Goal: Task Accomplishment & Management: Manage account settings

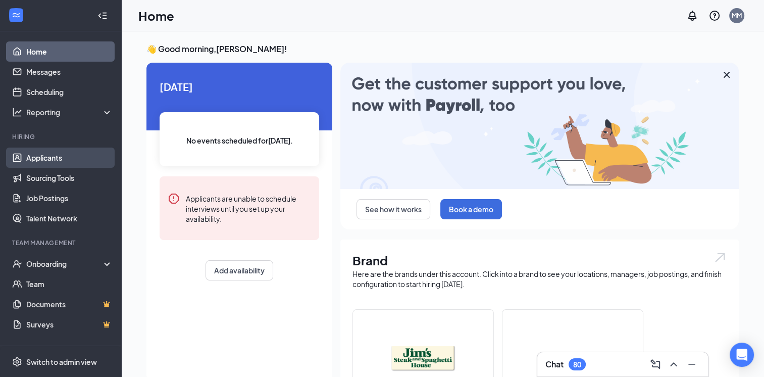
click at [43, 157] on link "Applicants" at bounding box center [69, 157] width 86 height 20
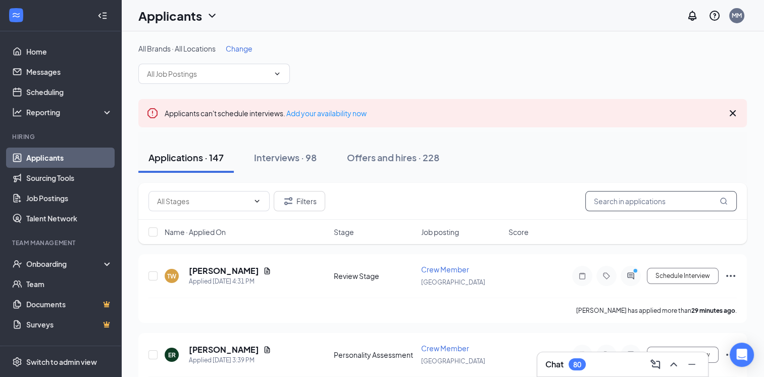
click at [598, 205] on input "text" at bounding box center [661, 201] width 152 height 20
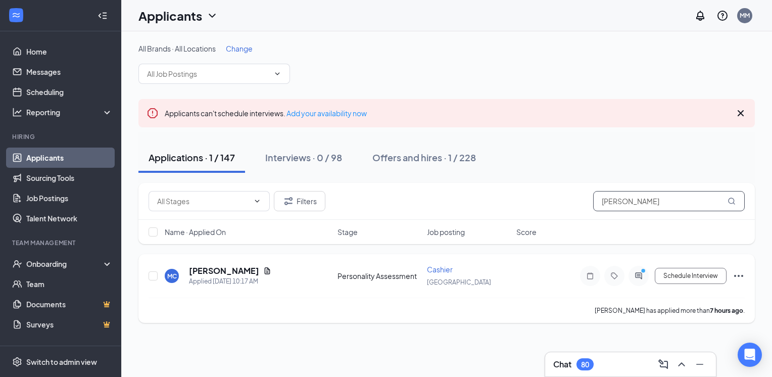
type input "[PERSON_NAME]"
click at [740, 273] on icon "Ellipses" at bounding box center [738, 276] width 12 height 12
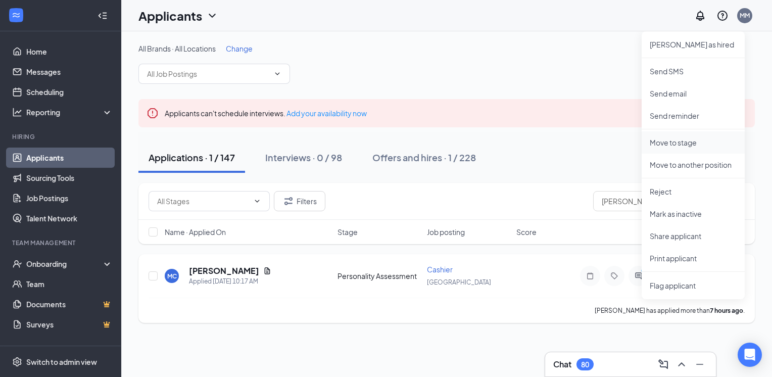
click at [669, 137] on p "Move to stage" at bounding box center [693, 142] width 87 height 10
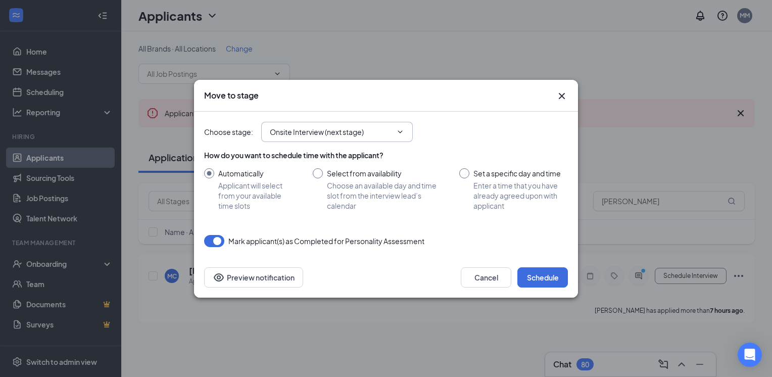
click at [401, 132] on icon "ChevronDown" at bounding box center [400, 131] width 5 height 3
click at [398, 132] on icon "ChevronDown" at bounding box center [400, 132] width 8 height 8
click at [400, 127] on span "Onsite Interview (next stage)" at bounding box center [337, 132] width 152 height 20
click at [400, 129] on icon "ChevronDown" at bounding box center [400, 132] width 8 height 8
click at [391, 133] on input "Onsite Interview (next stage)" at bounding box center [331, 131] width 122 height 11
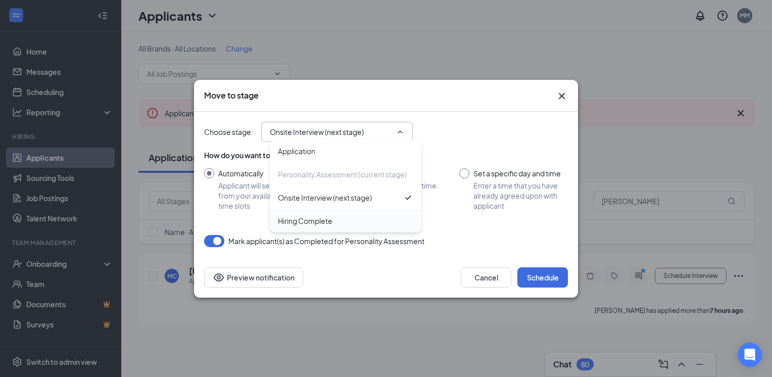
click at [310, 221] on div "Hiring Complete" at bounding box center [305, 220] width 55 height 11
type input "Hiring Complete"
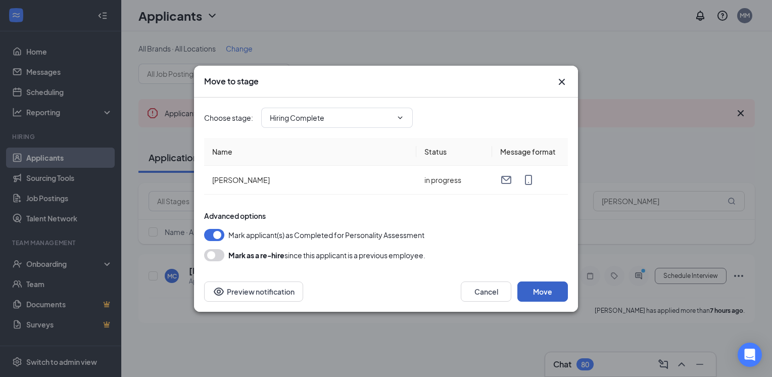
click at [552, 295] on button "Move" at bounding box center [542, 291] width 51 height 20
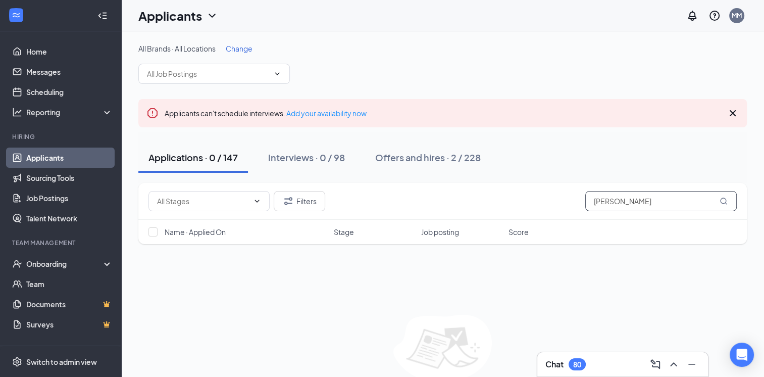
click at [624, 196] on input "[PERSON_NAME]" at bounding box center [661, 201] width 152 height 20
type input "c"
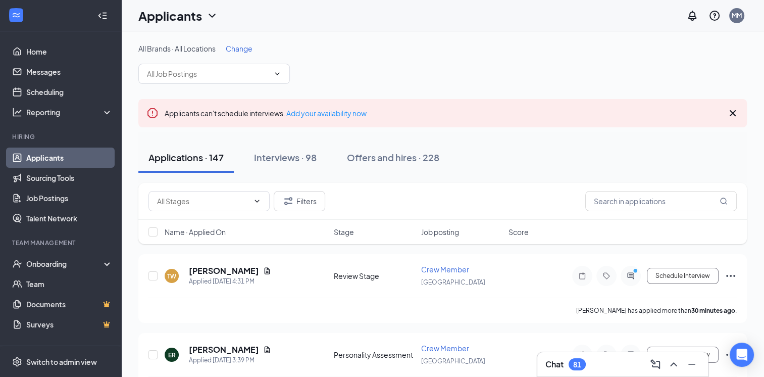
click at [58, 161] on link "Applicants" at bounding box center [69, 157] width 86 height 20
click at [277, 74] on icon "ChevronDown" at bounding box center [277, 73] width 5 height 3
click at [275, 80] on span at bounding box center [214, 74] width 152 height 20
click at [267, 72] on input "text" at bounding box center [208, 73] width 122 height 11
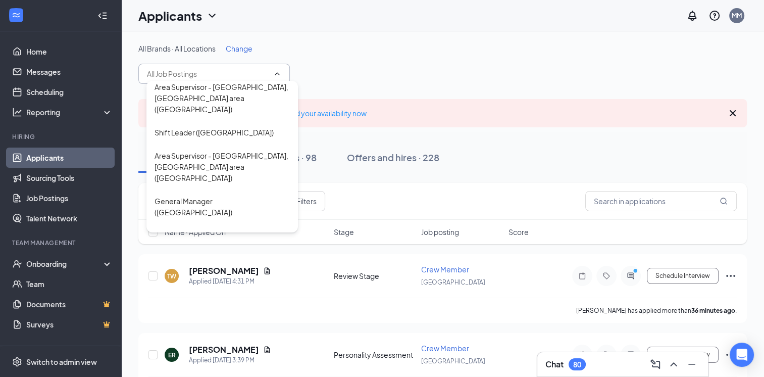
scroll to position [502, 0]
click at [186, 277] on div "CoManager ([GEOGRAPHIC_DATA])" at bounding box center [214, 282] width 119 height 11
type input "CoManager ([GEOGRAPHIC_DATA])"
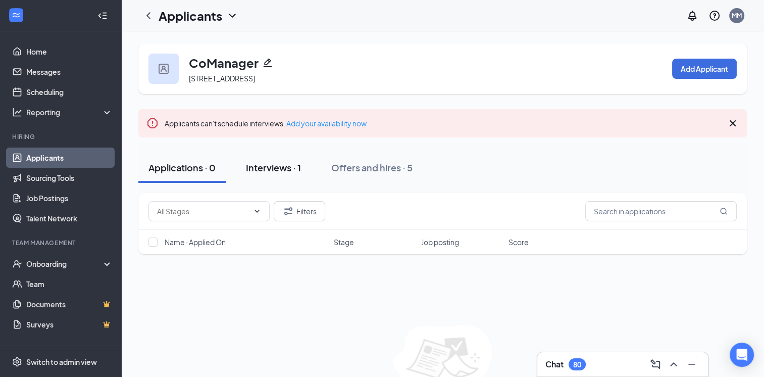
click at [275, 174] on div "Interviews · 1" at bounding box center [273, 167] width 55 height 13
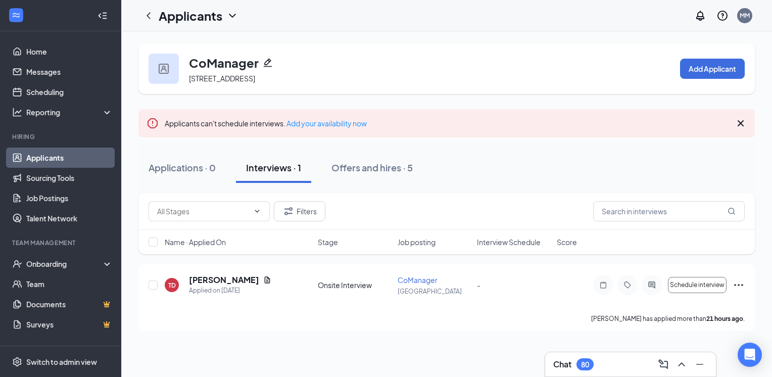
click at [46, 148] on link "Applicants" at bounding box center [69, 157] width 86 height 20
click at [54, 156] on link "Applicants" at bounding box center [69, 157] width 86 height 20
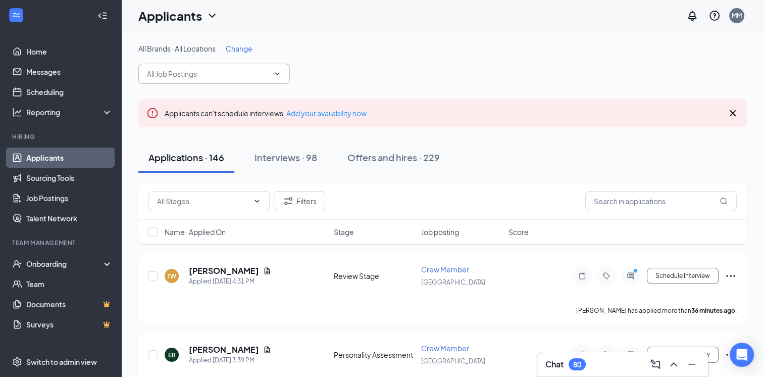
click at [279, 72] on icon "ChevronDown" at bounding box center [277, 74] width 8 height 8
click at [274, 80] on span at bounding box center [214, 74] width 152 height 20
click at [277, 73] on icon "ChevronDown" at bounding box center [277, 74] width 8 height 8
click at [277, 71] on icon "ChevronDown" at bounding box center [277, 74] width 8 height 8
click at [269, 75] on input "text" at bounding box center [208, 73] width 122 height 11
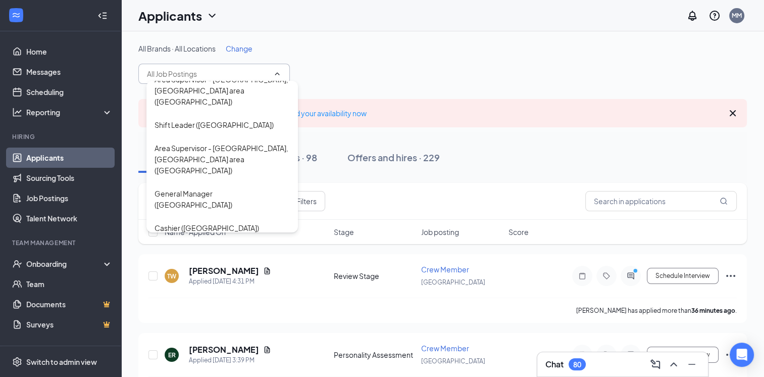
scroll to position [512, 0]
click at [201, 243] on div "Crew Member ([GEOGRAPHIC_DATA])" at bounding box center [218, 248] width 127 height 11
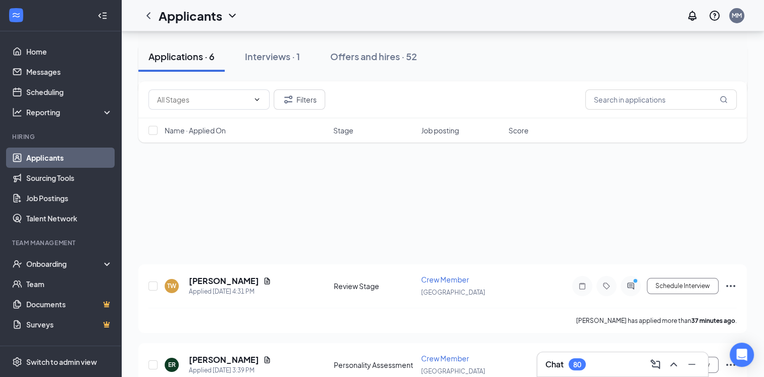
scroll to position [364, 0]
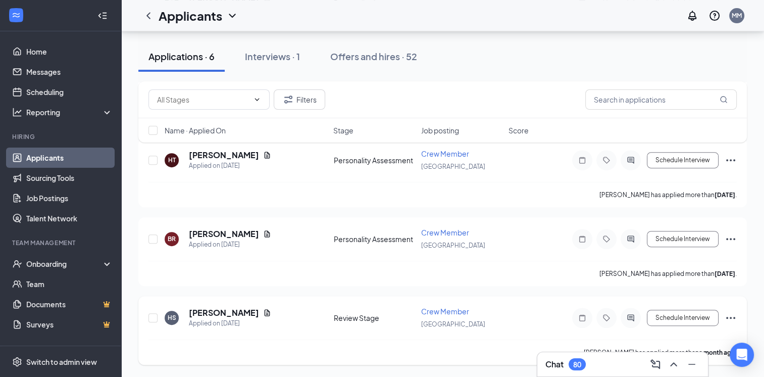
click at [729, 318] on icon "Ellipses" at bounding box center [731, 318] width 12 height 12
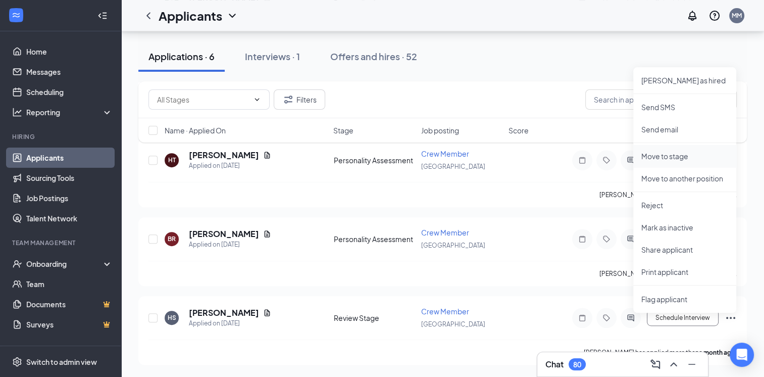
click at [673, 152] on p "Move to stage" at bounding box center [684, 156] width 87 height 10
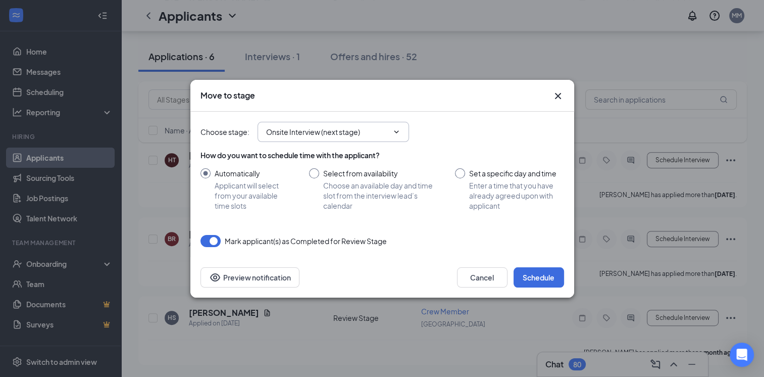
click at [399, 135] on icon "ChevronDown" at bounding box center [396, 132] width 8 height 8
click at [395, 129] on icon "ChevronDown" at bounding box center [396, 132] width 8 height 8
click at [395, 128] on icon "ChevronDown" at bounding box center [396, 132] width 8 height 8
click at [395, 130] on icon "ChevronDown" at bounding box center [396, 132] width 8 height 8
click at [397, 133] on icon "ChevronDown" at bounding box center [396, 132] width 8 height 8
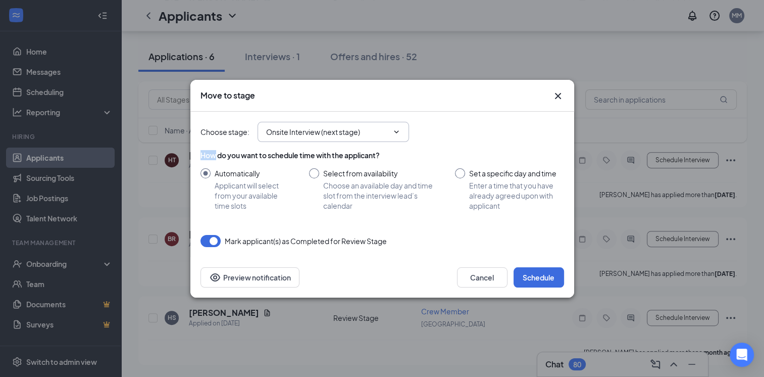
click at [397, 133] on icon "ChevronDown" at bounding box center [396, 132] width 8 height 8
click at [395, 129] on icon "ChevronDown" at bounding box center [396, 132] width 8 height 8
click at [386, 133] on input "Onsite Interview (next stage)" at bounding box center [327, 131] width 122 height 11
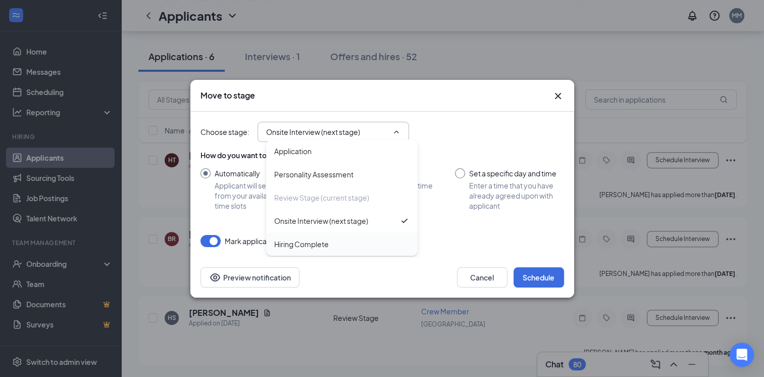
click at [301, 247] on div "Hiring Complete" at bounding box center [301, 243] width 55 height 11
type input "Hiring Complete"
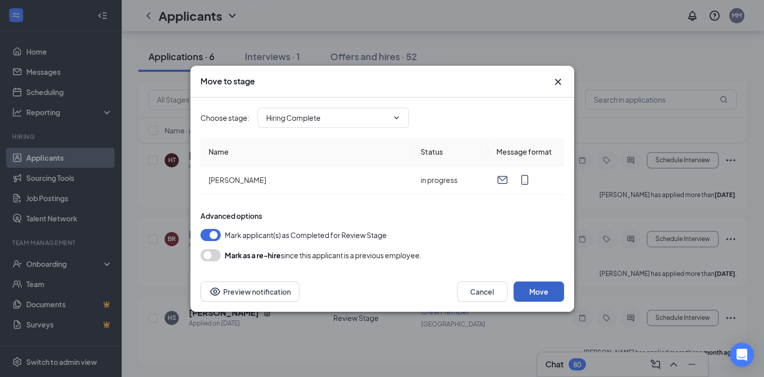
click at [542, 293] on button "Move" at bounding box center [539, 291] width 51 height 20
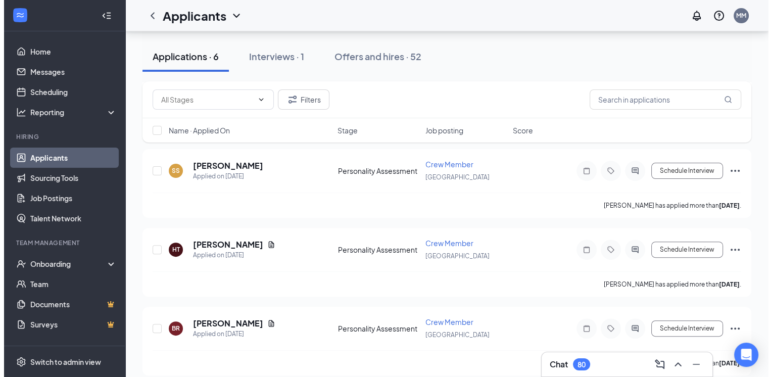
scroll to position [283, 0]
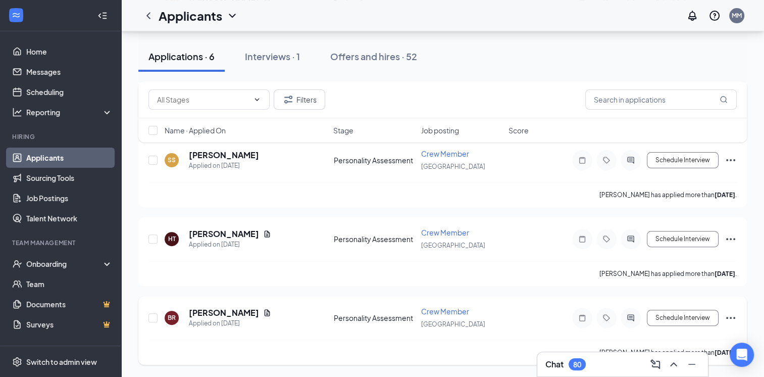
click at [628, 321] on icon "ActiveChat" at bounding box center [630, 317] width 7 height 7
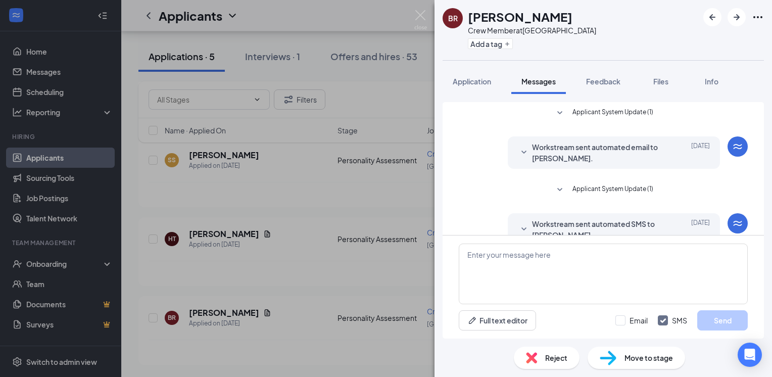
click at [425, 11] on img at bounding box center [420, 20] width 13 height 20
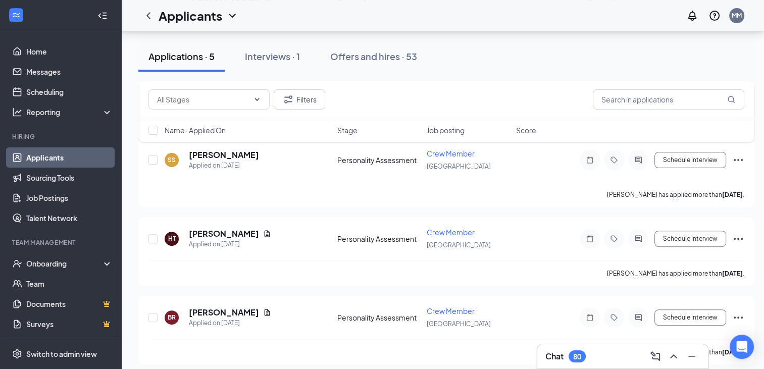
scroll to position [294, 0]
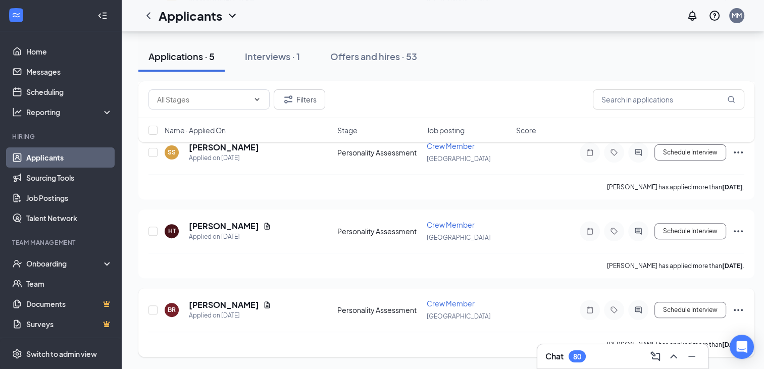
click at [738, 311] on icon "Ellipses" at bounding box center [738, 310] width 9 height 2
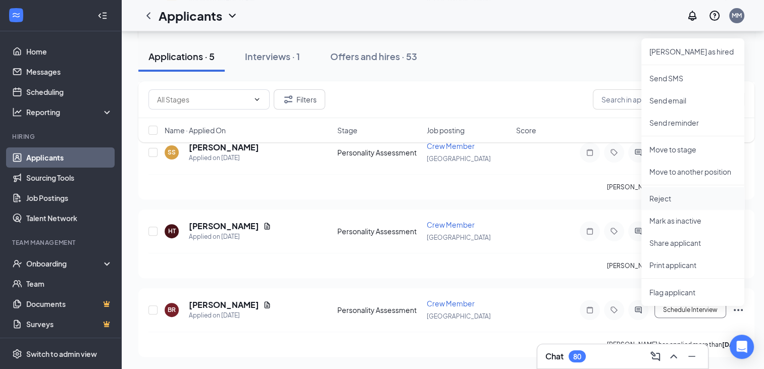
click at [664, 193] on p "Reject" at bounding box center [693, 198] width 87 height 10
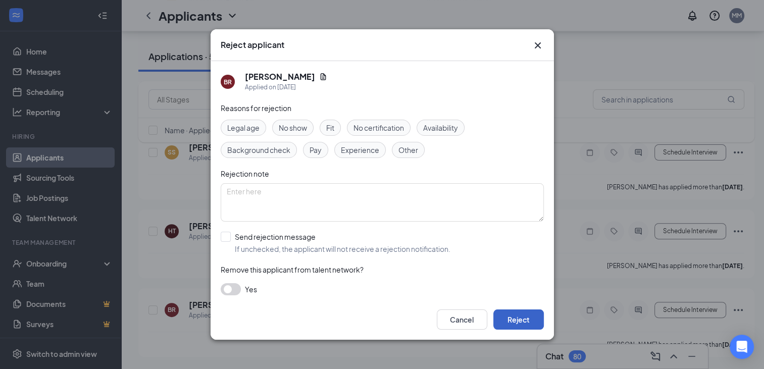
click at [521, 323] on button "Reject" at bounding box center [518, 320] width 51 height 20
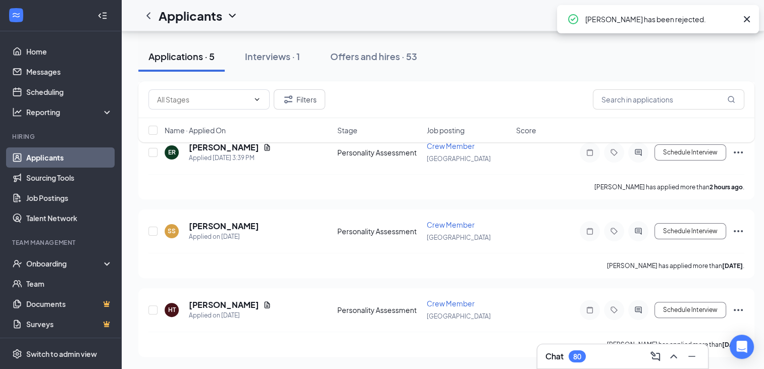
scroll to position [216, 0]
click at [738, 311] on icon "Ellipses" at bounding box center [738, 310] width 9 height 2
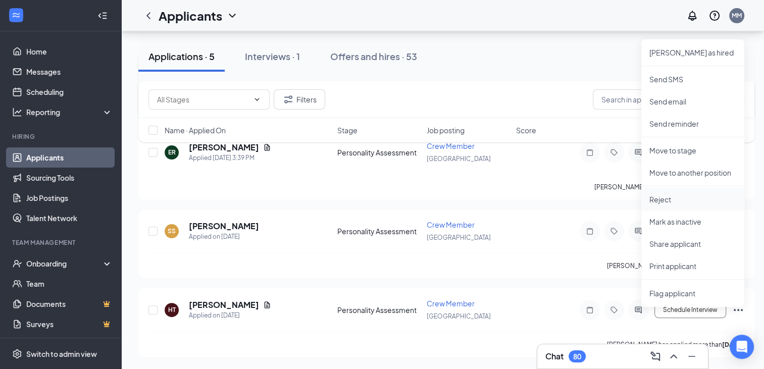
click at [660, 195] on p "Reject" at bounding box center [693, 199] width 87 height 10
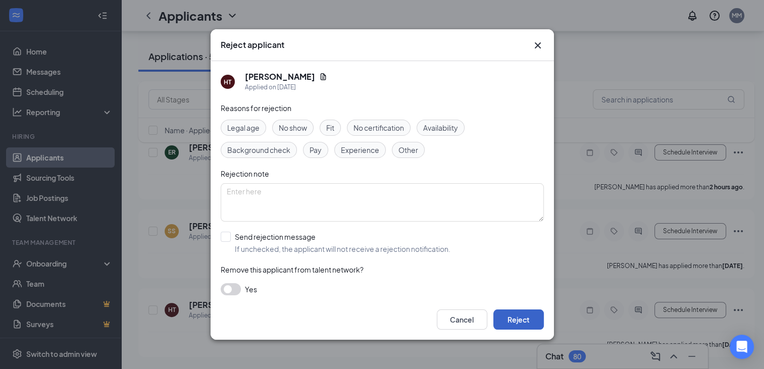
click at [521, 325] on button "Reject" at bounding box center [518, 320] width 51 height 20
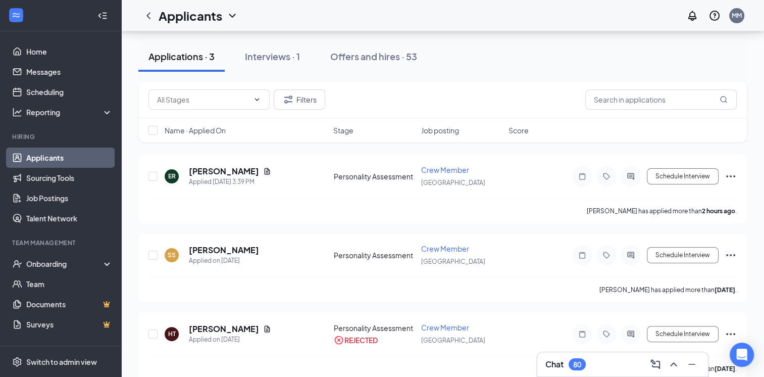
scroll to position [209, 0]
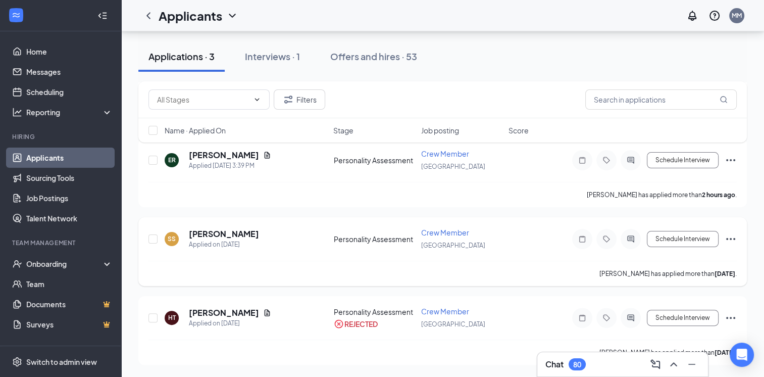
click at [731, 240] on icon "Ellipses" at bounding box center [730, 239] width 9 height 2
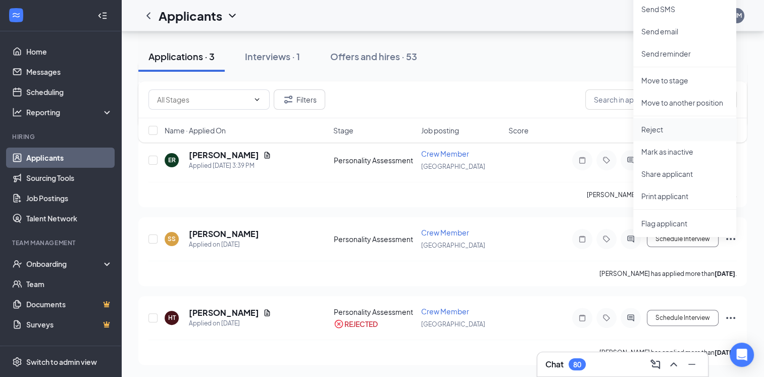
click at [656, 124] on p "Reject" at bounding box center [684, 129] width 87 height 10
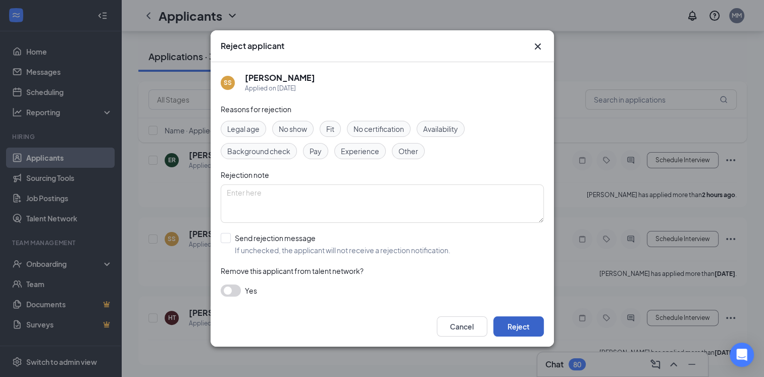
click at [523, 331] on button "Reject" at bounding box center [518, 326] width 51 height 20
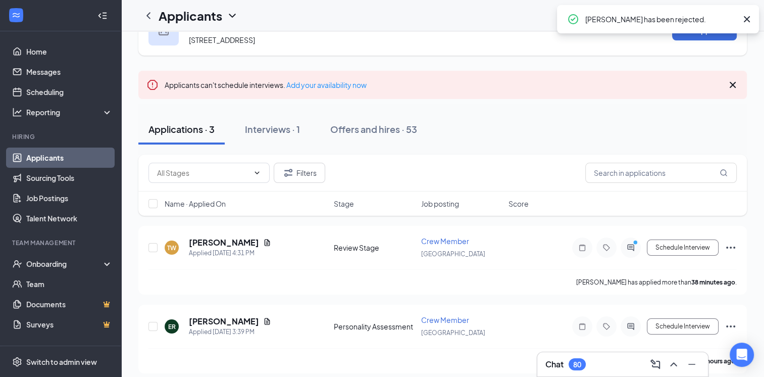
scroll to position [0, 0]
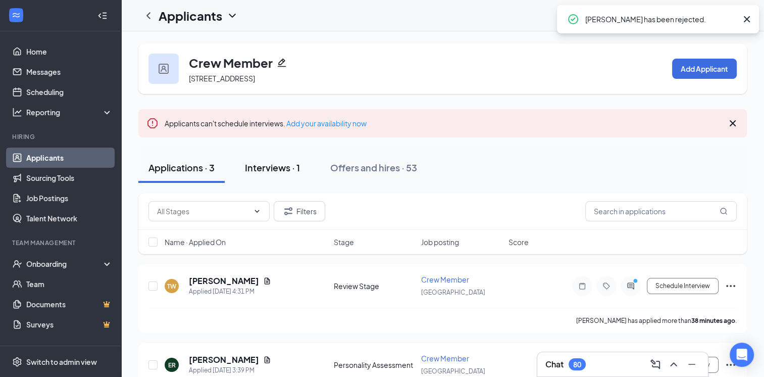
click at [289, 174] on div "Interviews · 1" at bounding box center [272, 167] width 55 height 13
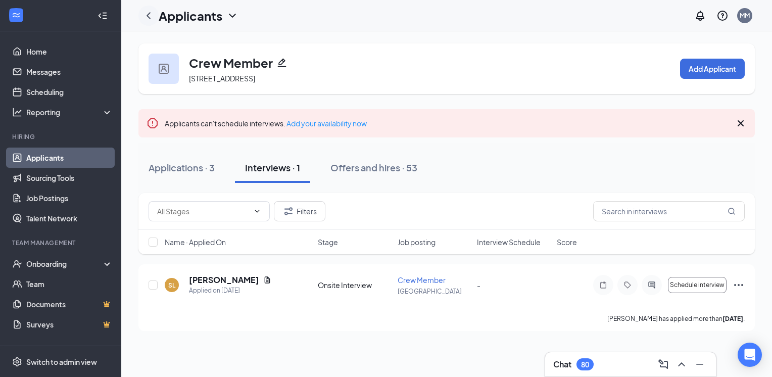
click at [144, 16] on icon "ChevronLeft" at bounding box center [148, 16] width 12 height 12
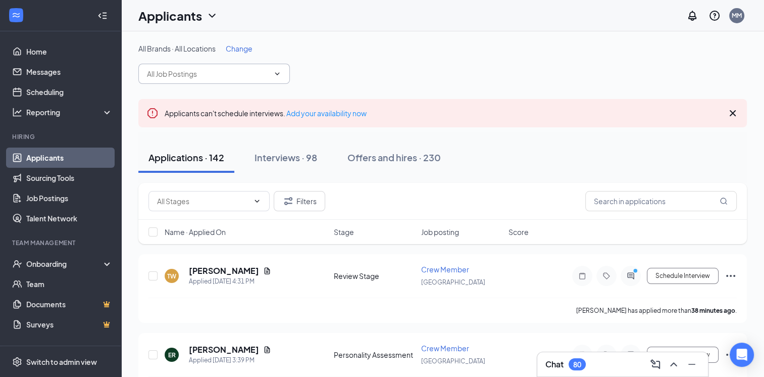
click at [274, 75] on icon "ChevronDown" at bounding box center [277, 74] width 8 height 8
click at [285, 73] on span at bounding box center [214, 74] width 152 height 20
click at [275, 69] on span at bounding box center [214, 74] width 152 height 20
click at [279, 74] on icon "ChevronDown" at bounding box center [277, 74] width 8 height 8
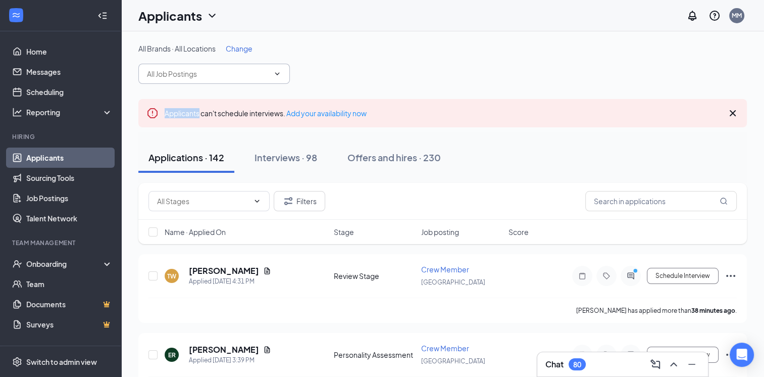
click at [279, 74] on icon "ChevronDown" at bounding box center [277, 74] width 8 height 8
click at [278, 80] on span at bounding box center [214, 74] width 152 height 20
click at [268, 73] on input "text" at bounding box center [208, 73] width 122 height 11
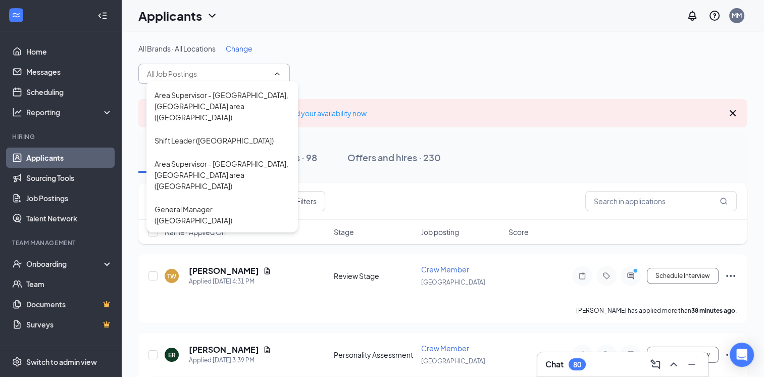
scroll to position [496, 0]
click at [185, 236] on div "Cashier ([GEOGRAPHIC_DATA])" at bounding box center [207, 241] width 105 height 11
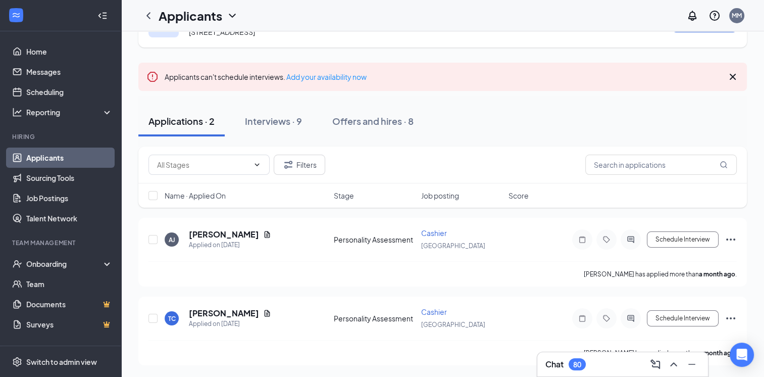
scroll to position [54, 0]
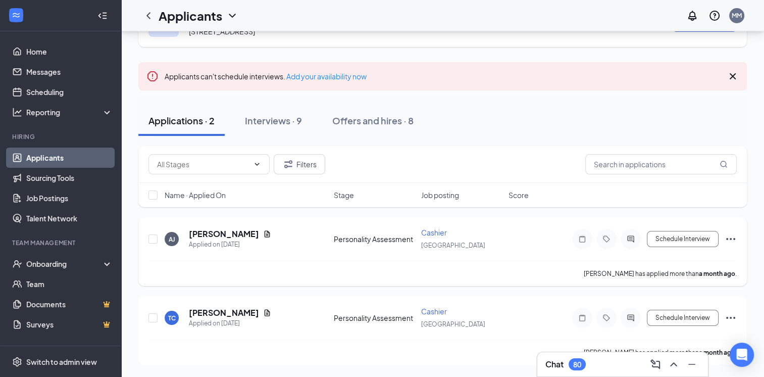
click at [731, 240] on icon "Ellipses" at bounding box center [730, 239] width 9 height 2
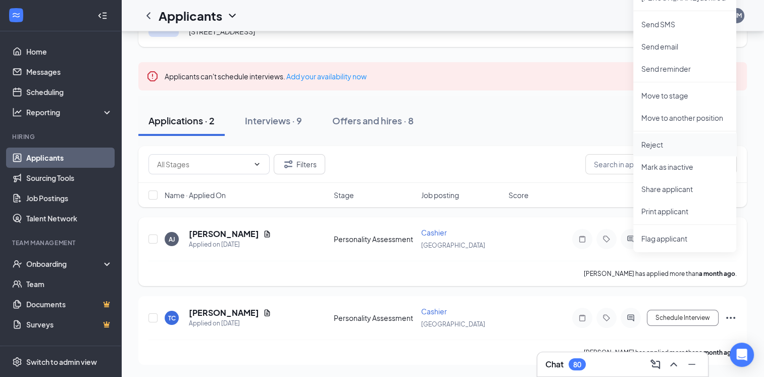
click at [656, 139] on p "Reject" at bounding box center [684, 144] width 87 height 10
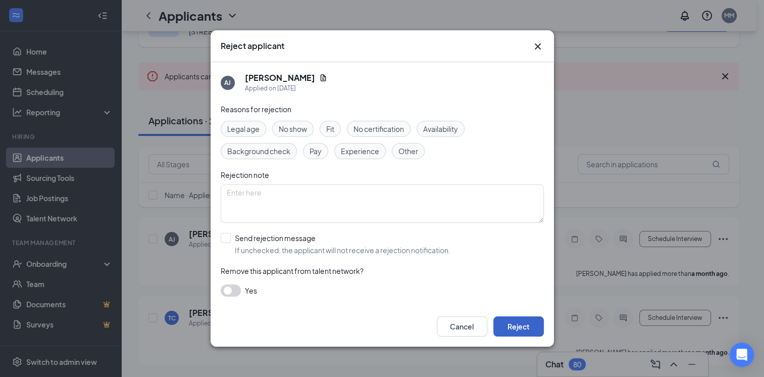
click at [526, 329] on button "Reject" at bounding box center [518, 326] width 51 height 20
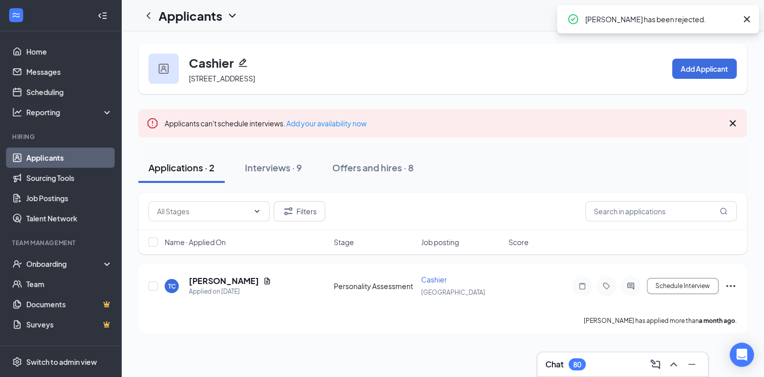
scroll to position [0, 0]
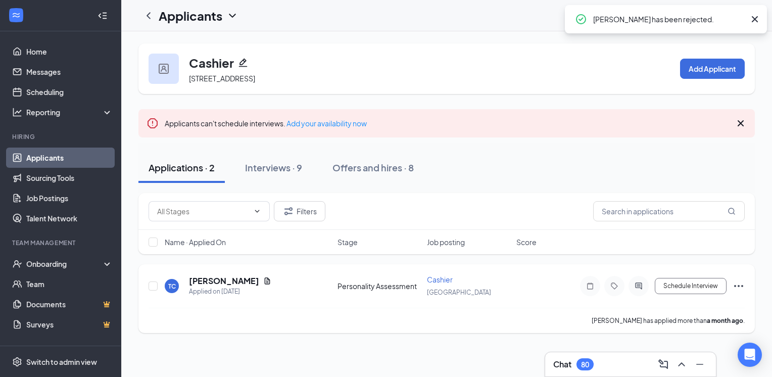
click at [738, 287] on icon "Ellipses" at bounding box center [738, 286] width 9 height 2
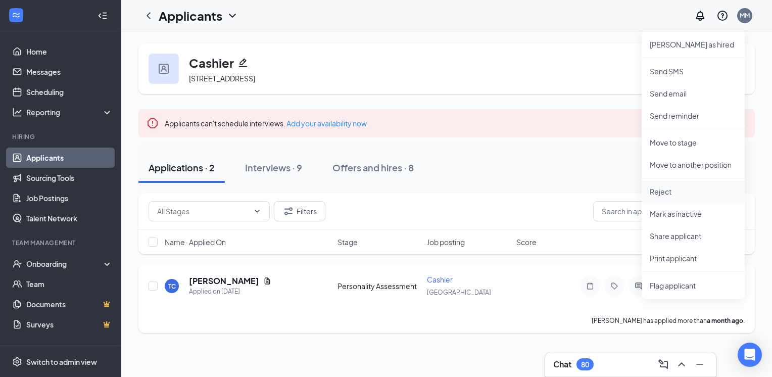
click at [663, 190] on p "Reject" at bounding box center [693, 191] width 87 height 10
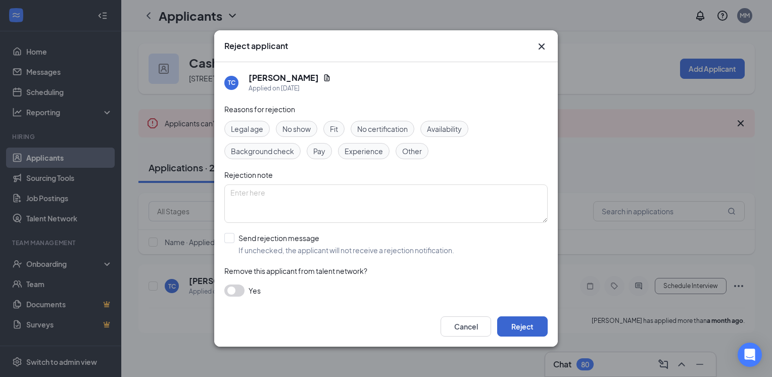
click at [531, 327] on button "Reject" at bounding box center [522, 326] width 51 height 20
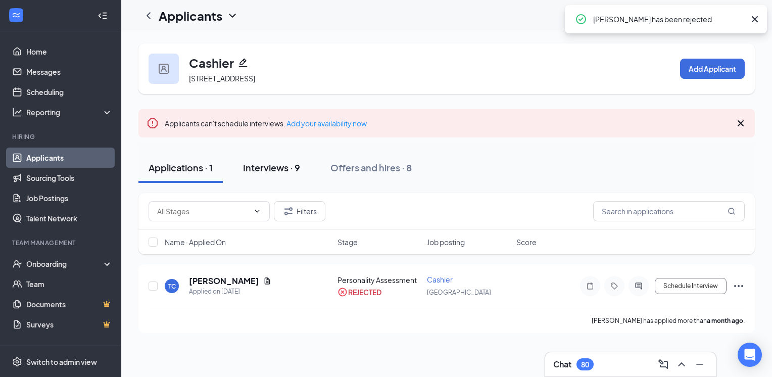
click at [287, 165] on button "Interviews · 9" at bounding box center [271, 168] width 77 height 30
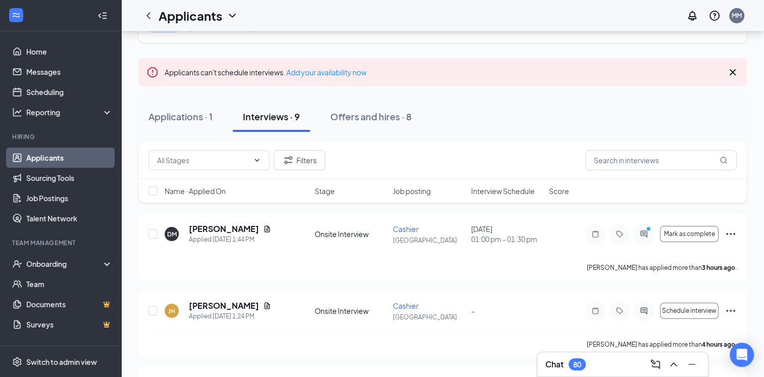
scroll to position [64, 0]
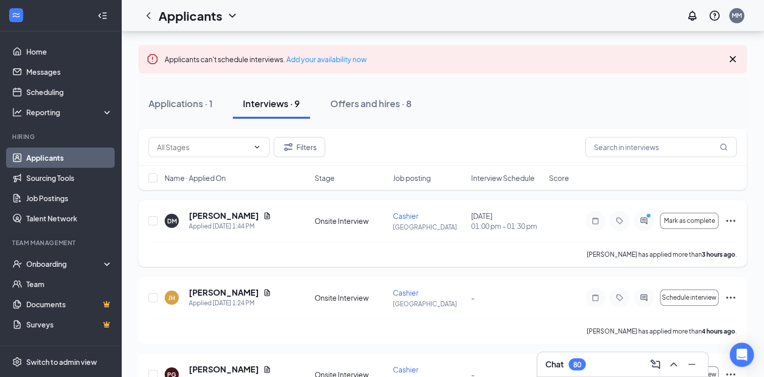
click at [732, 227] on icon "Ellipses" at bounding box center [731, 221] width 12 height 12
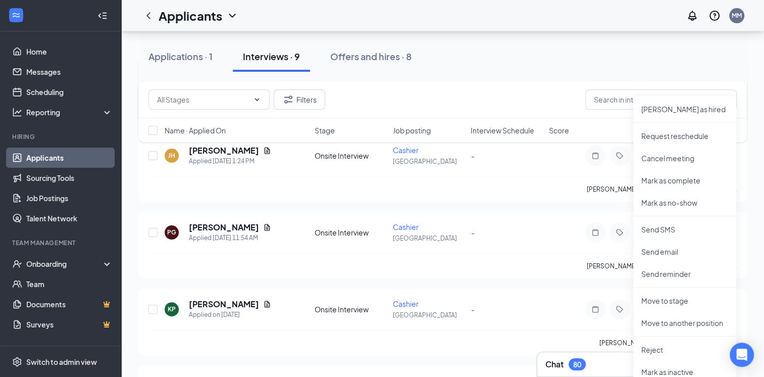
scroll to position [208, 0]
click at [668, 298] on p "Move to stage" at bounding box center [684, 299] width 87 height 10
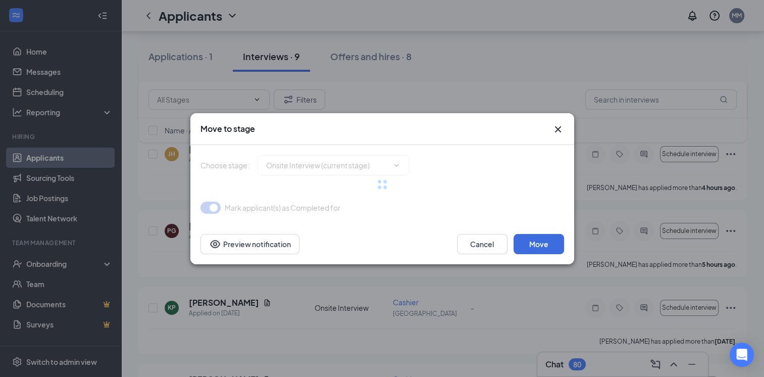
type input "Hiring Complete (final stage)"
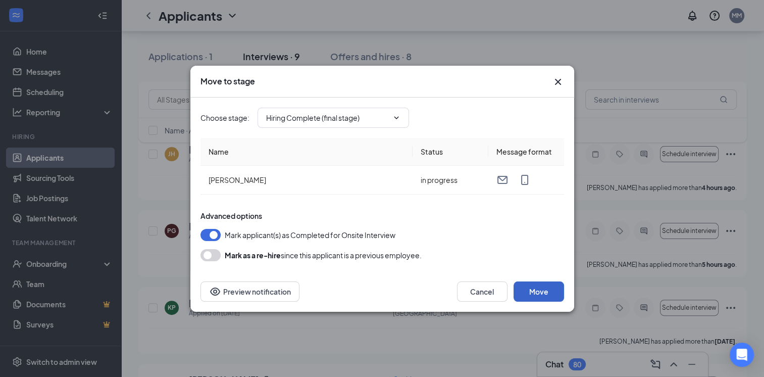
click at [546, 296] on button "Move" at bounding box center [539, 291] width 51 height 20
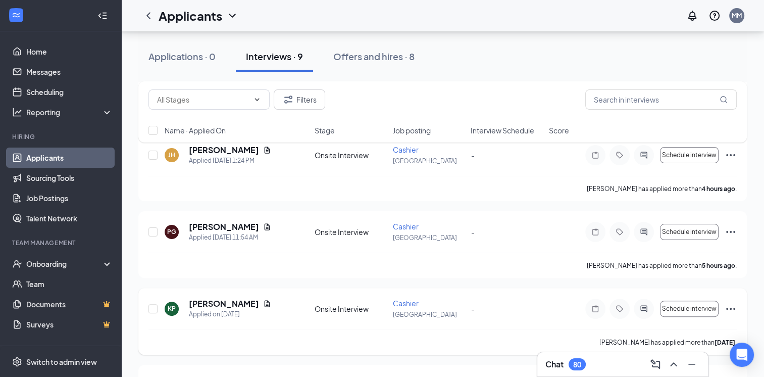
click at [732, 315] on icon "Ellipses" at bounding box center [731, 309] width 12 height 12
click at [731, 310] on icon "Ellipses" at bounding box center [730, 309] width 9 height 2
click at [730, 310] on icon "Ellipses" at bounding box center [730, 309] width 9 height 2
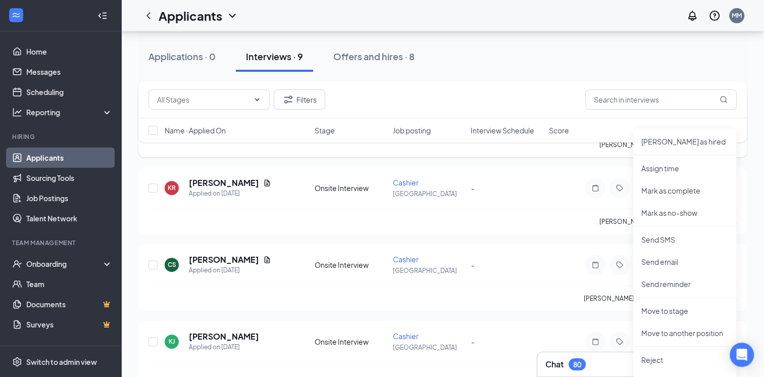
scroll to position [406, 0]
click at [657, 355] on p "Reject" at bounding box center [684, 359] width 87 height 10
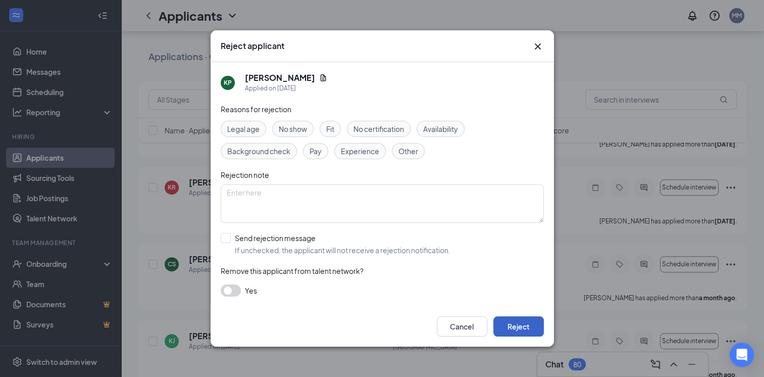
click at [525, 331] on button "Reject" at bounding box center [518, 326] width 51 height 20
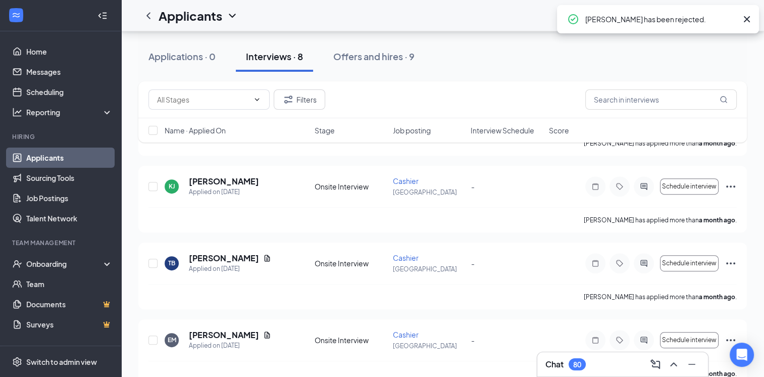
scroll to position [404, 0]
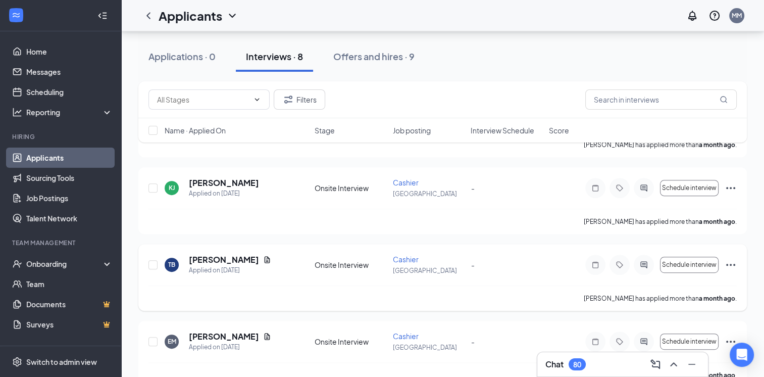
click at [732, 271] on icon "Ellipses" at bounding box center [731, 265] width 12 height 12
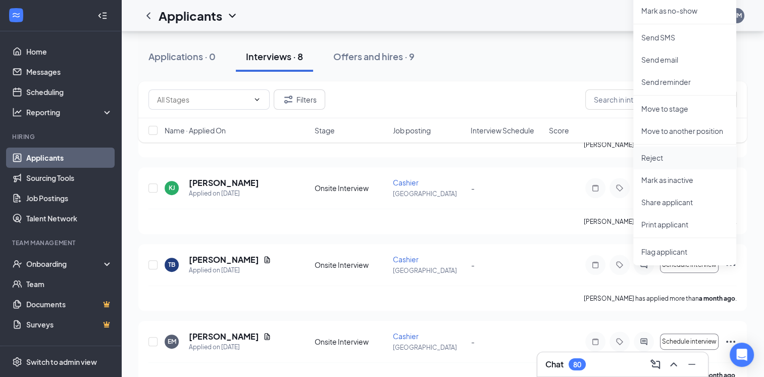
click at [656, 156] on p "Reject" at bounding box center [684, 158] width 87 height 10
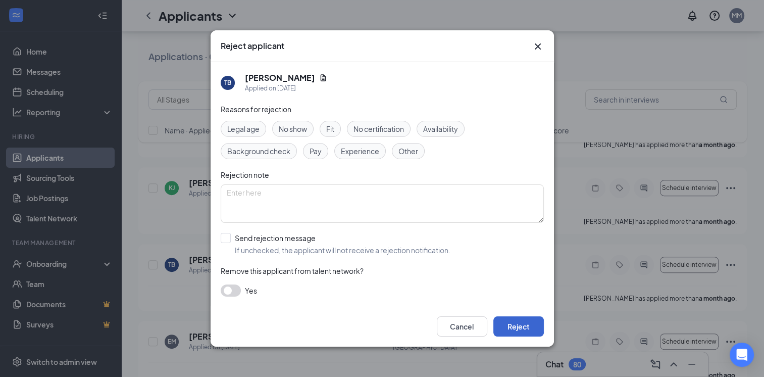
click at [524, 324] on button "Reject" at bounding box center [518, 326] width 51 height 20
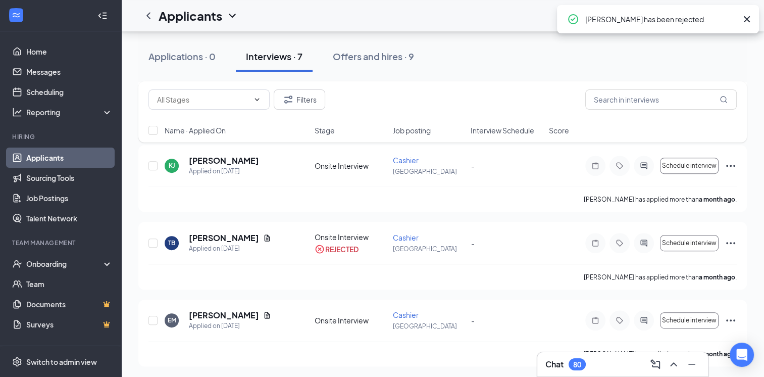
scroll to position [436, 0]
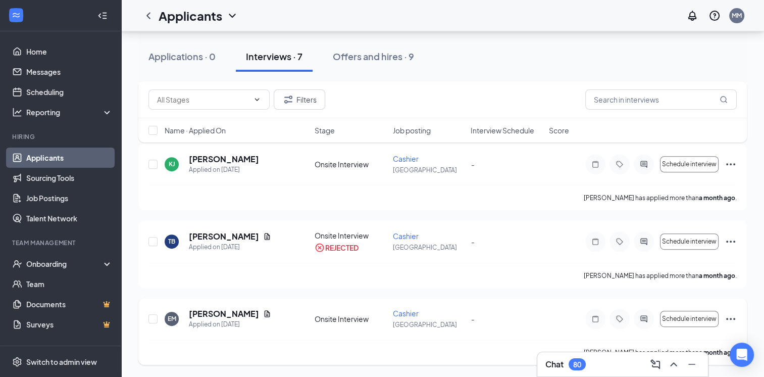
click at [731, 319] on icon "Ellipses" at bounding box center [730, 319] width 9 height 2
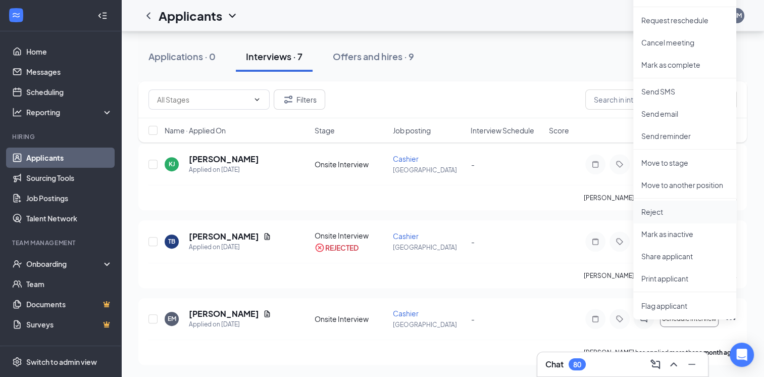
click at [665, 207] on p "Reject" at bounding box center [684, 212] width 87 height 10
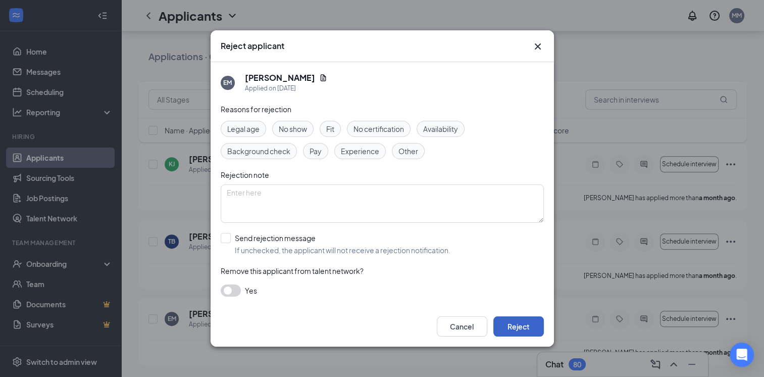
click at [528, 331] on button "Reject" at bounding box center [518, 326] width 51 height 20
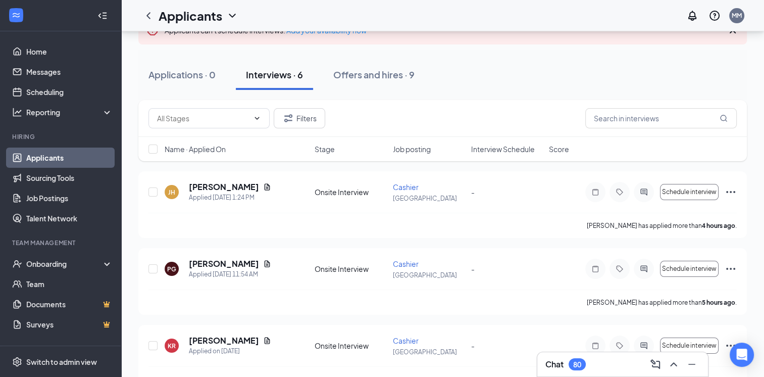
scroll to position [92, 0]
click at [729, 193] on icon "Ellipses" at bounding box center [730, 192] width 9 height 2
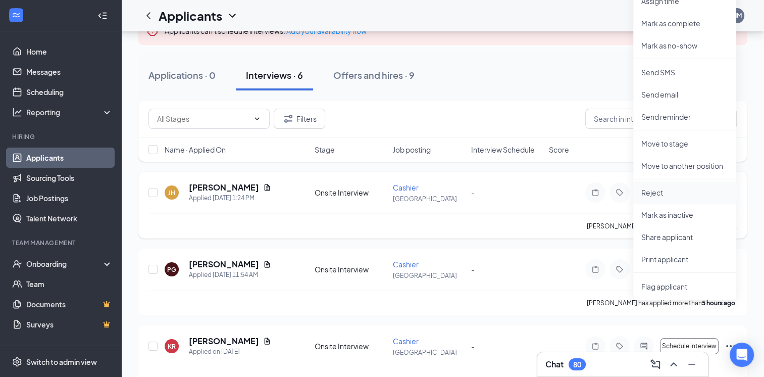
click at [653, 188] on p "Reject" at bounding box center [684, 192] width 87 height 10
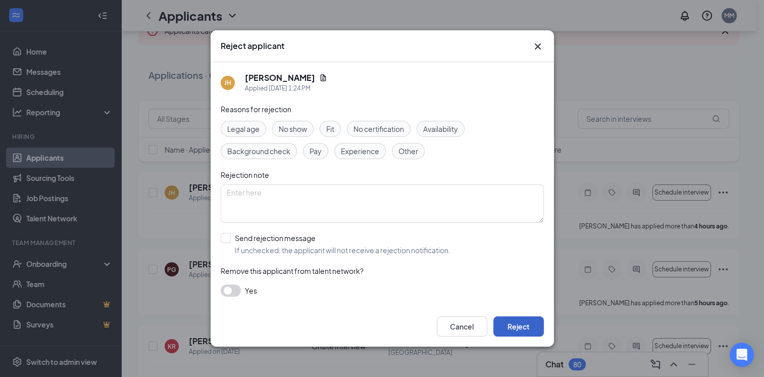
click at [519, 324] on button "Reject" at bounding box center [518, 326] width 51 height 20
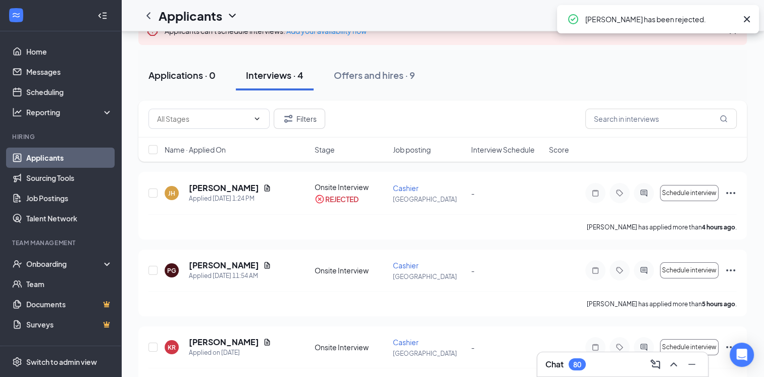
click at [190, 81] on div "Applications · 0" at bounding box center [181, 75] width 67 height 13
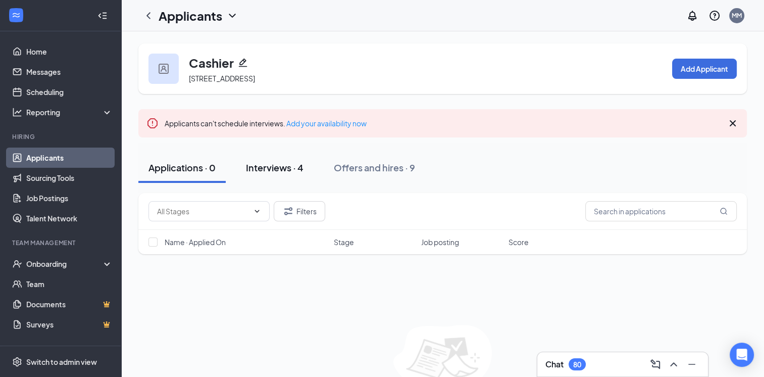
click at [294, 174] on div "Interviews · 4" at bounding box center [275, 167] width 58 height 13
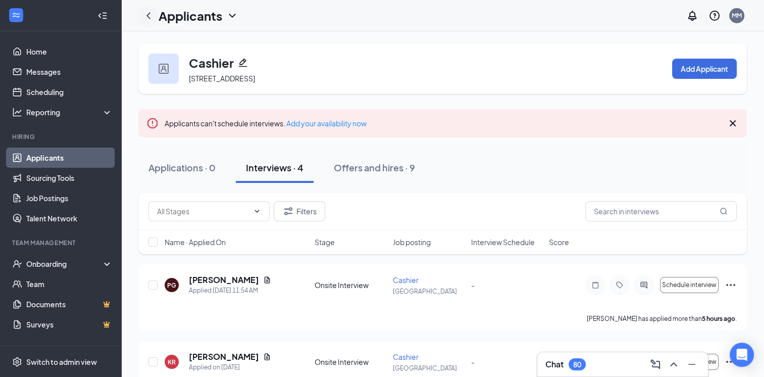
click at [152, 15] on icon "ChevronLeft" at bounding box center [148, 16] width 12 height 12
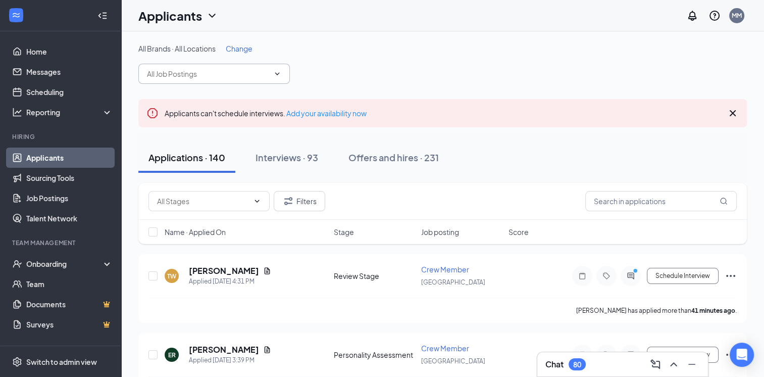
click at [279, 74] on icon "ChevronDown" at bounding box center [277, 74] width 8 height 8
click at [274, 75] on icon "ChevronDown" at bounding box center [277, 74] width 8 height 8
click at [269, 73] on input "text" at bounding box center [208, 73] width 122 height 11
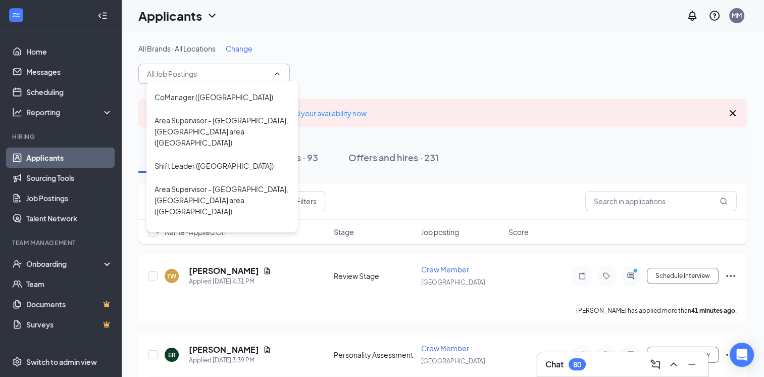
scroll to position [466, 0]
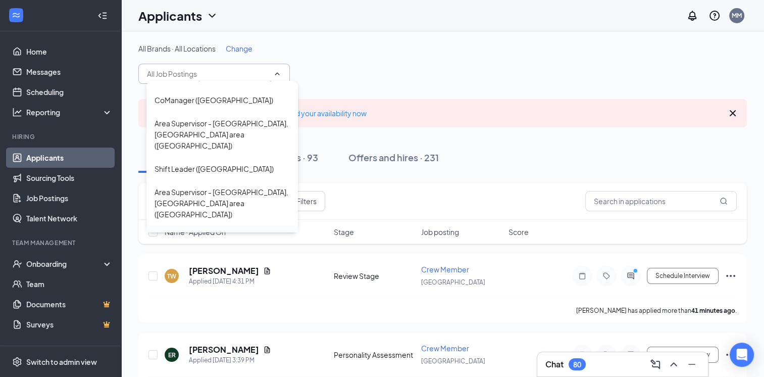
click at [213, 232] on div "General Manager ([GEOGRAPHIC_DATA])" at bounding box center [222, 243] width 135 height 22
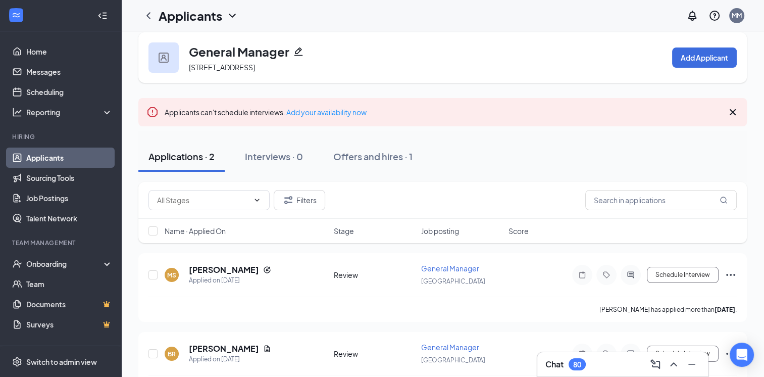
scroll to position [54, 0]
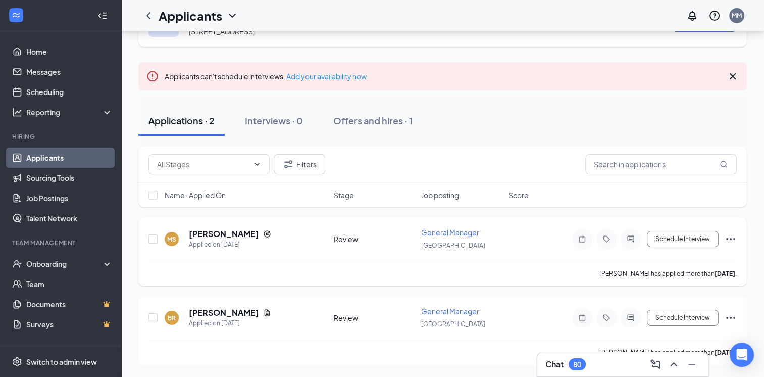
click at [731, 240] on icon "Ellipses" at bounding box center [730, 239] width 9 height 2
click at [590, 117] on div "Applications · 2 Interviews · 0 Offers and hires · 1" at bounding box center [442, 121] width 609 height 30
click at [48, 162] on link "Applicants" at bounding box center [69, 157] width 86 height 20
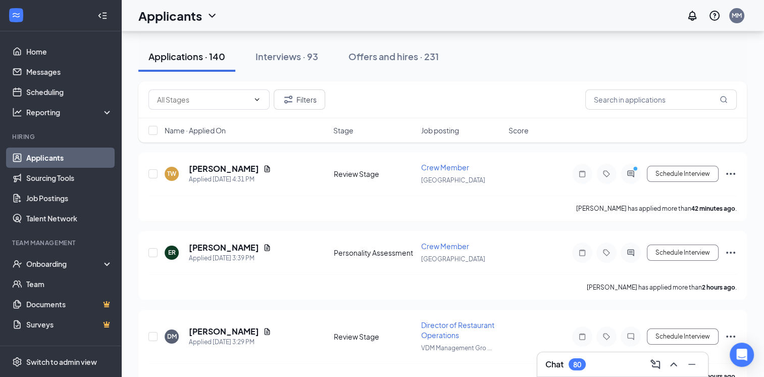
click at [79, 156] on link "Applicants" at bounding box center [69, 157] width 86 height 20
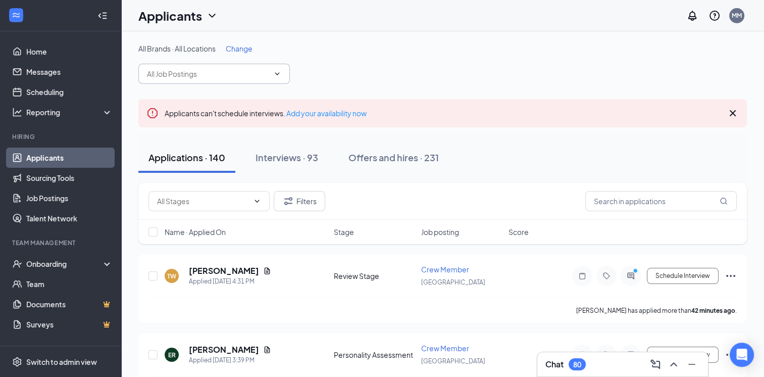
click at [277, 71] on icon "ChevronDown" at bounding box center [277, 74] width 8 height 8
click at [277, 74] on icon "ChevronDown" at bounding box center [277, 73] width 5 height 3
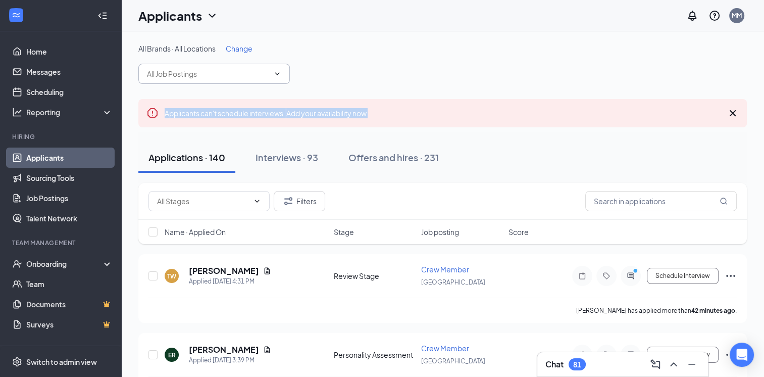
click at [277, 74] on icon "ChevronDown" at bounding box center [277, 73] width 5 height 3
click at [276, 75] on icon "ChevronDown" at bounding box center [277, 74] width 8 height 8
click at [277, 73] on icon "ChevronDown" at bounding box center [277, 73] width 5 height 3
click at [276, 73] on icon "ChevronDown" at bounding box center [277, 74] width 8 height 8
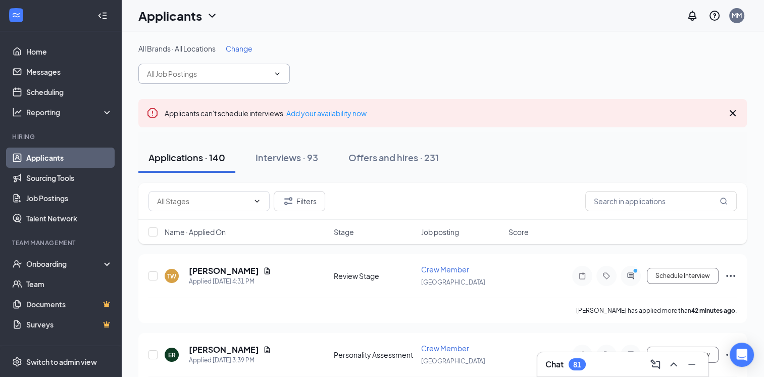
click at [275, 75] on icon "ChevronDown" at bounding box center [277, 74] width 8 height 8
click at [222, 75] on input "text" at bounding box center [208, 73] width 122 height 11
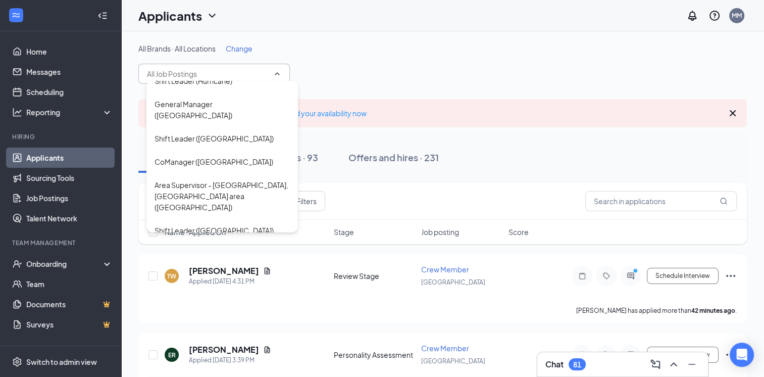
scroll to position [404, 0]
click at [199, 225] on div "Shift Leader ([GEOGRAPHIC_DATA])" at bounding box center [214, 230] width 119 height 11
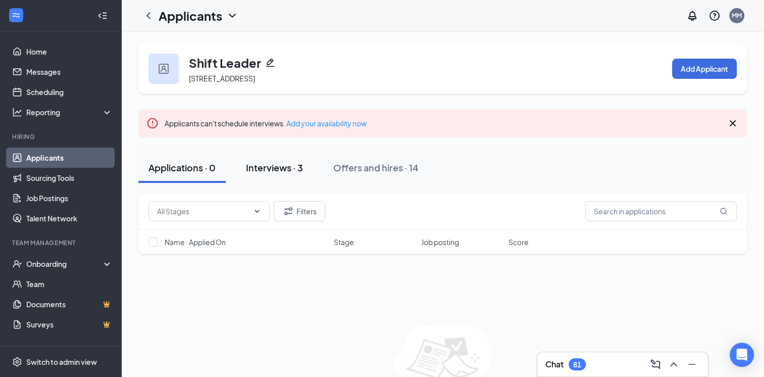
click at [298, 174] on div "Interviews · 3" at bounding box center [274, 167] width 57 height 13
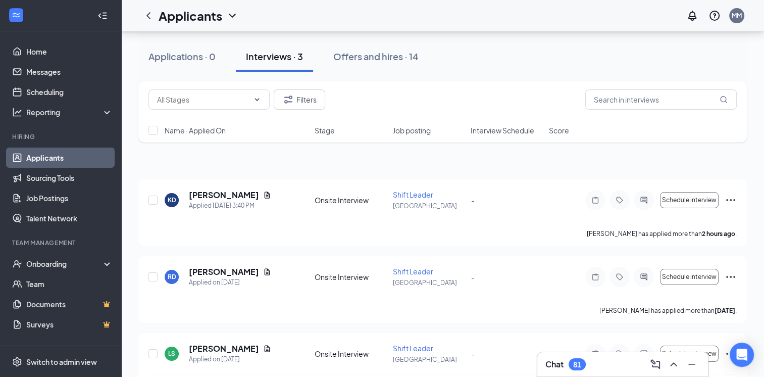
scroll to position [128, 0]
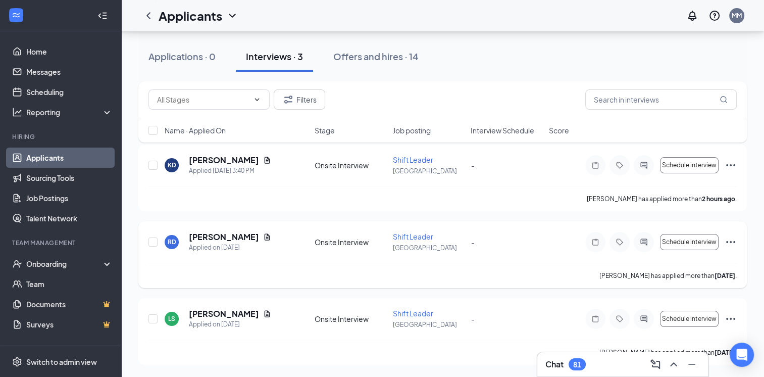
click at [730, 242] on icon "Ellipses" at bounding box center [730, 242] width 9 height 2
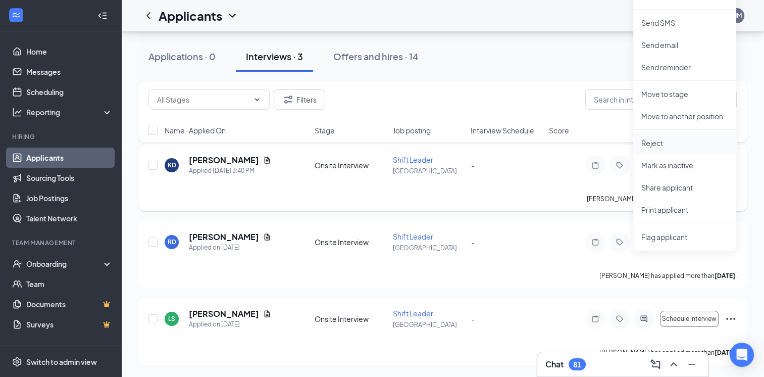
click at [652, 132] on li "Reject" at bounding box center [684, 143] width 103 height 22
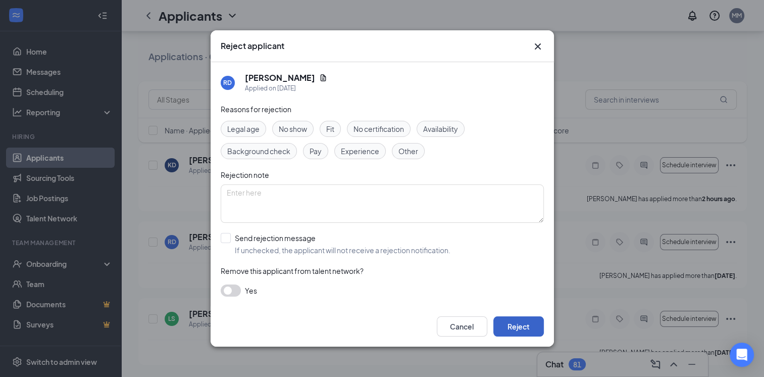
click at [522, 322] on button "Reject" at bounding box center [518, 326] width 51 height 20
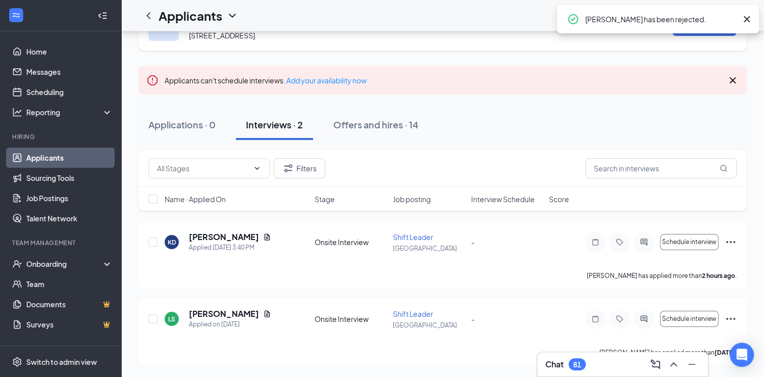
scroll to position [52, 0]
click at [730, 319] on icon "Ellipses" at bounding box center [730, 319] width 9 height 2
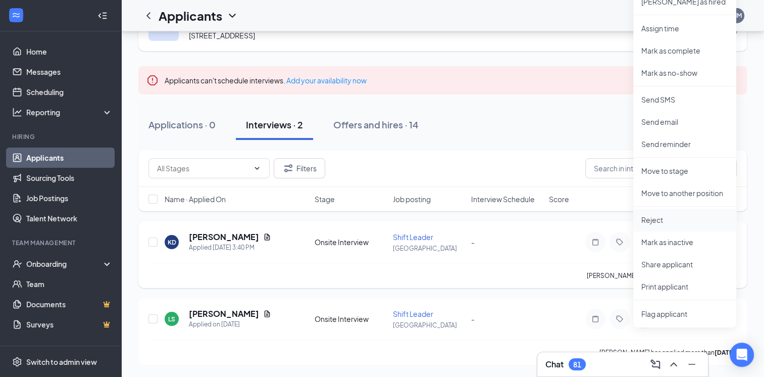
click at [650, 215] on p "Reject" at bounding box center [684, 220] width 87 height 10
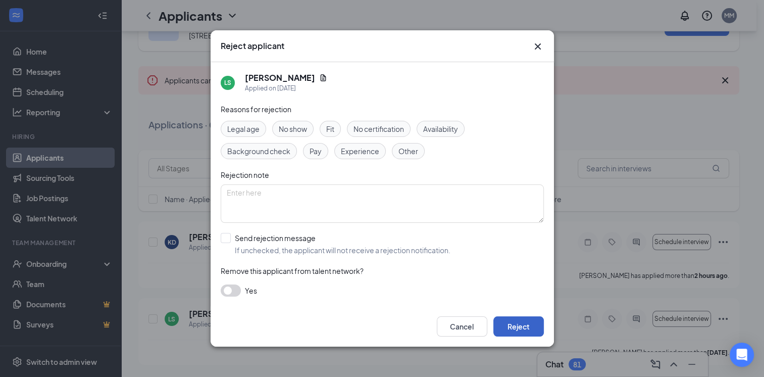
click at [527, 323] on button "Reject" at bounding box center [518, 326] width 51 height 20
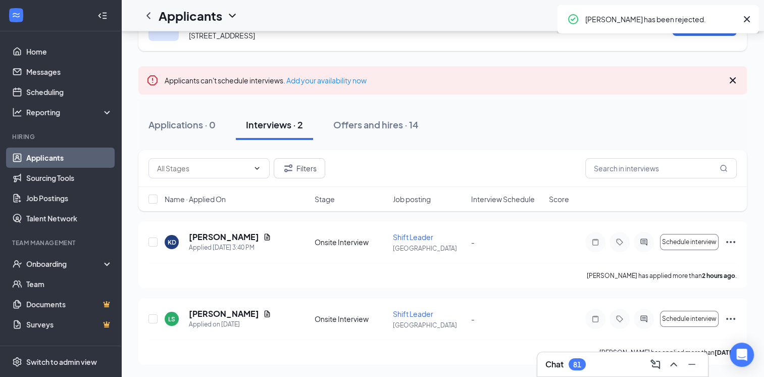
scroll to position [0, 0]
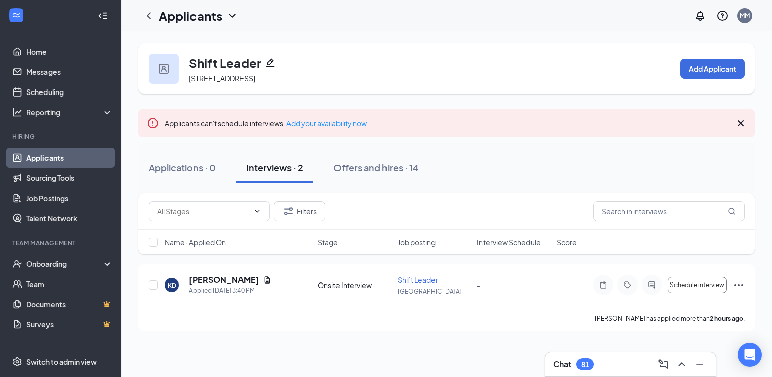
click at [53, 159] on link "Applicants" at bounding box center [69, 157] width 86 height 20
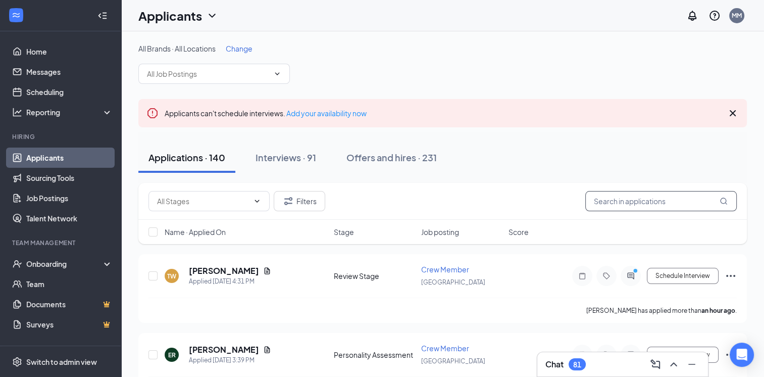
click at [620, 202] on input "text" at bounding box center [661, 201] width 152 height 20
click at [277, 77] on icon "ChevronDown" at bounding box center [277, 74] width 8 height 8
click at [276, 69] on span at bounding box center [214, 74] width 152 height 20
click at [276, 72] on icon "ChevronDown" at bounding box center [277, 74] width 8 height 8
click at [277, 78] on span at bounding box center [214, 74] width 152 height 20
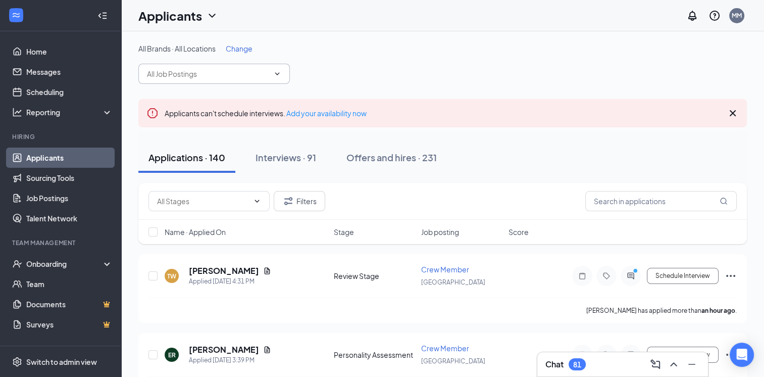
click at [276, 72] on icon "ChevronDown" at bounding box center [277, 74] width 8 height 8
click at [277, 76] on icon "ChevronDown" at bounding box center [277, 74] width 8 height 8
click at [275, 74] on icon "ChevronDown" at bounding box center [277, 74] width 8 height 8
click at [275, 77] on icon "ChevronDown" at bounding box center [277, 74] width 8 height 8
click at [281, 73] on icon "ChevronDown" at bounding box center [277, 74] width 8 height 8
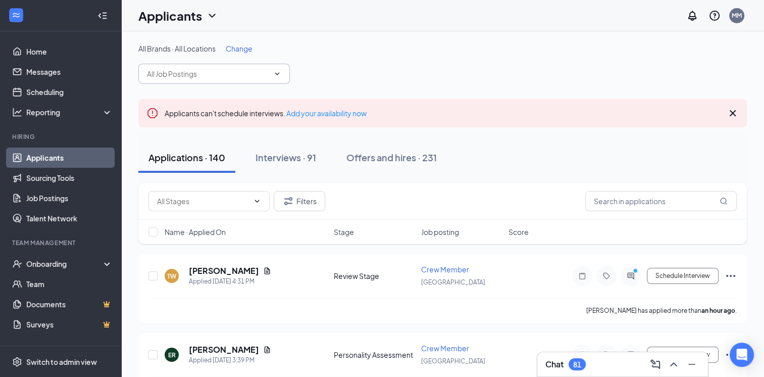
click at [277, 72] on icon "ChevronDown" at bounding box center [277, 74] width 8 height 8
click at [400, 62] on div "All Brands · All Locations Change" at bounding box center [442, 63] width 609 height 40
click at [40, 158] on link "Applicants" at bounding box center [69, 157] width 86 height 20
click at [275, 70] on icon "ChevronDown" at bounding box center [277, 74] width 8 height 8
click at [278, 75] on icon "ChevronDown" at bounding box center [277, 74] width 8 height 8
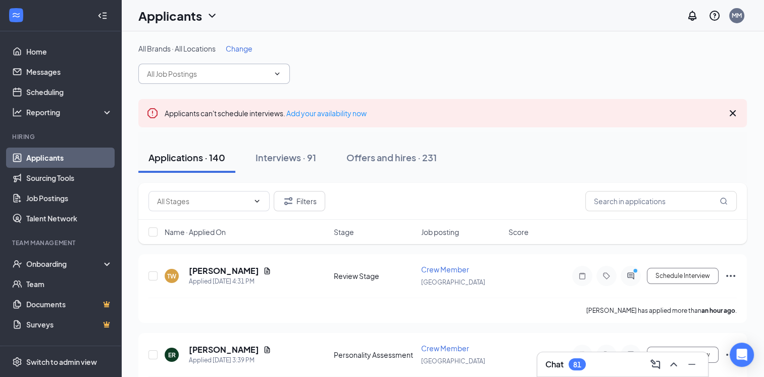
click at [198, 76] on input "text" at bounding box center [208, 73] width 122 height 11
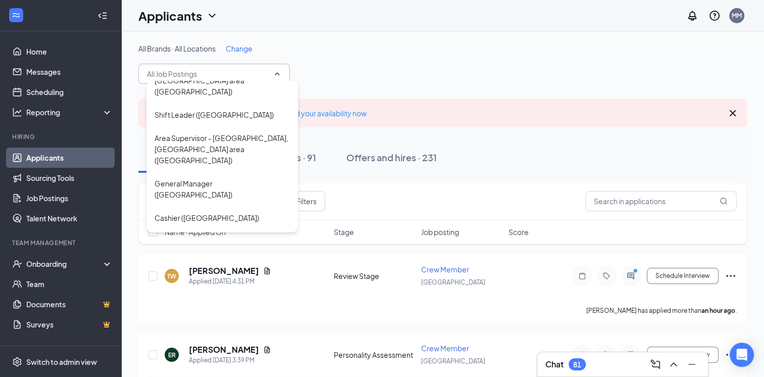
scroll to position [522, 0]
click at [206, 257] on div "CoManager ([GEOGRAPHIC_DATA])" at bounding box center [214, 262] width 119 height 11
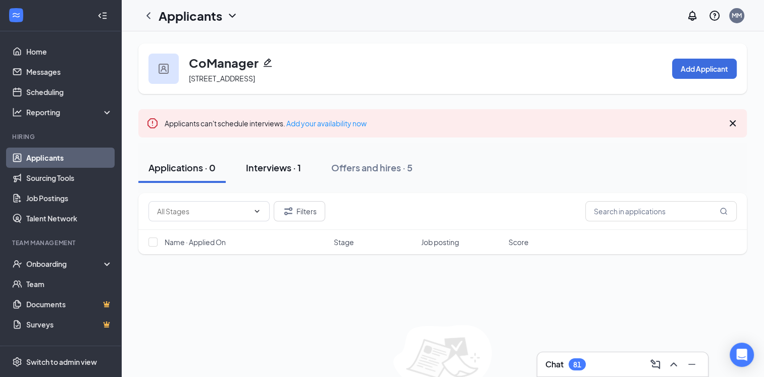
click at [282, 172] on div "Interviews · 1" at bounding box center [273, 167] width 55 height 13
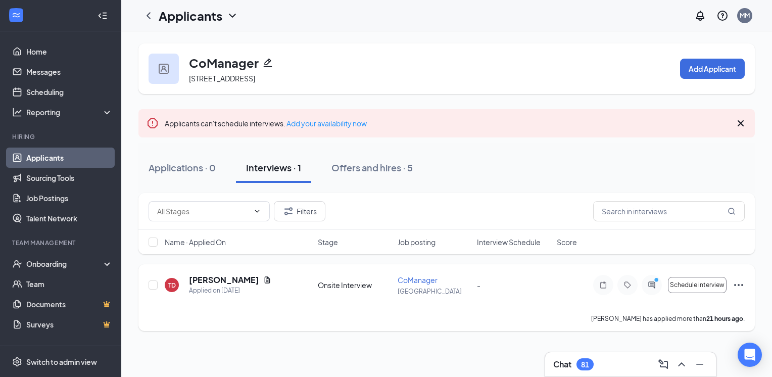
click at [744, 291] on icon "Ellipses" at bounding box center [738, 285] width 12 height 12
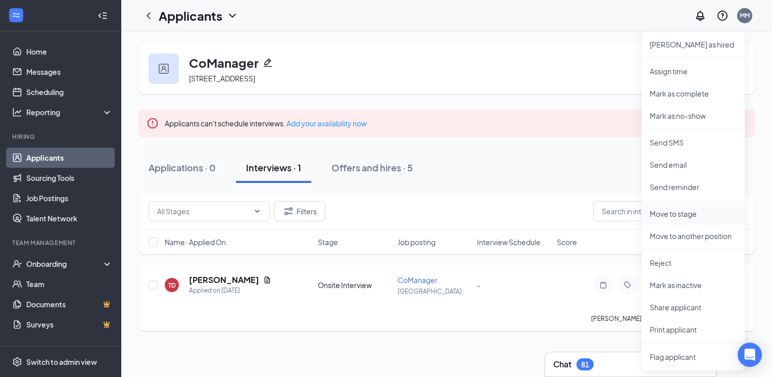
click at [669, 214] on p "Move to stage" at bounding box center [693, 214] width 87 height 10
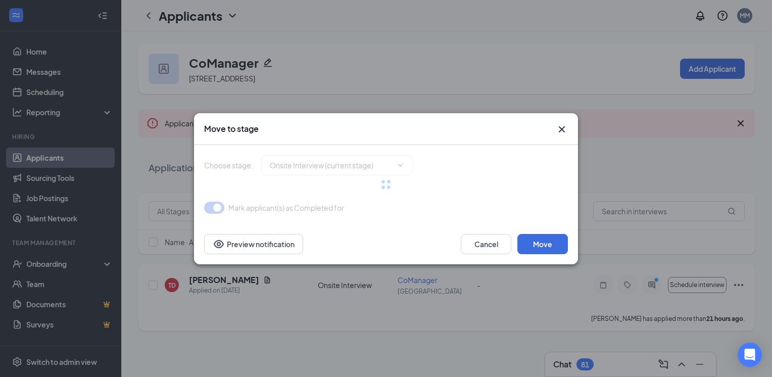
type input "Hiring Complete (final stage)"
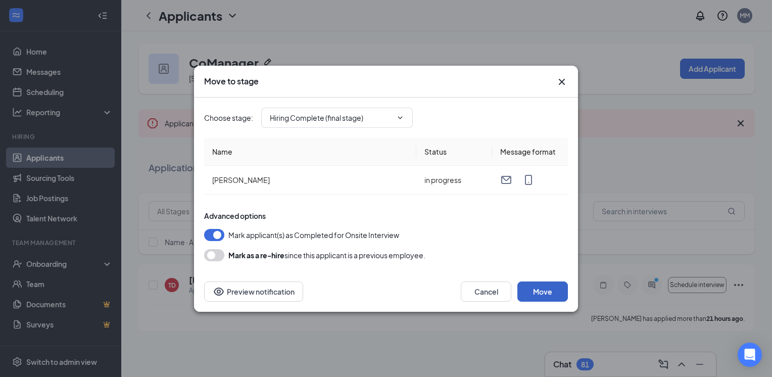
click at [546, 282] on button "Move" at bounding box center [542, 291] width 51 height 20
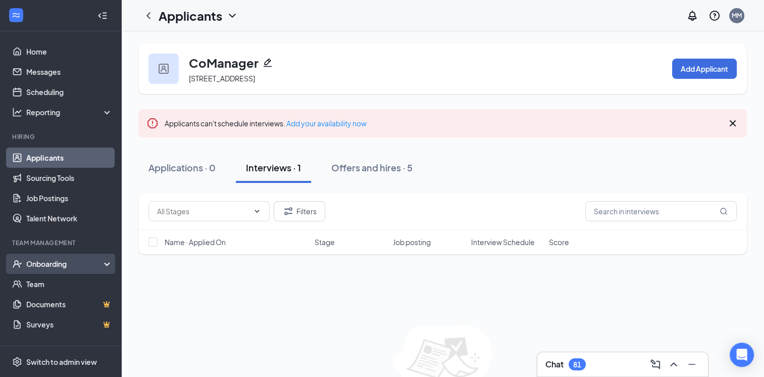
click at [51, 267] on div "Onboarding" at bounding box center [65, 264] width 78 height 10
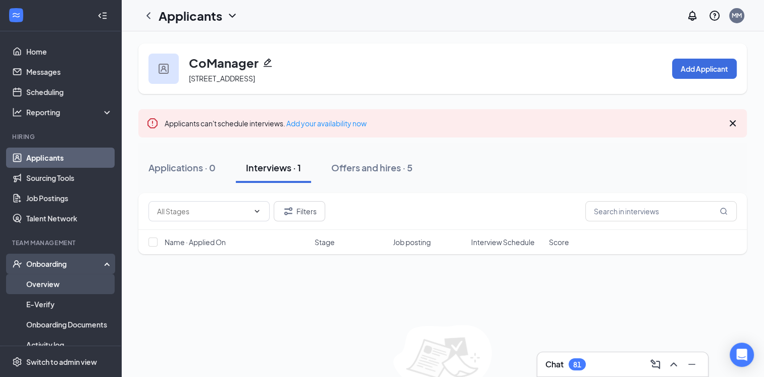
click at [55, 282] on link "Overview" at bounding box center [69, 284] width 86 height 20
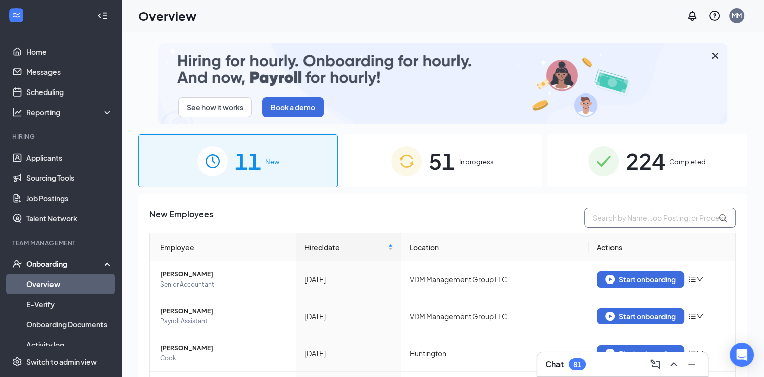
click at [627, 214] on input "text" at bounding box center [660, 218] width 152 height 20
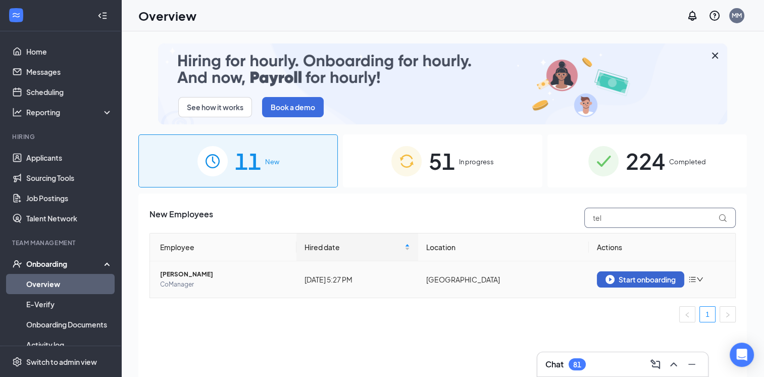
type input "tel"
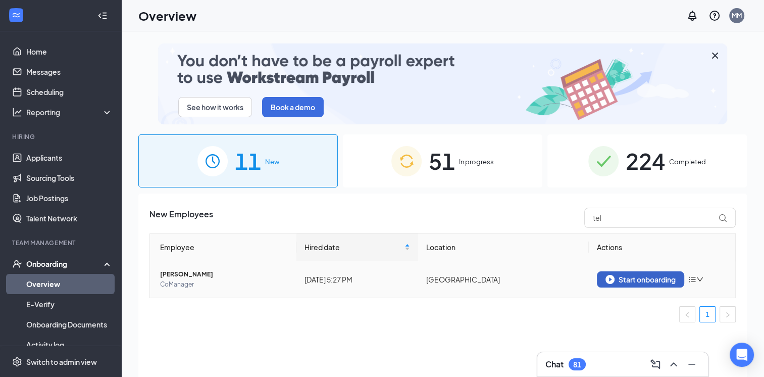
click at [624, 279] on div "Start onboarding" at bounding box center [641, 279] width 70 height 9
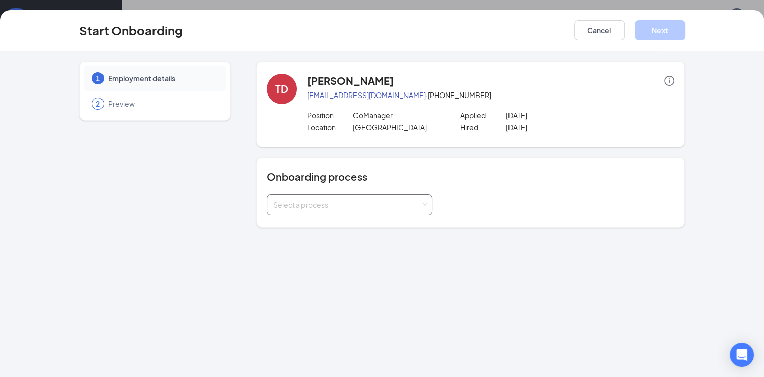
click at [424, 204] on span at bounding box center [424, 205] width 5 height 5
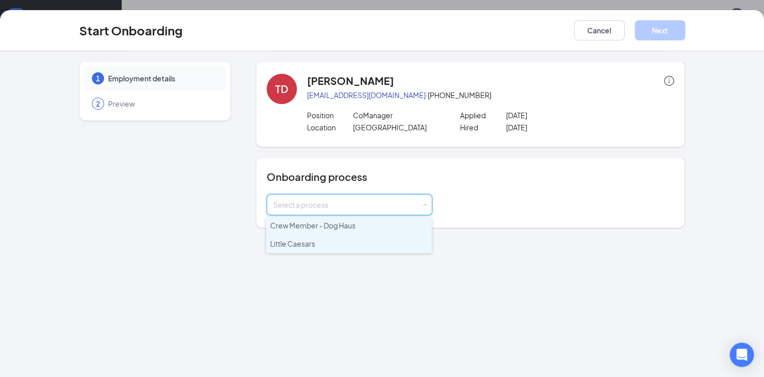
click at [315, 246] on span "Little Caesars" at bounding box center [292, 243] width 45 height 9
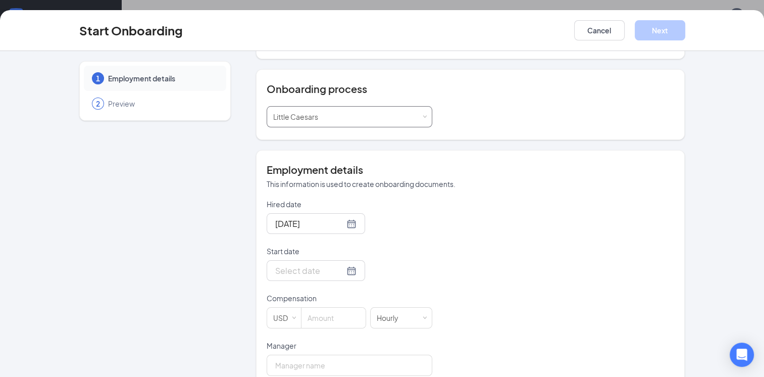
scroll to position [89, 0]
click at [344, 270] on div at bounding box center [316, 269] width 98 height 21
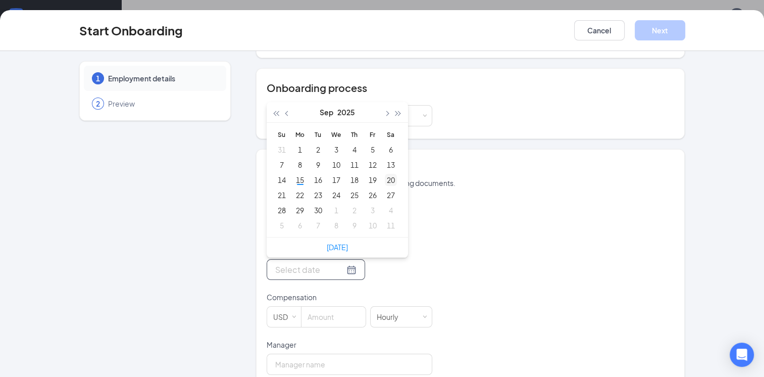
click at [389, 180] on div "20" at bounding box center [391, 180] width 12 height 12
type input "[DATE]"
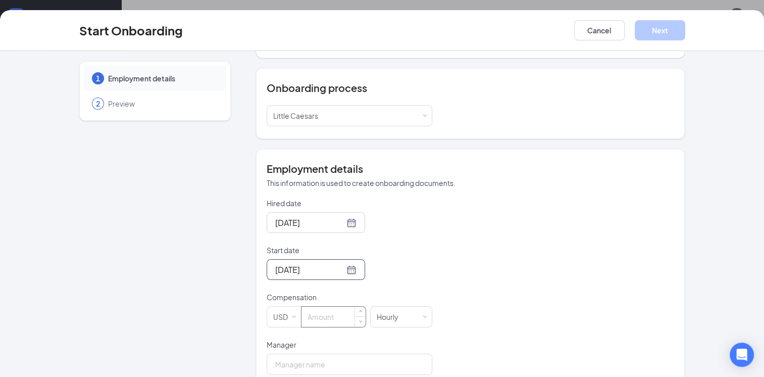
click at [316, 319] on input at bounding box center [334, 317] width 64 height 20
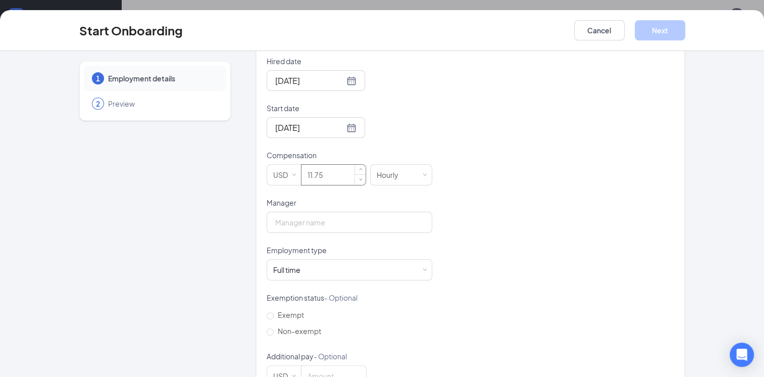
scroll to position [243, 0]
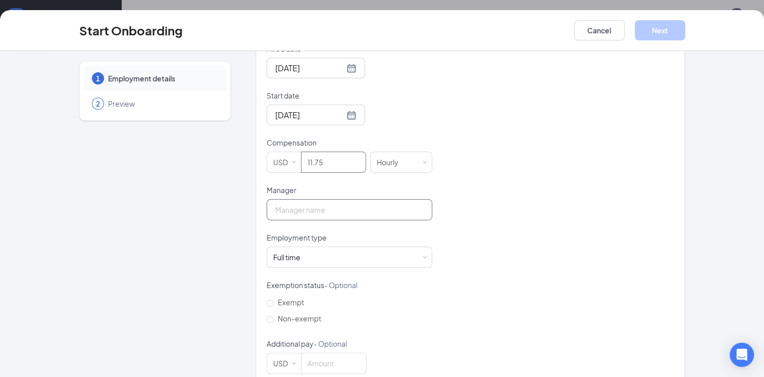
type input "11.75"
click at [338, 204] on input "Manager" at bounding box center [350, 209] width 166 height 21
type input "[PERSON_NAME]"
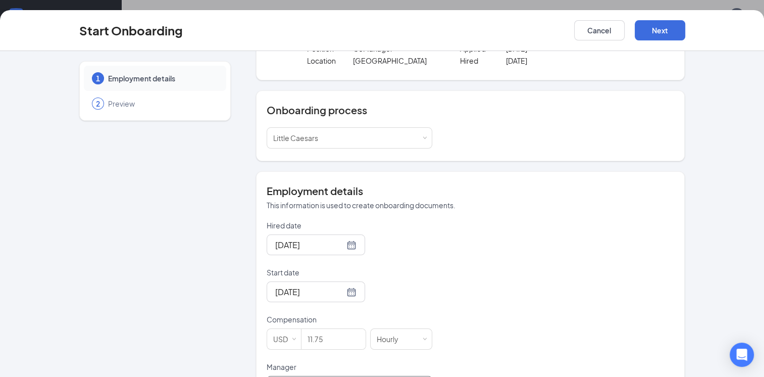
scroll to position [0, 0]
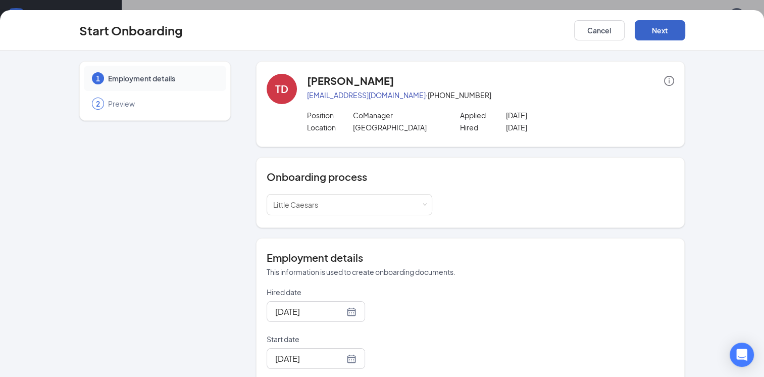
click at [672, 32] on button "Next" at bounding box center [660, 30] width 51 height 20
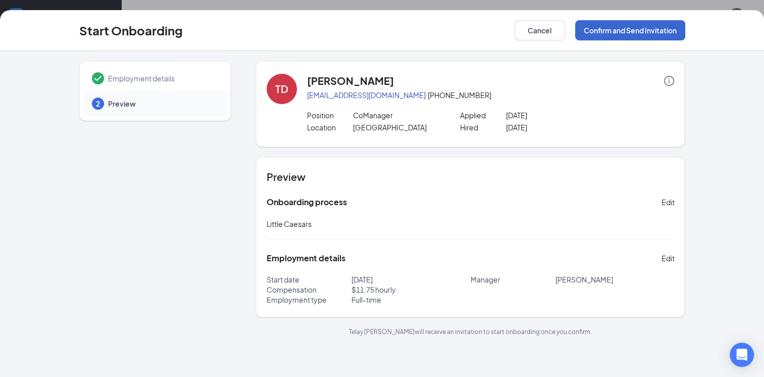
click at [630, 30] on button "Confirm and Send Invitation" at bounding box center [630, 30] width 110 height 20
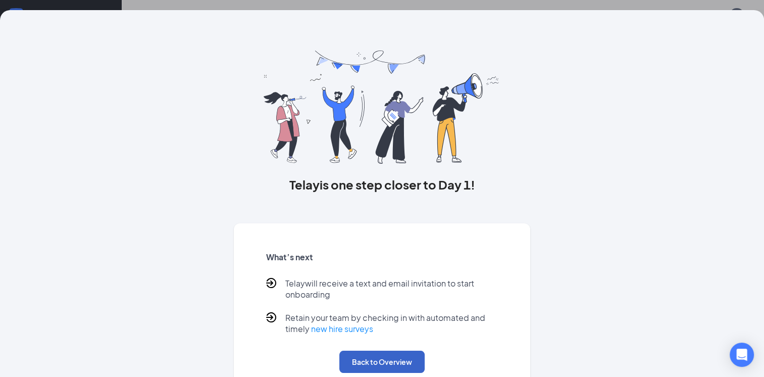
click at [354, 359] on button "Back to Overview" at bounding box center [381, 362] width 85 height 22
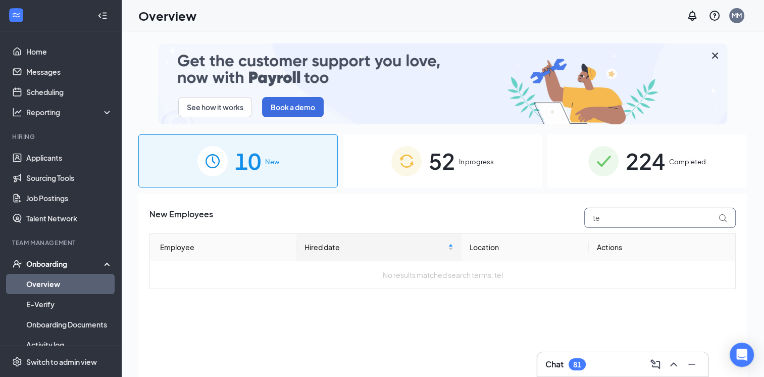
type input "t"
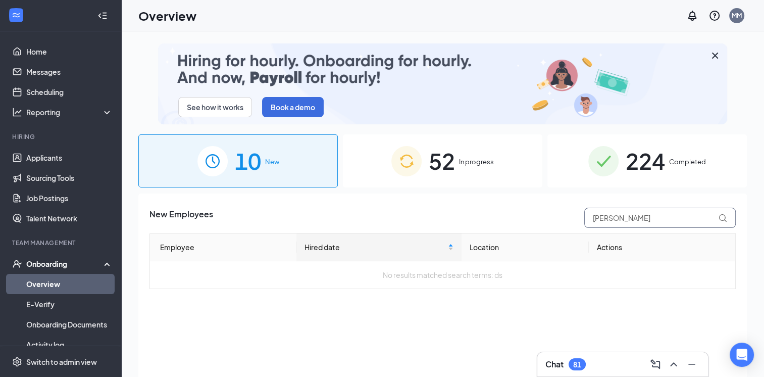
type input "[PERSON_NAME]"
click at [106, 259] on div "Onboarding" at bounding box center [60, 264] width 121 height 20
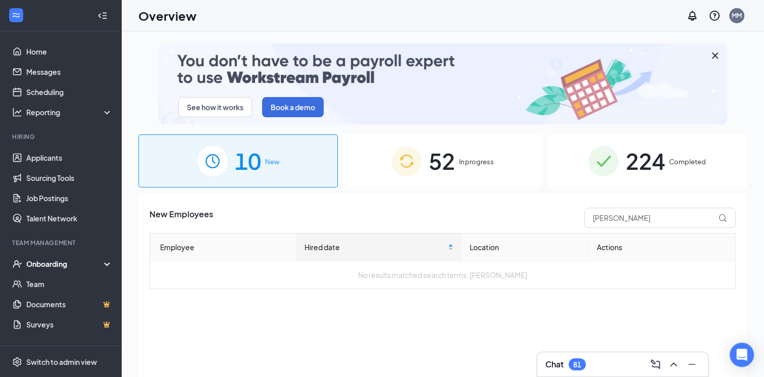
click at [396, 163] on img at bounding box center [406, 161] width 30 height 30
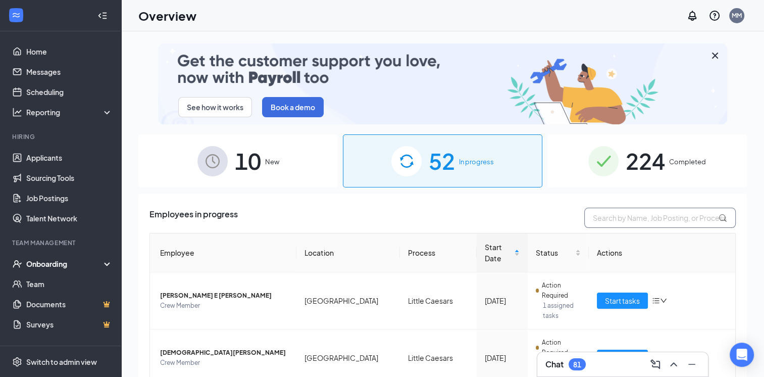
click at [598, 214] on input "text" at bounding box center [660, 218] width 152 height 20
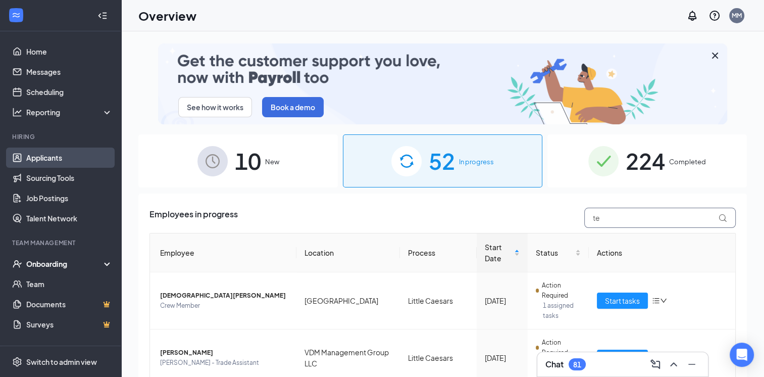
type input "te"
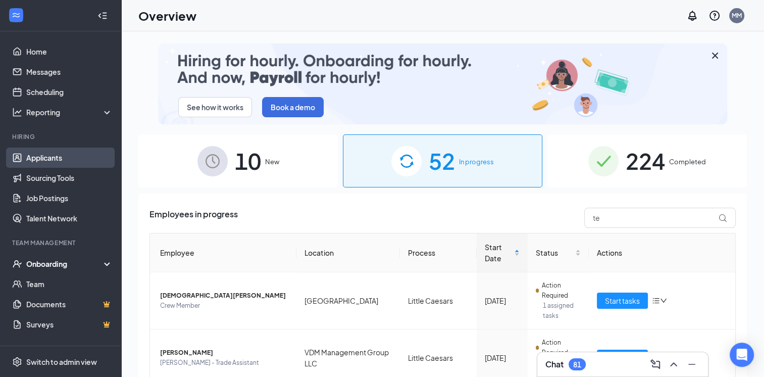
click at [38, 160] on link "Applicants" at bounding box center [69, 157] width 86 height 20
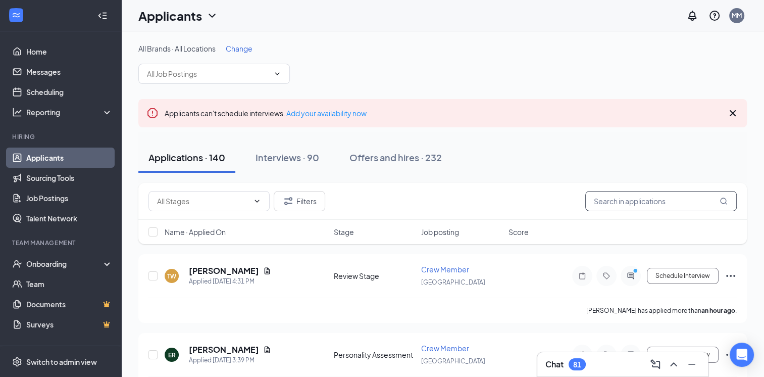
click at [614, 198] on input "text" at bounding box center [661, 201] width 152 height 20
type input "tel"
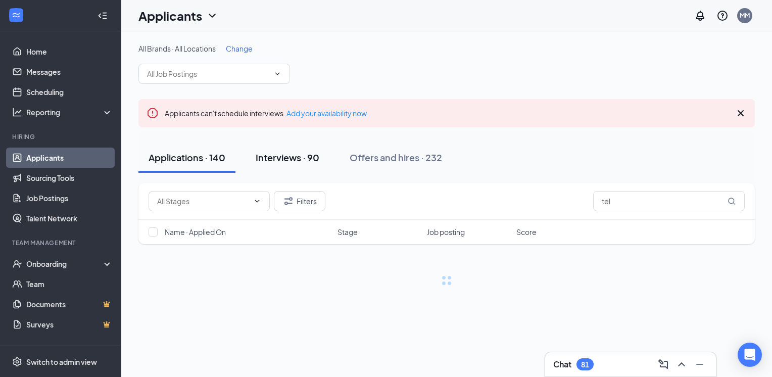
click at [281, 160] on div "Interviews · 90" at bounding box center [288, 157] width 64 height 13
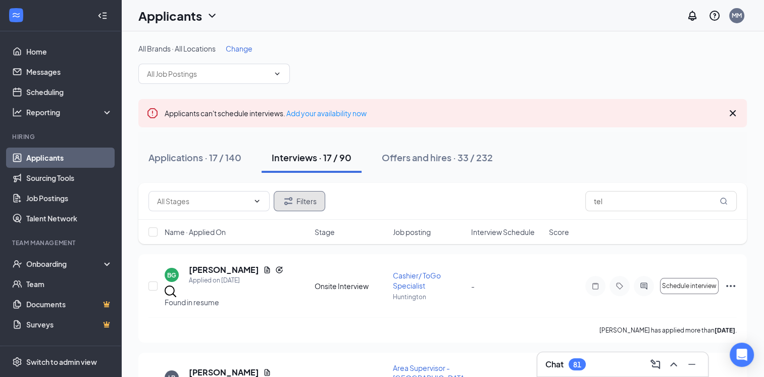
click at [320, 198] on button "Filters" at bounding box center [300, 201] width 52 height 20
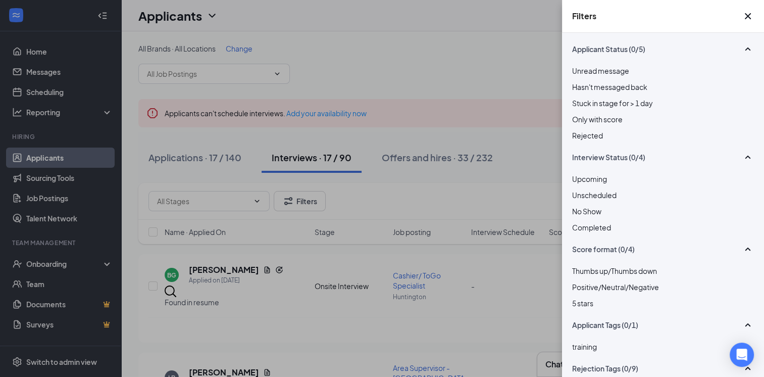
click at [583, 141] on div "Rejected" at bounding box center [663, 135] width 182 height 11
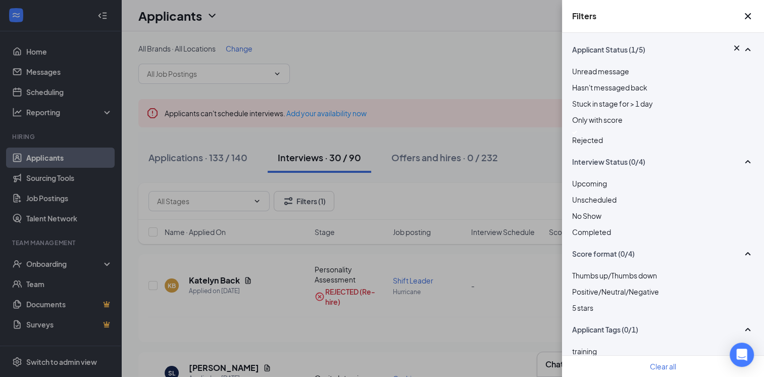
click at [452, 314] on div "Filters Applicant Status (1/5) Unread message Hasn't messaged back Stuck in sta…" at bounding box center [382, 188] width 764 height 377
click at [742, 14] on icon "Cross" at bounding box center [748, 16] width 12 height 12
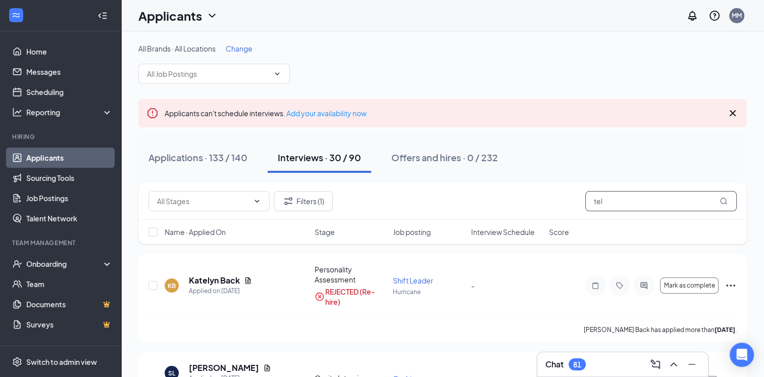
click at [624, 203] on input "tel" at bounding box center [661, 201] width 152 height 20
click at [724, 198] on icon "MagnifyingGlass" at bounding box center [723, 200] width 7 height 7
click at [621, 204] on input "tel" at bounding box center [661, 201] width 152 height 20
type input "t"
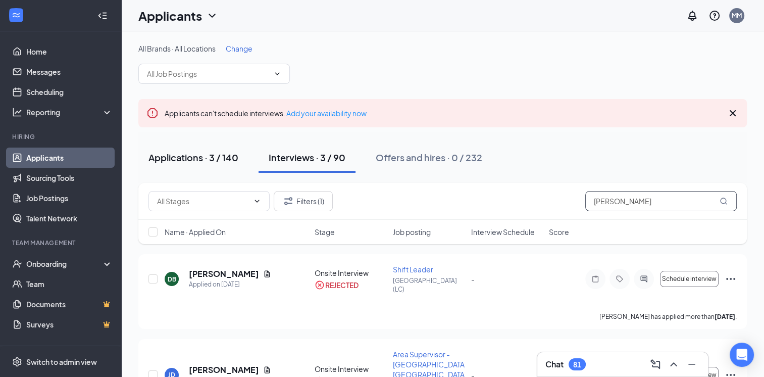
type input "[PERSON_NAME]"
click at [203, 157] on div "Applications · 3 / 140" at bounding box center [193, 157] width 90 height 13
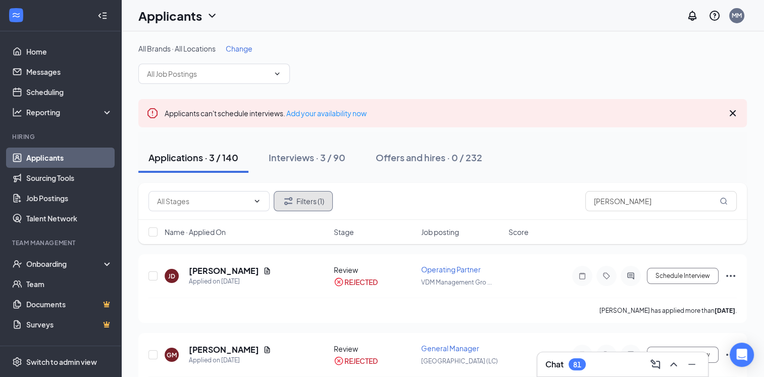
click at [301, 201] on button "Filters (1)" at bounding box center [303, 201] width 59 height 20
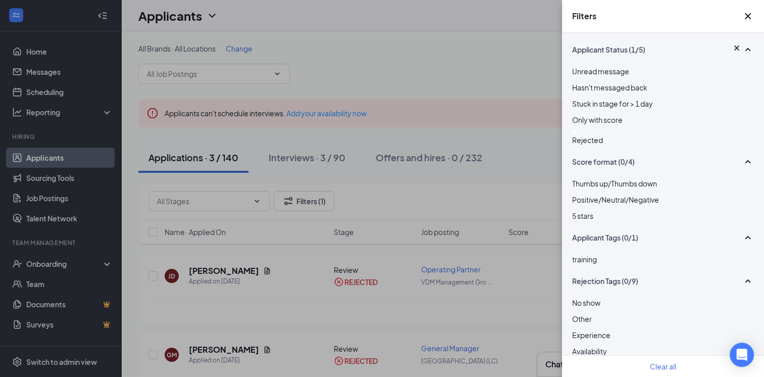
click at [580, 134] on div at bounding box center [663, 132] width 182 height 4
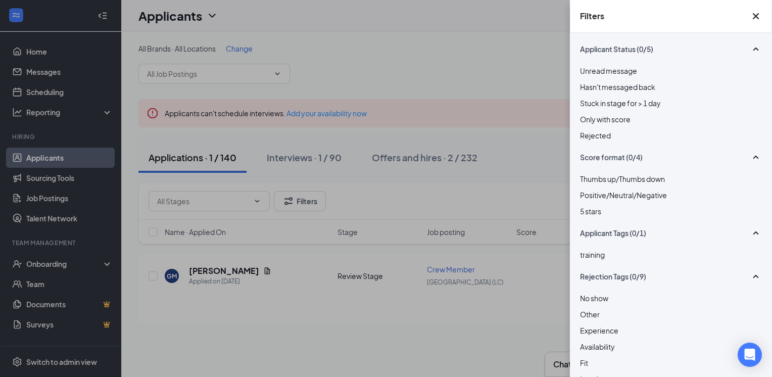
click at [410, 72] on div "Filters Applicant Status (0/5) Unread message Hasn't messaged back Stuck in sta…" at bounding box center [386, 188] width 772 height 377
click at [750, 19] on icon "Cross" at bounding box center [756, 16] width 12 height 12
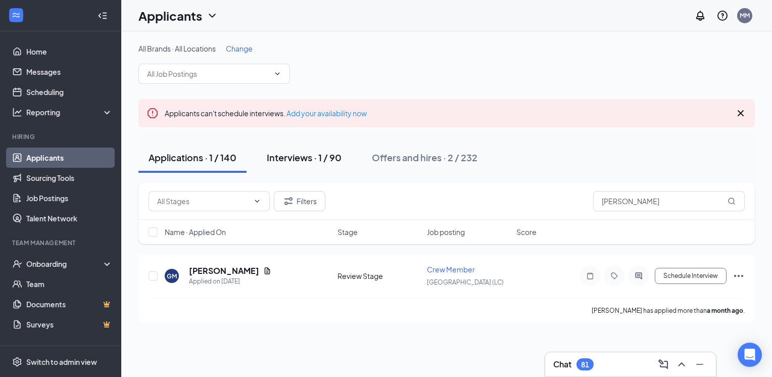
click at [325, 157] on div "Interviews · 1 / 90" at bounding box center [304, 157] width 75 height 13
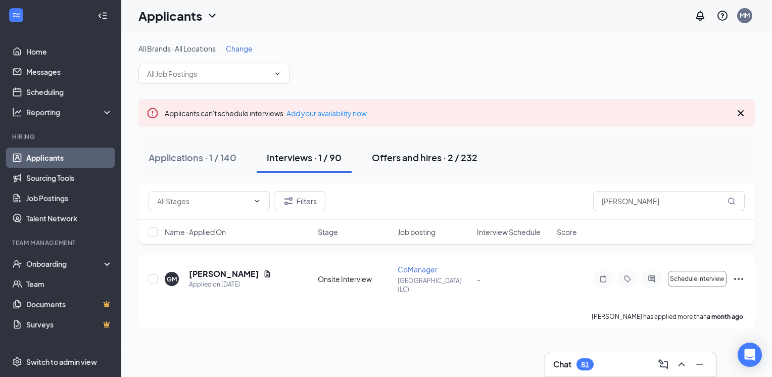
click at [399, 156] on div "Offers and hires · 2 / 232" at bounding box center [425, 157] width 106 height 13
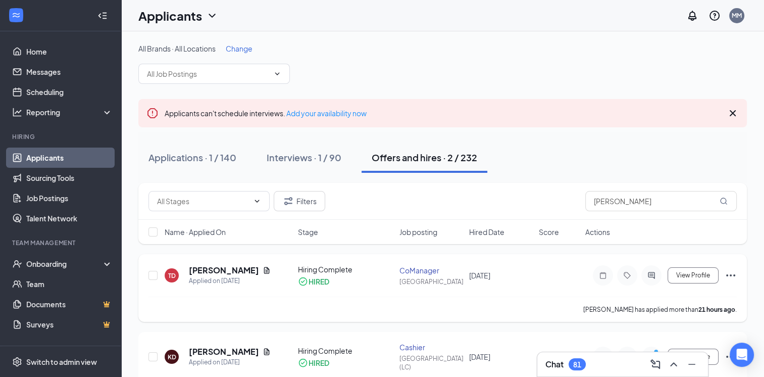
click at [729, 274] on icon "Ellipses" at bounding box center [731, 275] width 12 height 12
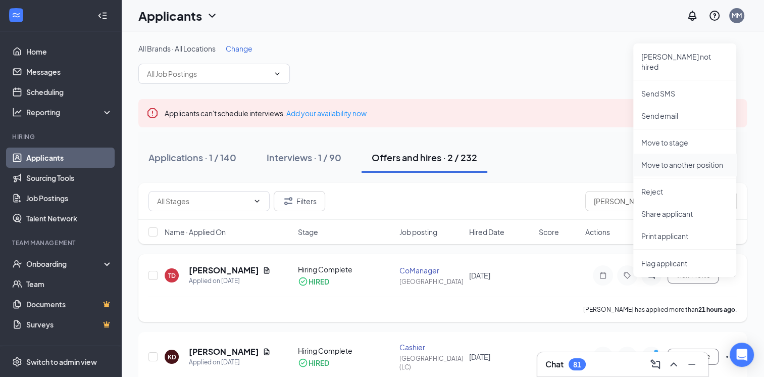
click at [659, 160] on p "Move to another position" at bounding box center [684, 165] width 87 height 10
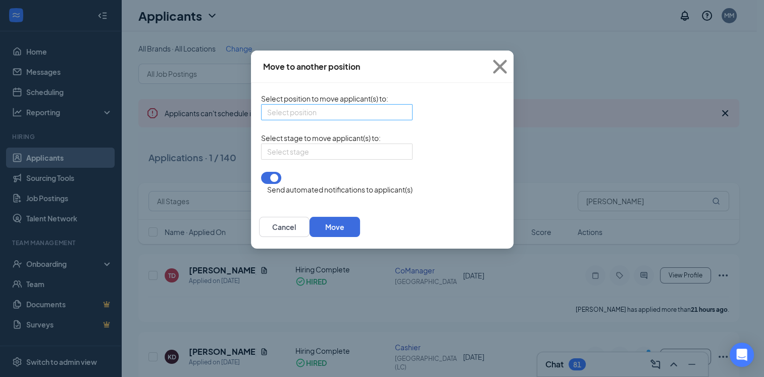
click at [336, 116] on input "search" at bounding box center [333, 112] width 132 height 15
click at [413, 113] on div "Select position 481971 361464 Administrative and Accounting Assistant (VDM Mana…" at bounding box center [337, 112] width 152 height 16
click at [507, 66] on icon "Cross" at bounding box center [500, 67] width 14 height 14
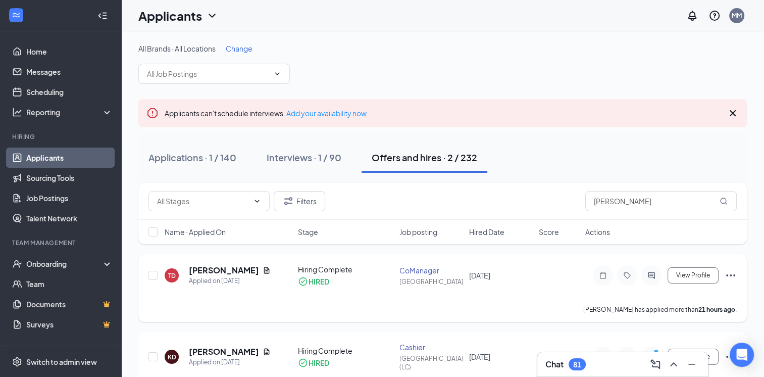
click at [731, 273] on icon "Ellipses" at bounding box center [731, 275] width 12 height 12
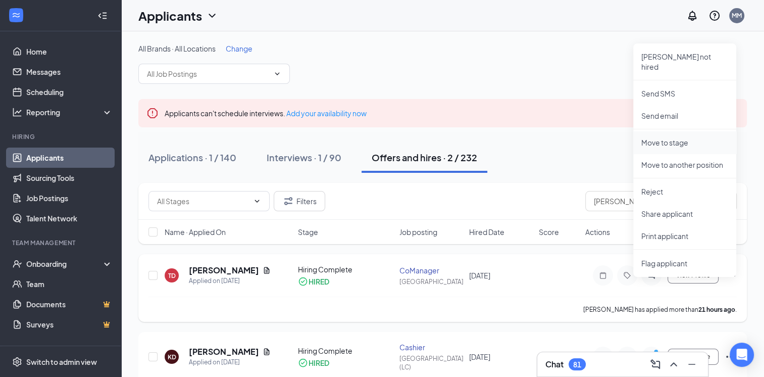
click at [665, 137] on p "Move to stage" at bounding box center [684, 142] width 87 height 10
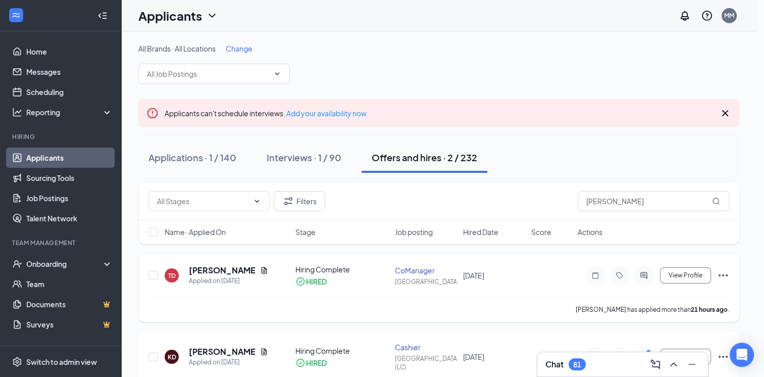
type input "Hiring Complete (current stage)"
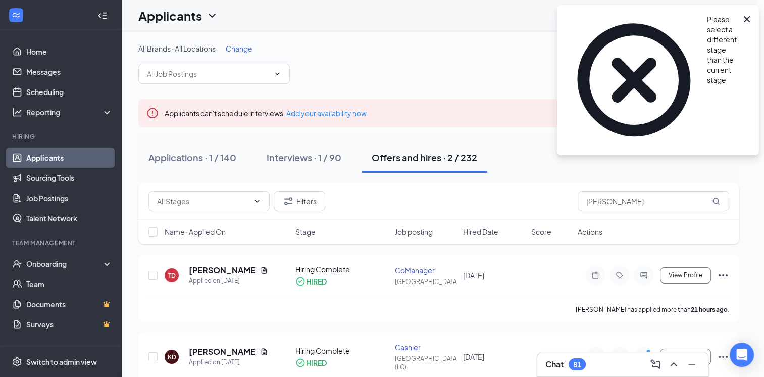
click at [750, 19] on icon "Cross" at bounding box center [747, 19] width 12 height 12
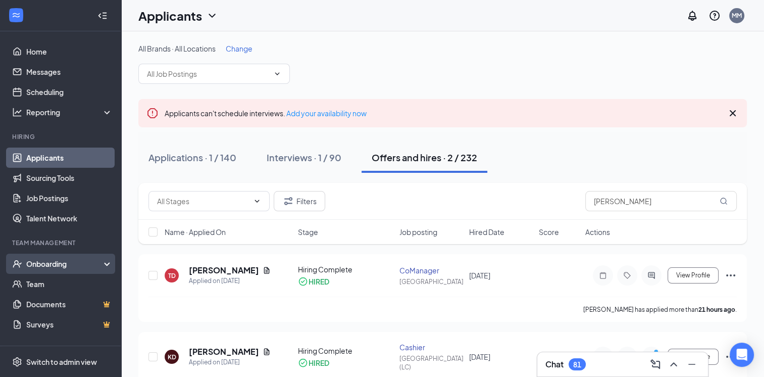
click at [55, 264] on div "Onboarding" at bounding box center [65, 264] width 78 height 10
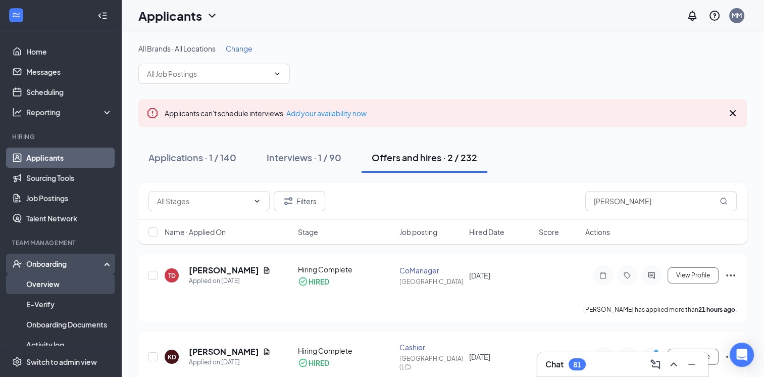
click at [53, 280] on link "Overview" at bounding box center [69, 284] width 86 height 20
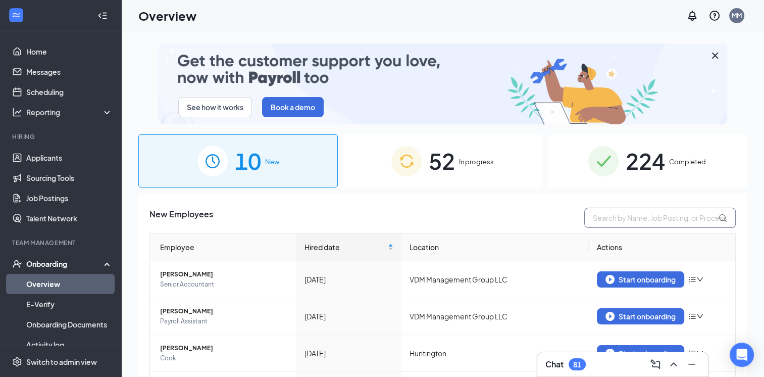
click at [592, 210] on input "text" at bounding box center [660, 218] width 152 height 20
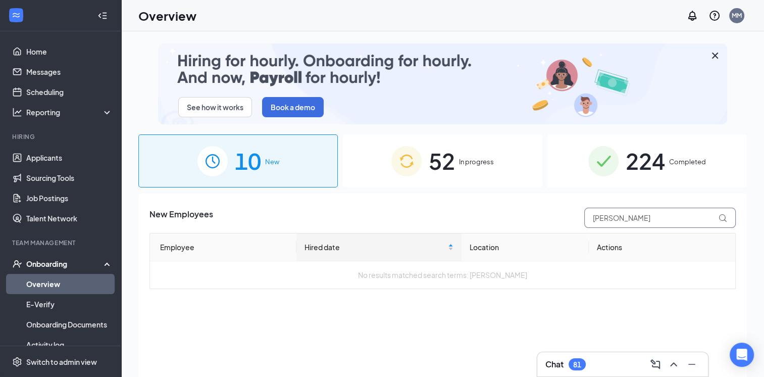
type input "[PERSON_NAME]"
click at [467, 169] on div "52 In progress" at bounding box center [443, 160] width 200 height 53
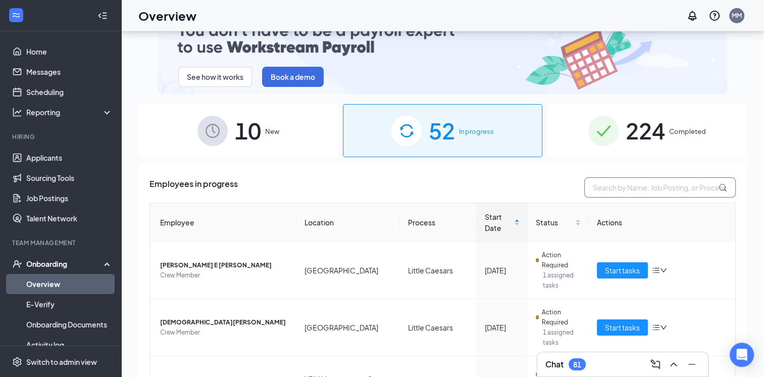
click at [602, 183] on input "text" at bounding box center [660, 187] width 152 height 20
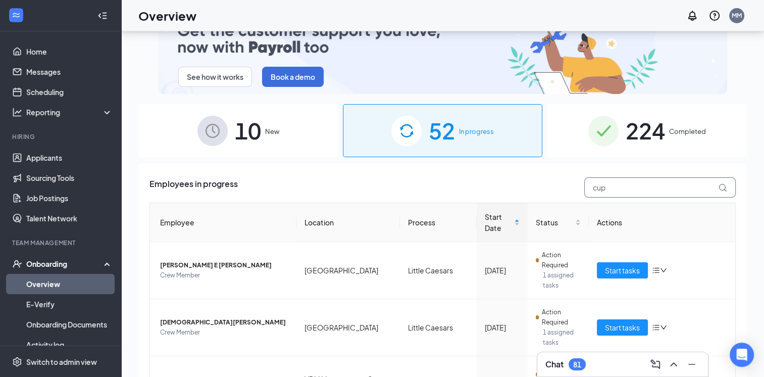
type input "[PERSON_NAME]"
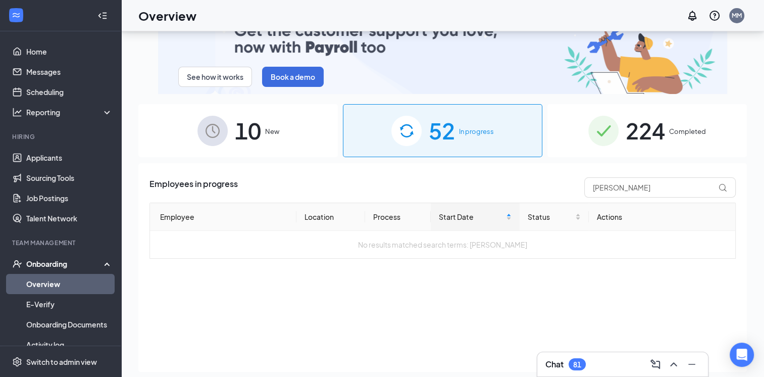
click at [213, 148] on div "10 New" at bounding box center [238, 130] width 200 height 53
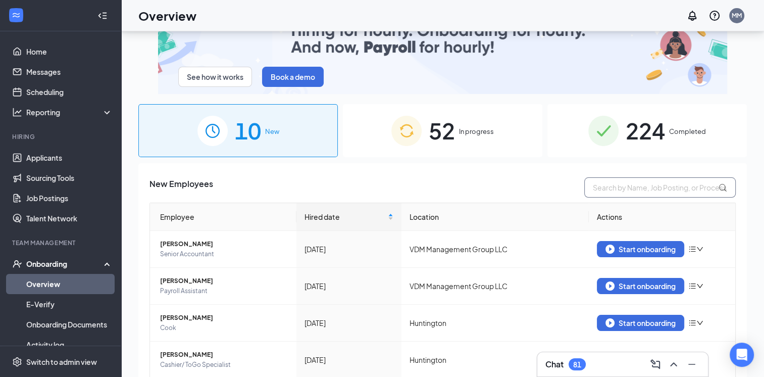
click at [589, 184] on input "text" at bounding box center [660, 187] width 152 height 20
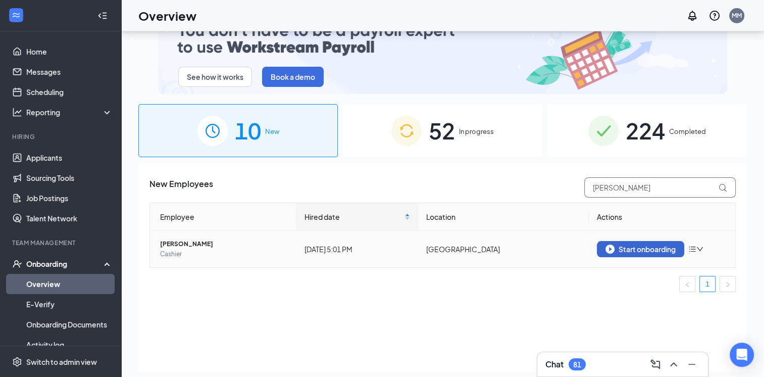
type input "[PERSON_NAME]"
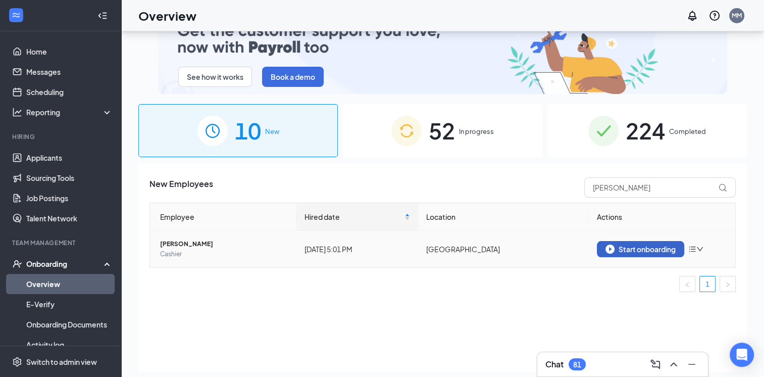
click at [622, 250] on div "Start onboarding" at bounding box center [641, 248] width 70 height 9
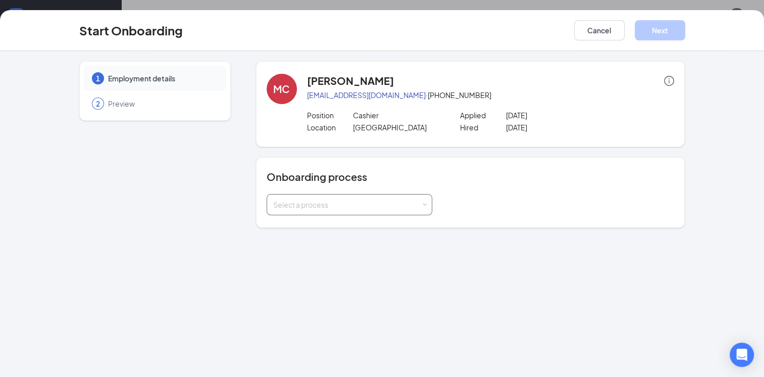
click at [424, 204] on span at bounding box center [424, 205] width 5 height 5
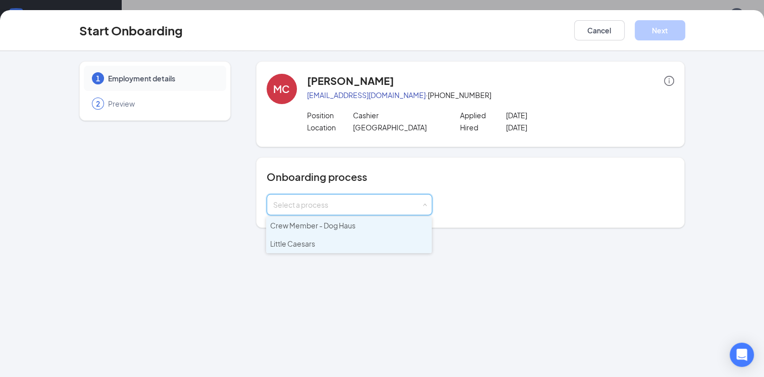
click at [309, 240] on span "Little Caesars" at bounding box center [292, 243] width 45 height 9
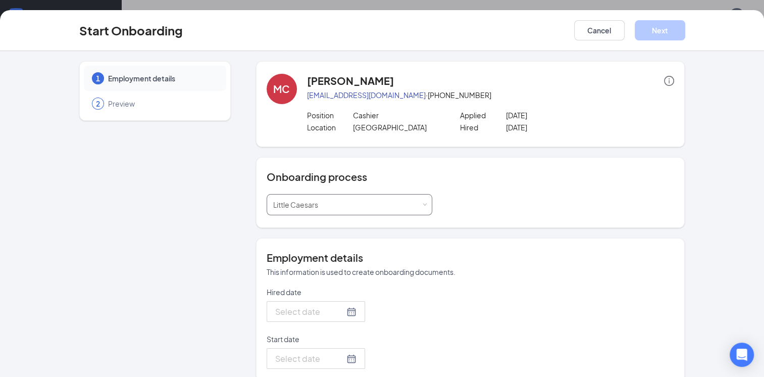
type input "[DATE]"
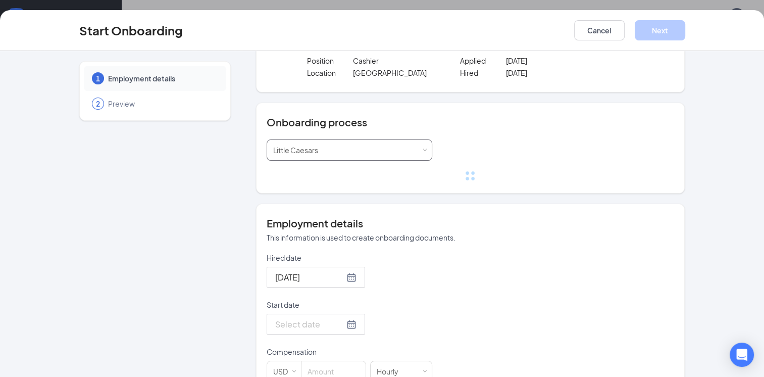
scroll to position [145, 0]
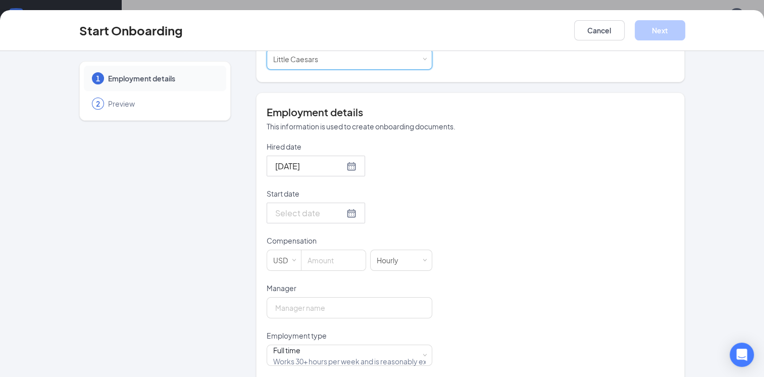
click at [345, 209] on div at bounding box center [316, 213] width 98 height 21
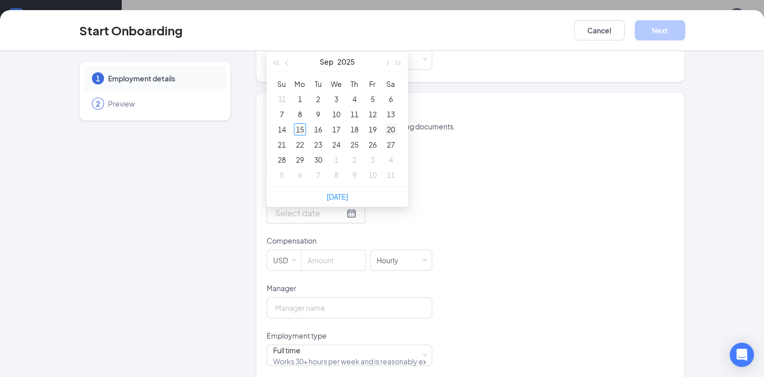
click at [385, 128] on div "20" at bounding box center [391, 129] width 12 height 12
type input "[DATE]"
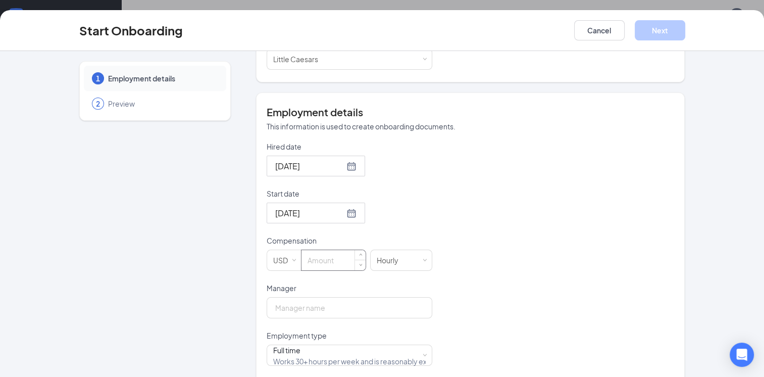
click at [307, 257] on input at bounding box center [334, 260] width 64 height 20
click at [271, 305] on input "Manager" at bounding box center [350, 307] width 166 height 21
type input "11"
type input "[PERSON_NAME]"
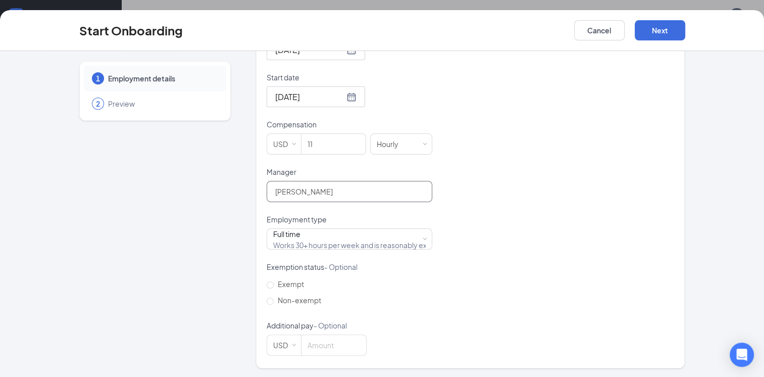
scroll to position [45, 0]
click at [659, 26] on button "Next" at bounding box center [660, 30] width 51 height 20
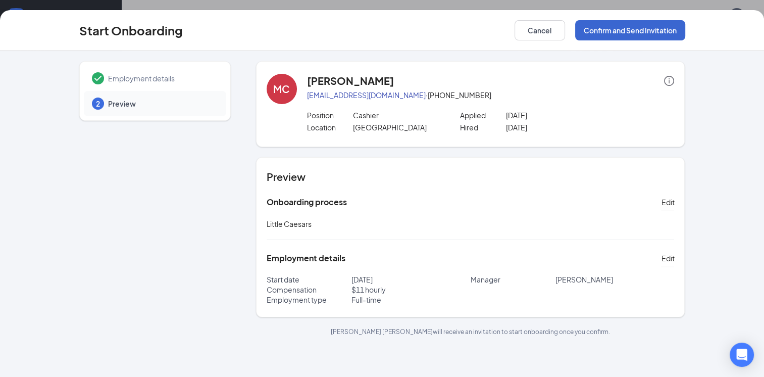
scroll to position [0, 0]
click at [610, 26] on button "Confirm and Send Invitation" at bounding box center [630, 30] width 110 height 20
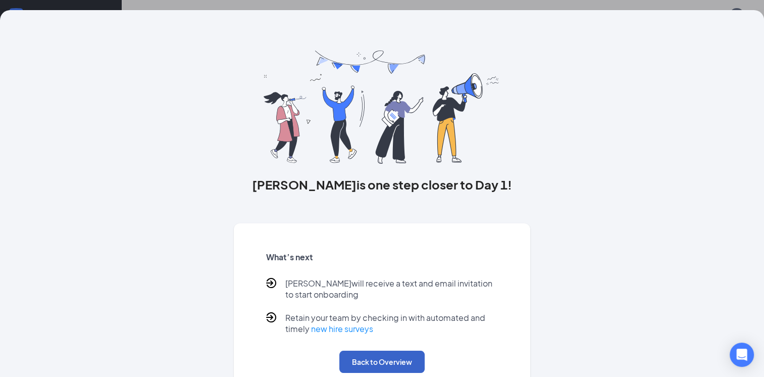
click at [381, 366] on button "Back to Overview" at bounding box center [381, 362] width 85 height 22
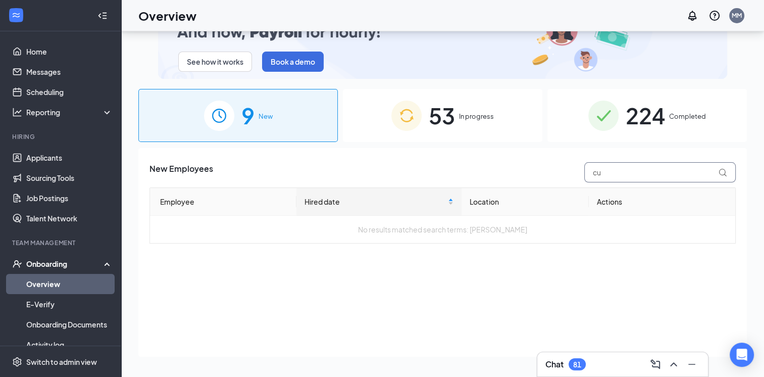
type input "c"
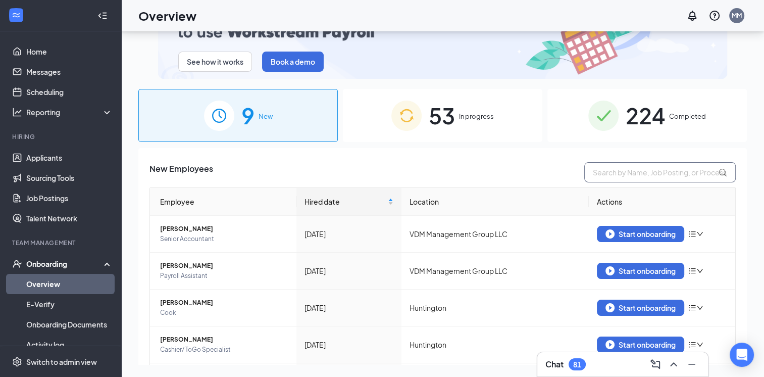
click at [597, 176] on input "text" at bounding box center [660, 172] width 152 height 20
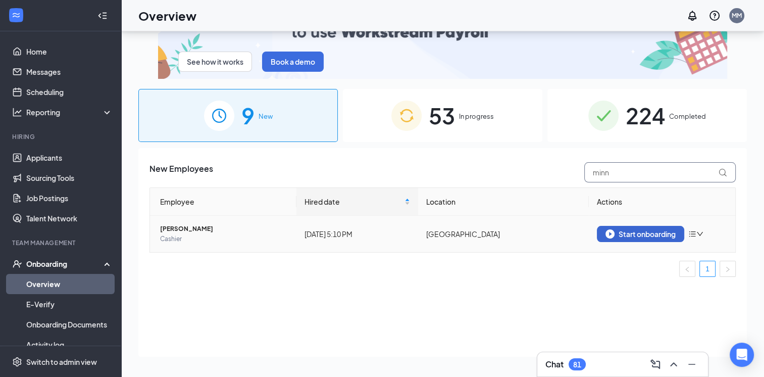
type input "minn"
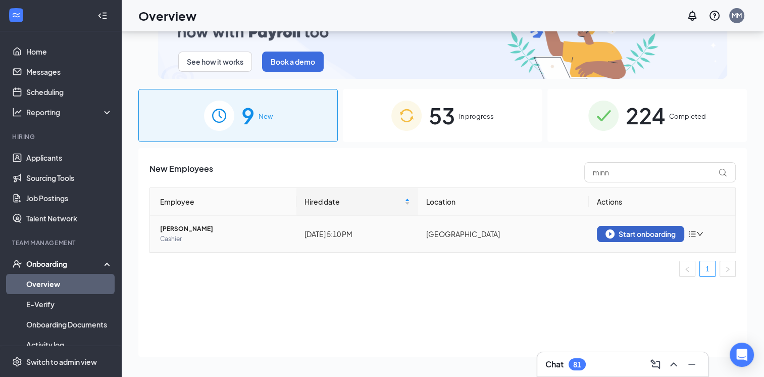
click at [642, 233] on div "Start onboarding" at bounding box center [641, 233] width 70 height 9
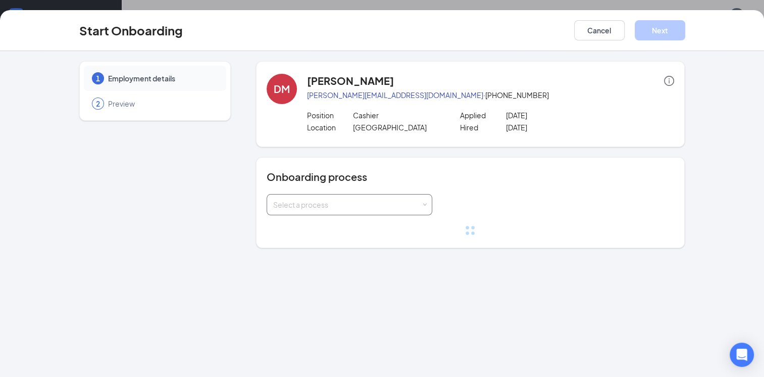
click at [413, 204] on div "Select a process" at bounding box center [347, 205] width 148 height 10
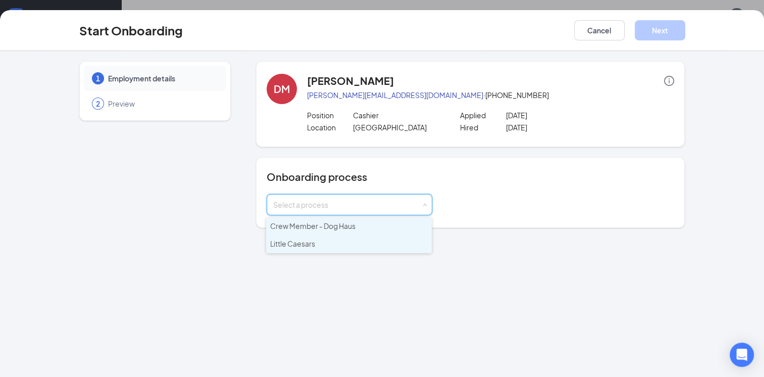
click at [335, 243] on li "Little Caesars" at bounding box center [349, 244] width 166 height 18
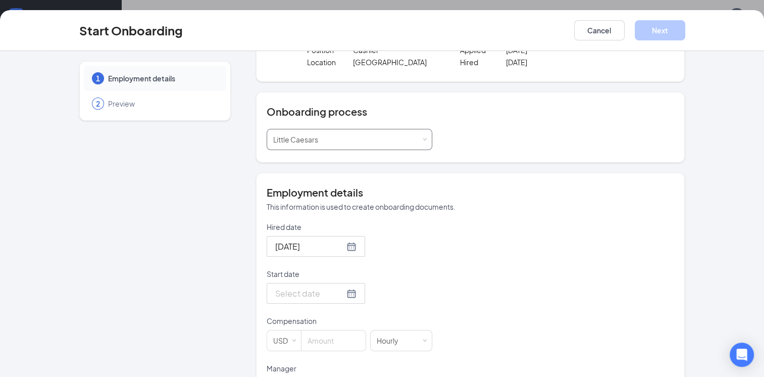
scroll to position [108, 0]
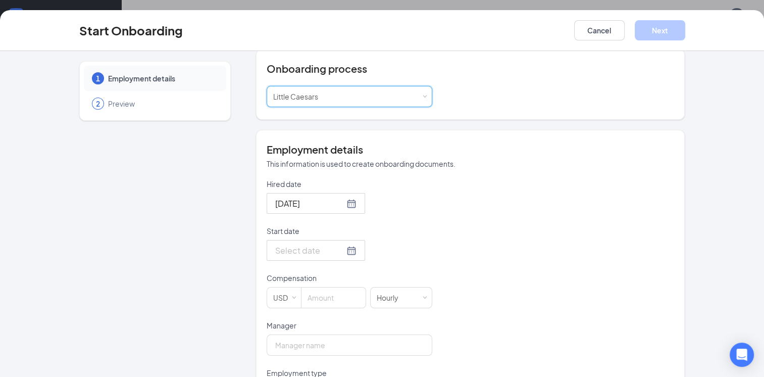
click at [331, 250] on input "Start date" at bounding box center [309, 250] width 69 height 13
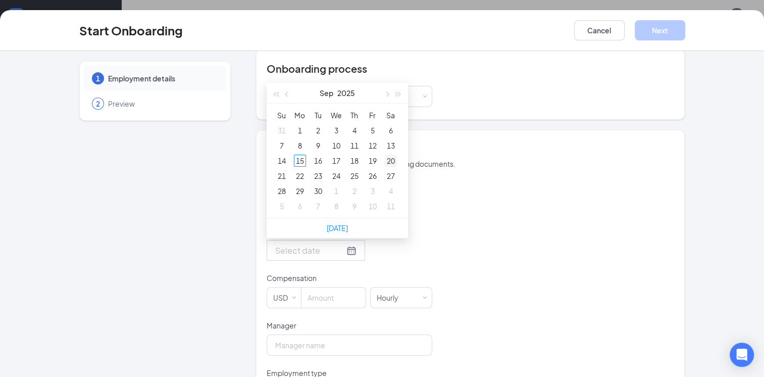
click at [385, 165] on div "20" at bounding box center [391, 161] width 12 height 12
type input "[DATE]"
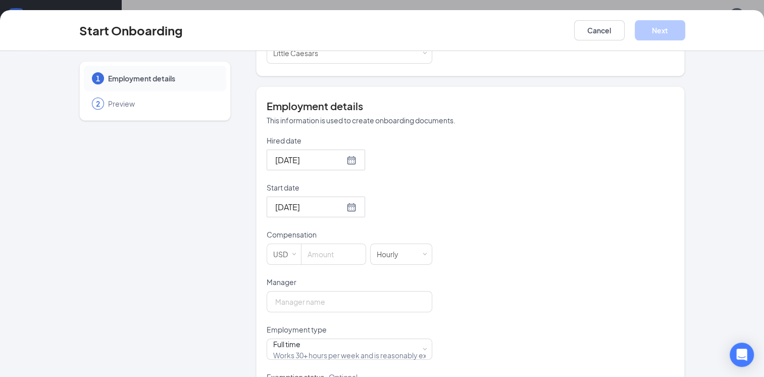
scroll to position [174, 0]
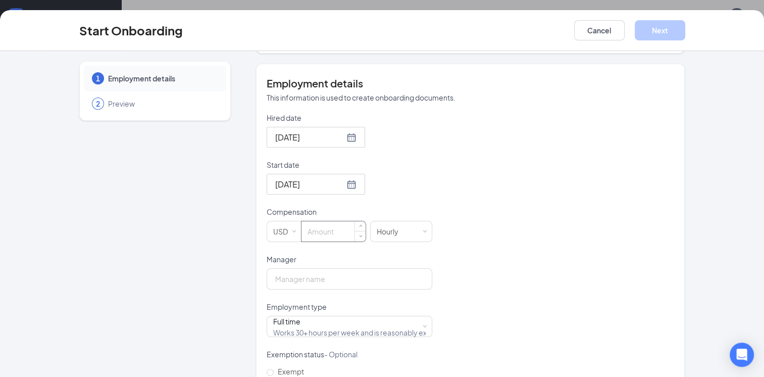
click at [313, 222] on input at bounding box center [334, 231] width 64 height 20
click at [355, 269] on input "Manager" at bounding box center [350, 278] width 166 height 21
type input "11"
type input "[PERSON_NAME]"
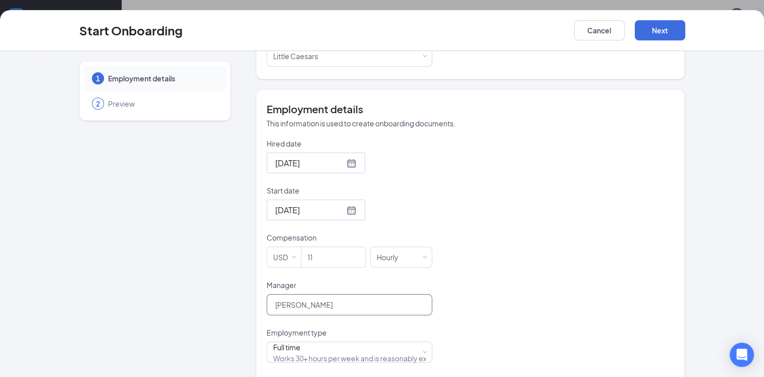
scroll to position [0, 0]
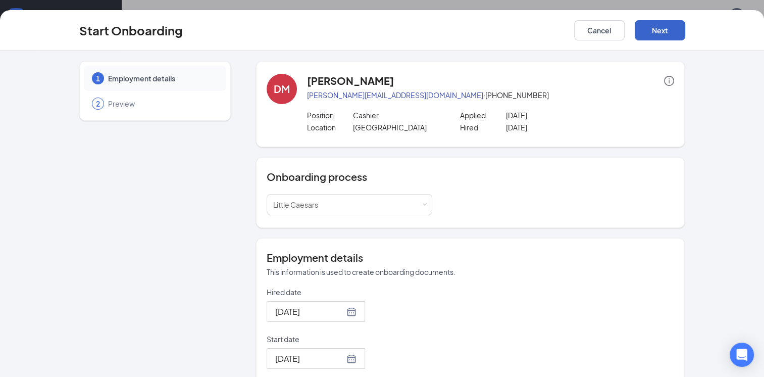
click at [660, 28] on button "Next" at bounding box center [660, 30] width 51 height 20
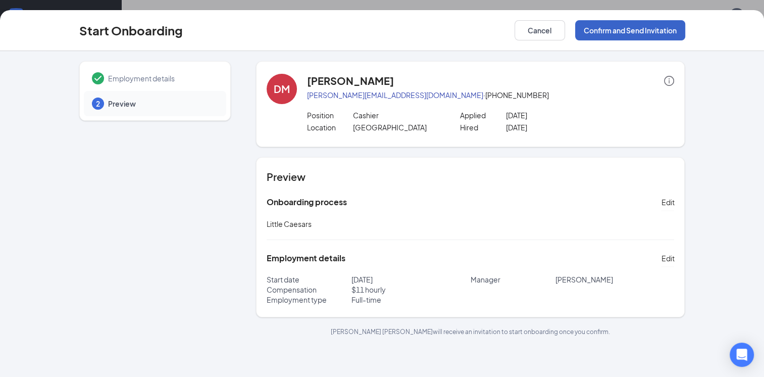
click at [640, 27] on button "Confirm and Send Invitation" at bounding box center [630, 30] width 110 height 20
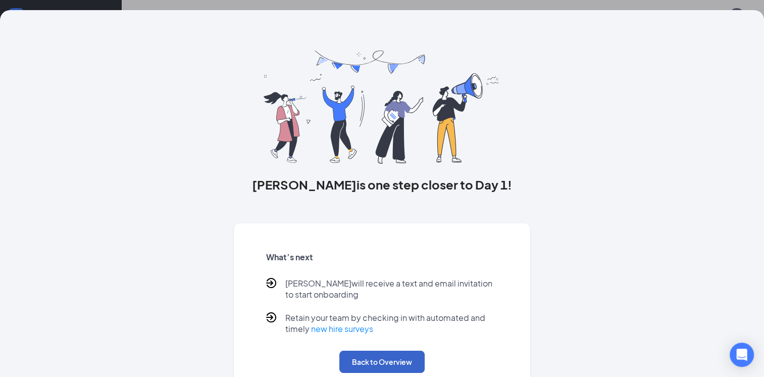
click at [372, 357] on button "Back to Overview" at bounding box center [381, 362] width 85 height 22
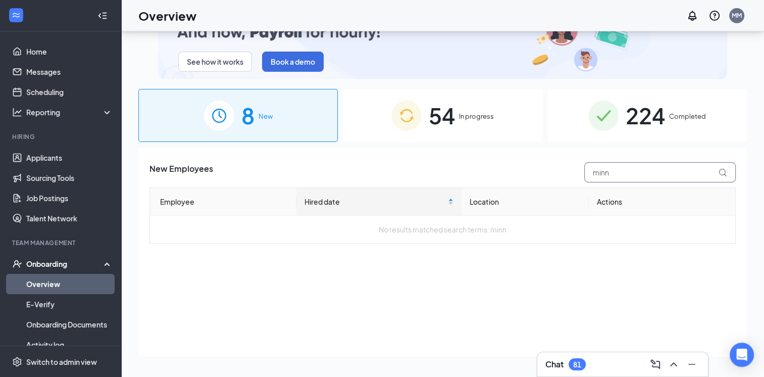
click at [634, 176] on input "minn" at bounding box center [660, 172] width 152 height 20
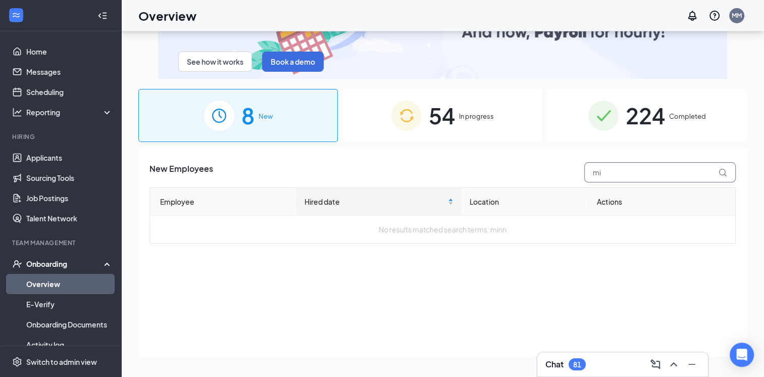
type input "m"
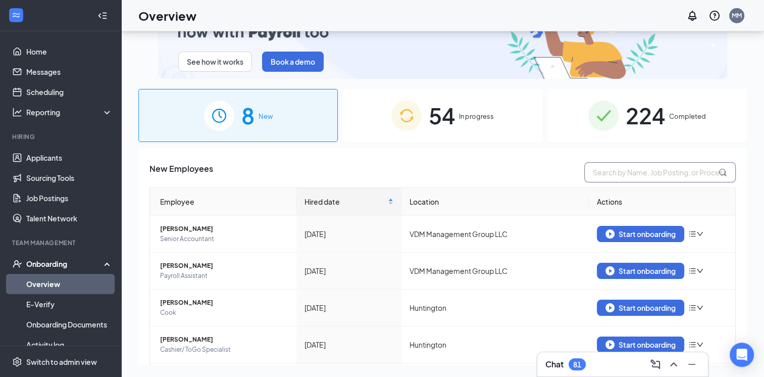
click at [616, 176] on input "text" at bounding box center [660, 172] width 152 height 20
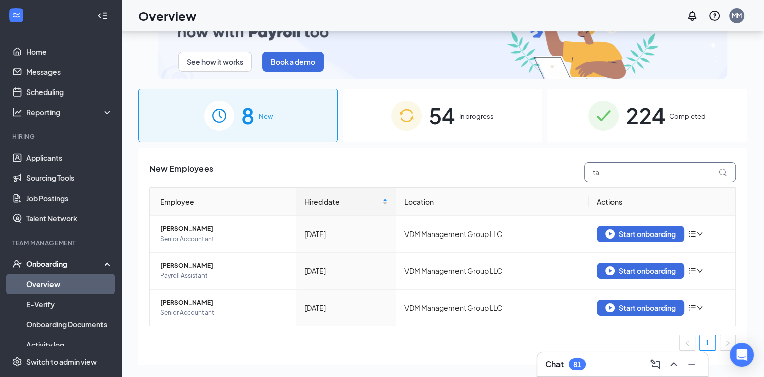
type input "t"
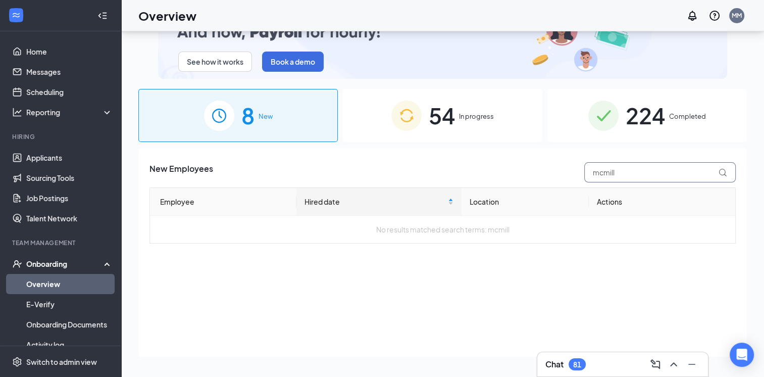
type input "mcmill"
click at [468, 122] on div "54 In progress" at bounding box center [443, 115] width 200 height 53
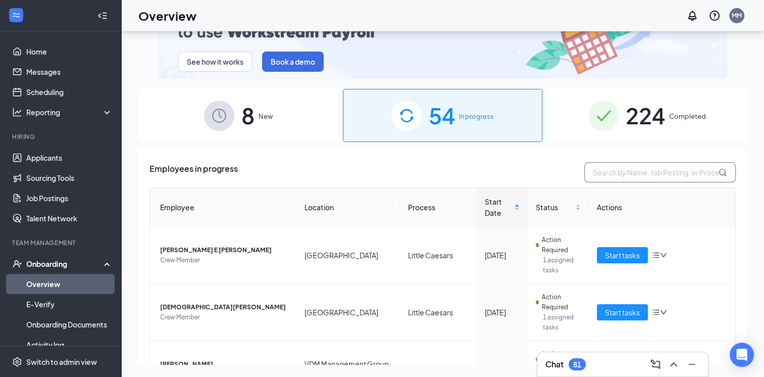
click at [614, 168] on input "text" at bounding box center [660, 172] width 152 height 20
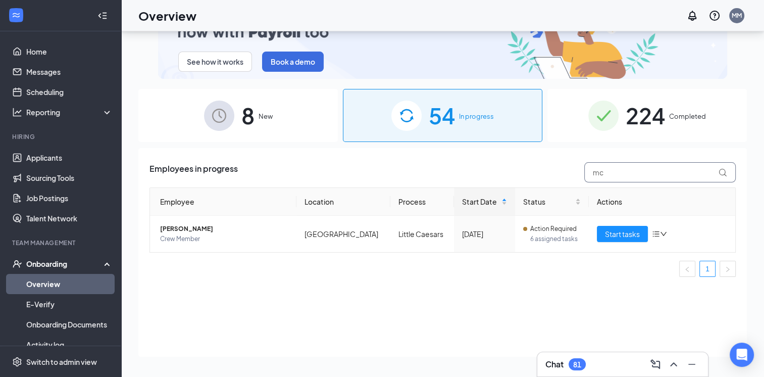
type input "m"
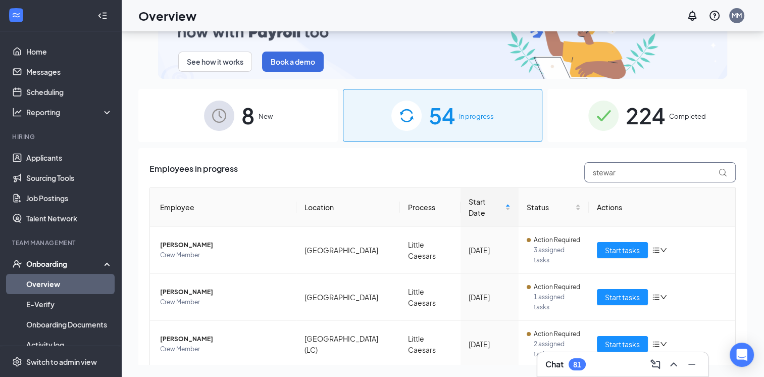
type input "[PERSON_NAME]"
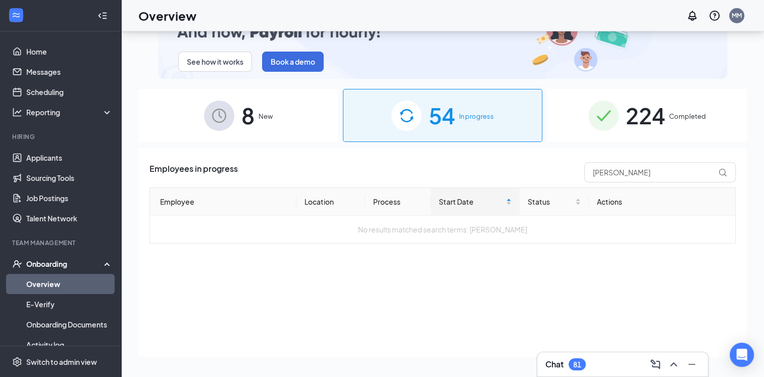
click at [194, 117] on div "8 New" at bounding box center [238, 115] width 200 height 53
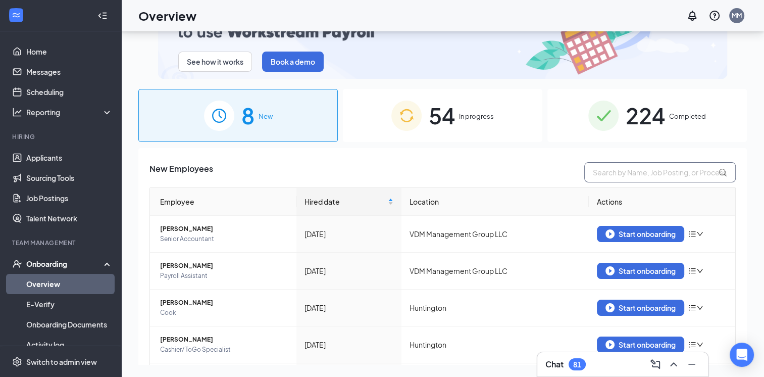
click at [603, 174] on input "text" at bounding box center [660, 172] width 152 height 20
type input "stew"
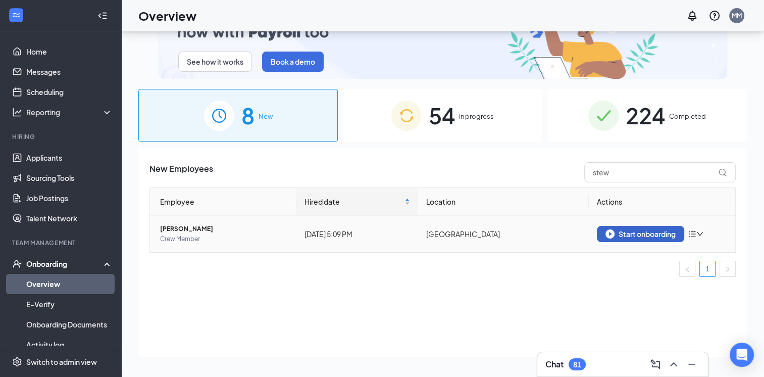
click at [643, 237] on div "Start onboarding" at bounding box center [641, 233] width 70 height 9
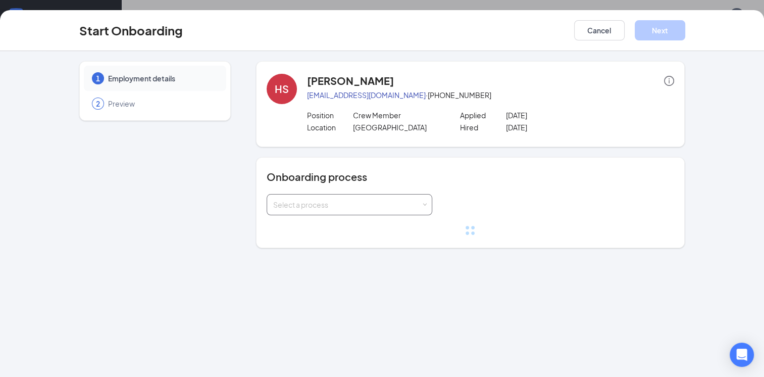
click at [424, 204] on span at bounding box center [424, 205] width 5 height 5
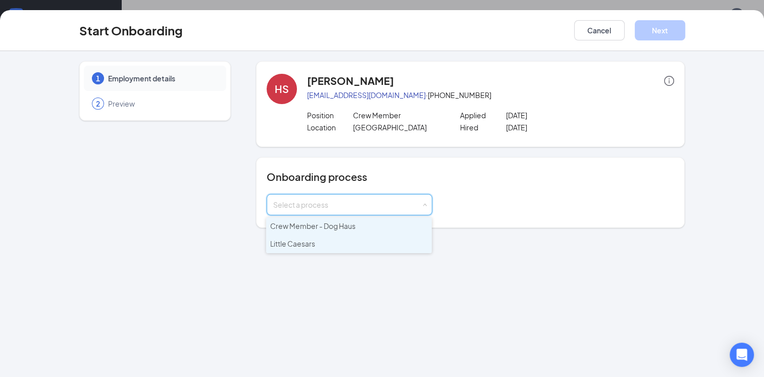
click at [307, 249] on li "Little Caesars" at bounding box center [349, 244] width 166 height 18
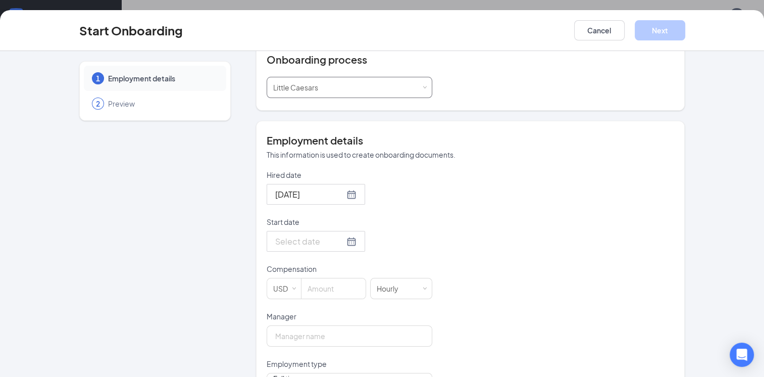
scroll to position [119, 0]
click at [331, 241] on input "Start date" at bounding box center [309, 239] width 69 height 13
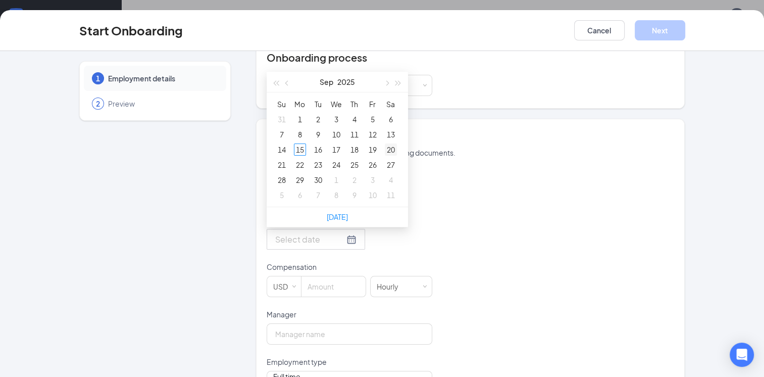
click at [388, 145] on div "20" at bounding box center [391, 149] width 12 height 12
type input "[DATE]"
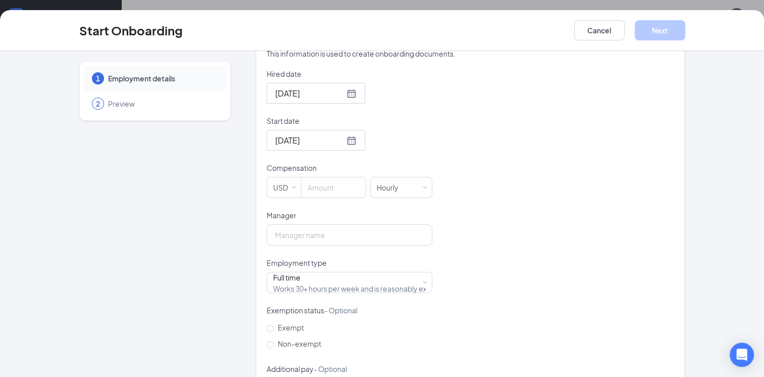
scroll to position [218, 0]
click at [313, 178] on input at bounding box center [334, 187] width 64 height 20
click at [284, 236] on input "Manager" at bounding box center [350, 234] width 166 height 21
type input "11"
type input "[PERSON_NAME]"
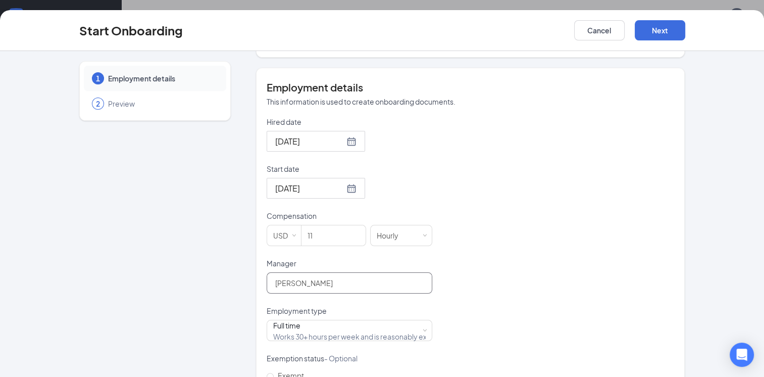
scroll to position [0, 0]
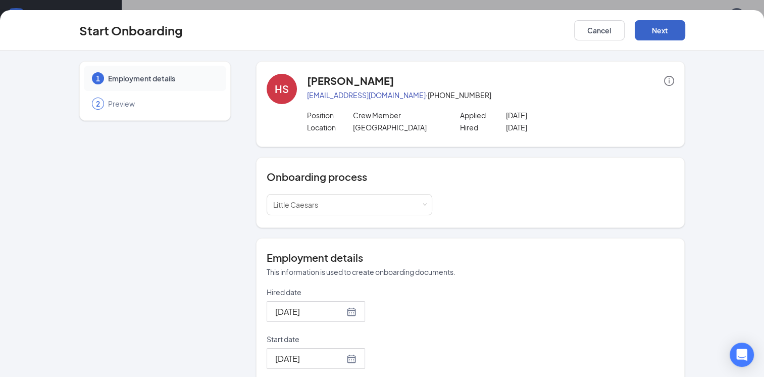
click at [661, 28] on button "Next" at bounding box center [660, 30] width 51 height 20
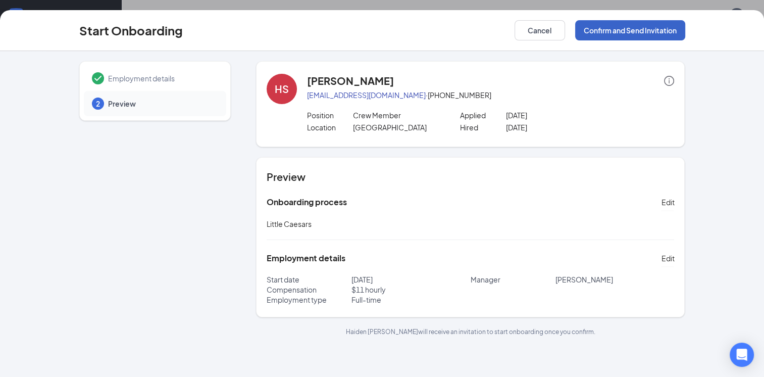
click at [649, 27] on button "Confirm and Send Invitation" at bounding box center [630, 30] width 110 height 20
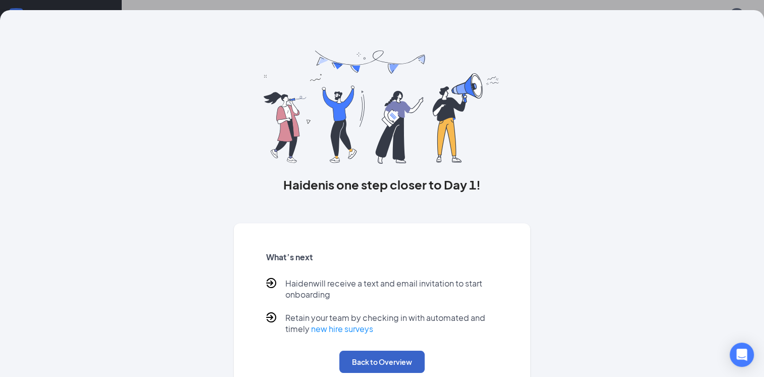
click at [398, 372] on button "Back to Overview" at bounding box center [381, 362] width 85 height 22
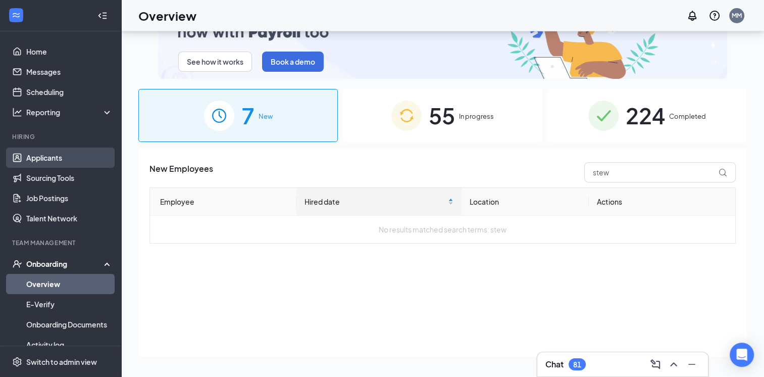
click at [48, 159] on link "Applicants" at bounding box center [69, 157] width 86 height 20
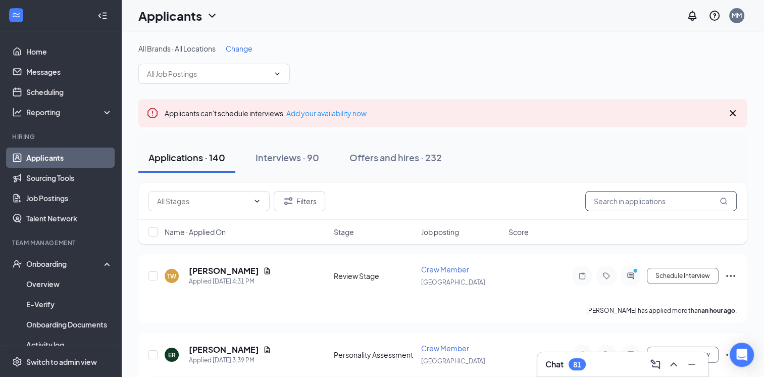
click at [614, 199] on input "text" at bounding box center [661, 201] width 152 height 20
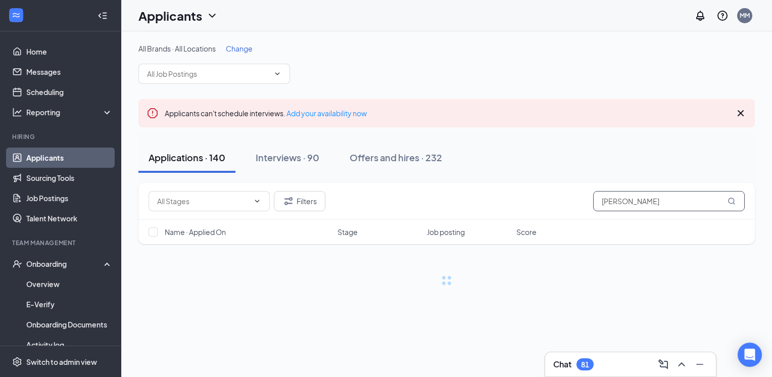
type input "[PERSON_NAME]"
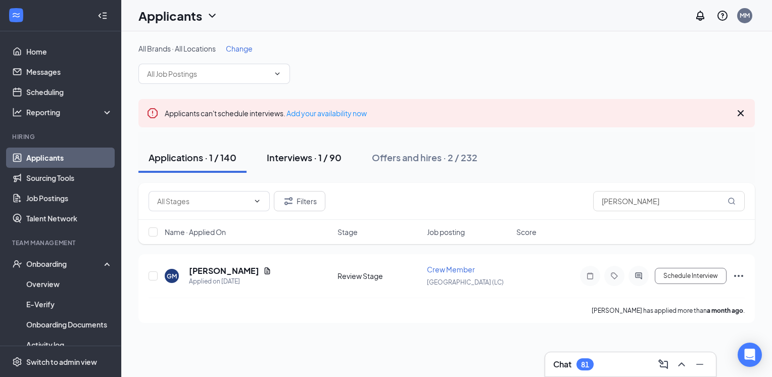
click at [310, 159] on div "Interviews · 1 / 90" at bounding box center [304, 157] width 75 height 13
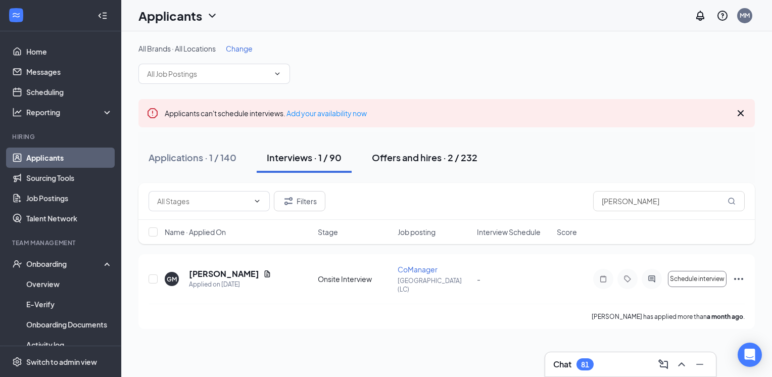
click at [442, 159] on div "Offers and hires · 2 / 232" at bounding box center [425, 157] width 106 height 13
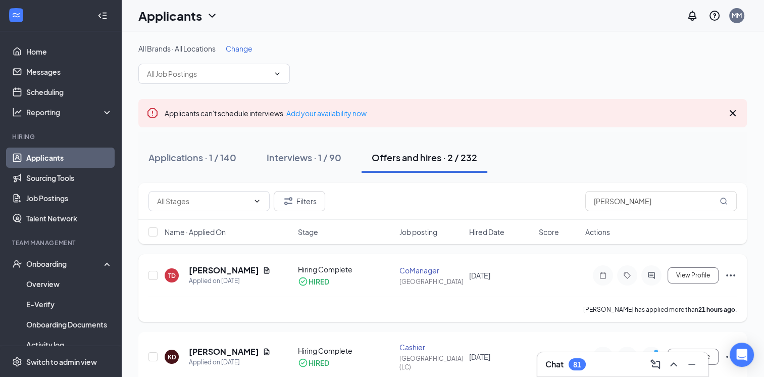
click at [734, 274] on icon "Ellipses" at bounding box center [730, 275] width 9 height 2
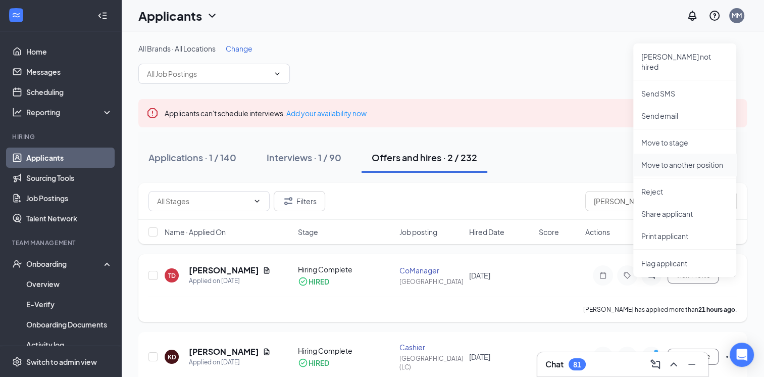
click at [664, 160] on p "Move to another position" at bounding box center [684, 165] width 87 height 10
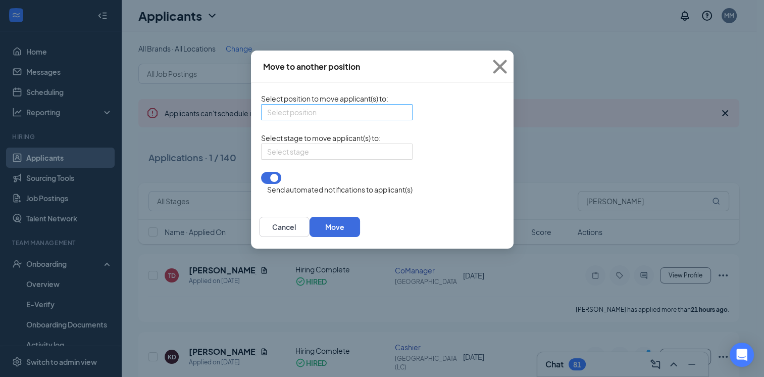
click at [341, 116] on div "Select position" at bounding box center [337, 112] width 152 height 16
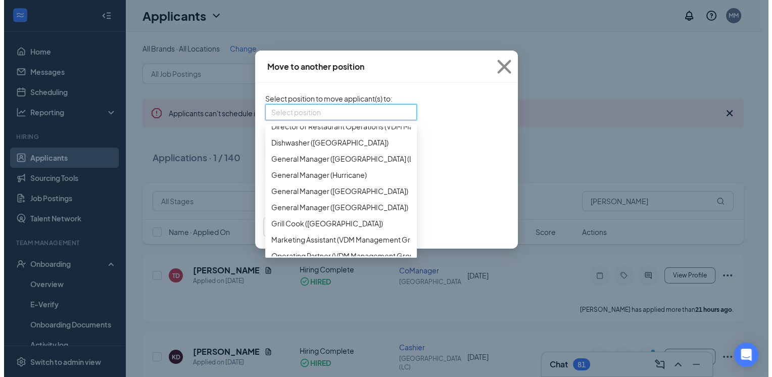
scroll to position [343, 0]
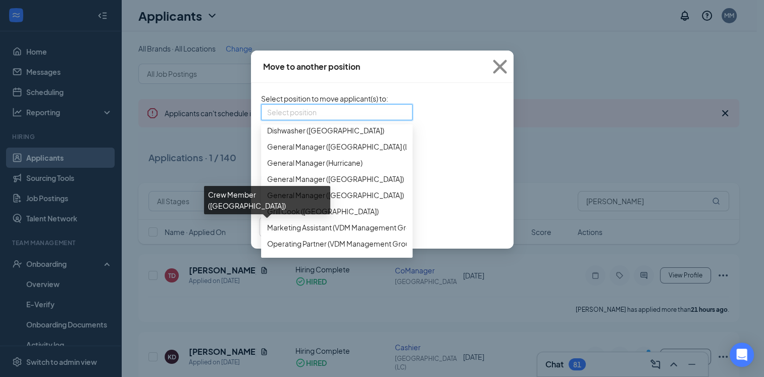
click at [267, 87] on span "Crew Member ([GEOGRAPHIC_DATA])" at bounding box center [330, 81] width 127 height 11
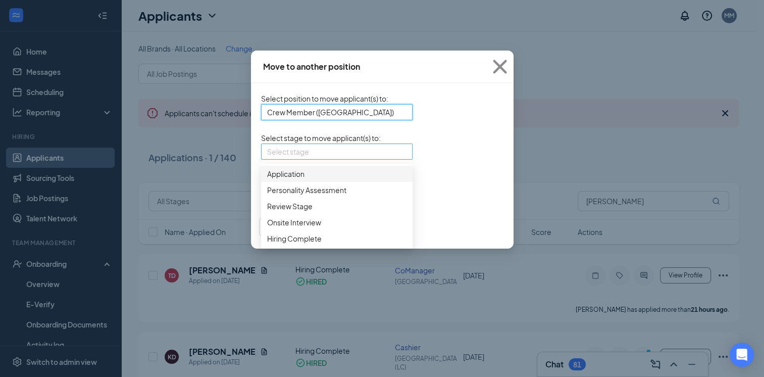
click at [339, 160] on div "Select stage" at bounding box center [337, 151] width 152 height 16
click at [267, 244] on span "Hiring Complete" at bounding box center [294, 238] width 55 height 11
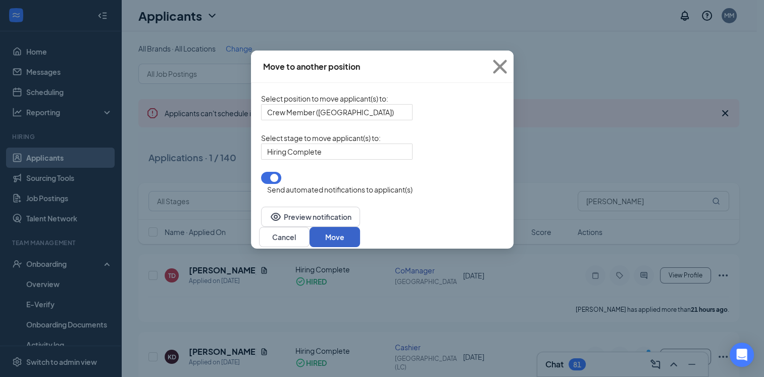
click at [360, 232] on button "Move" at bounding box center [335, 237] width 51 height 20
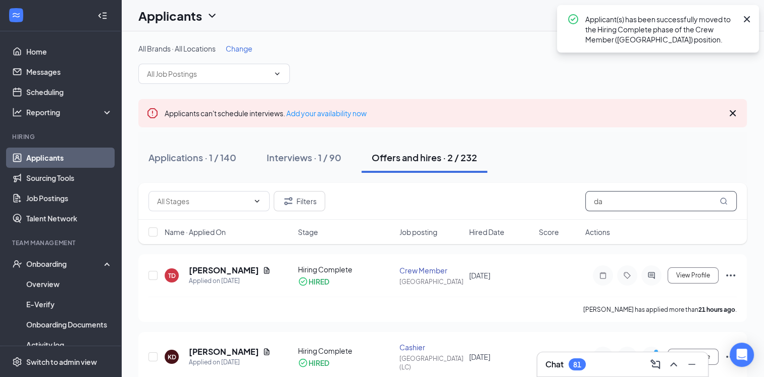
type input "d"
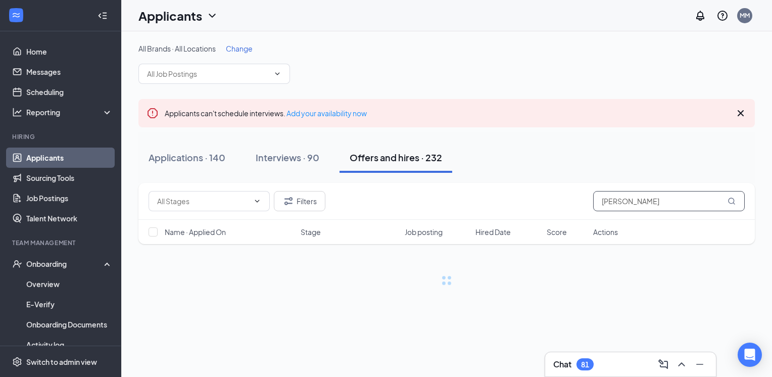
type input "[PERSON_NAME]"
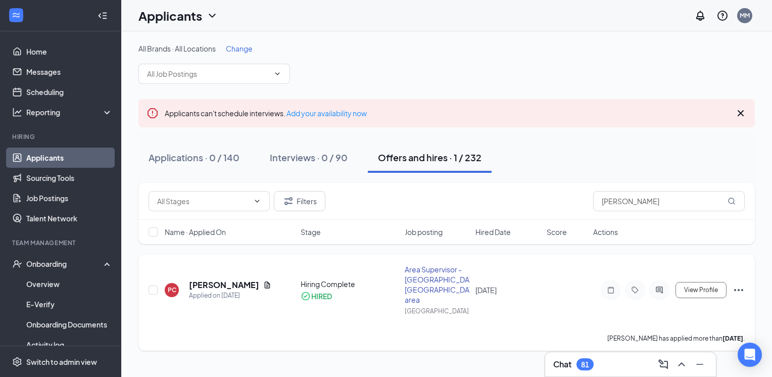
click at [740, 284] on icon "Ellipses" at bounding box center [738, 290] width 12 height 12
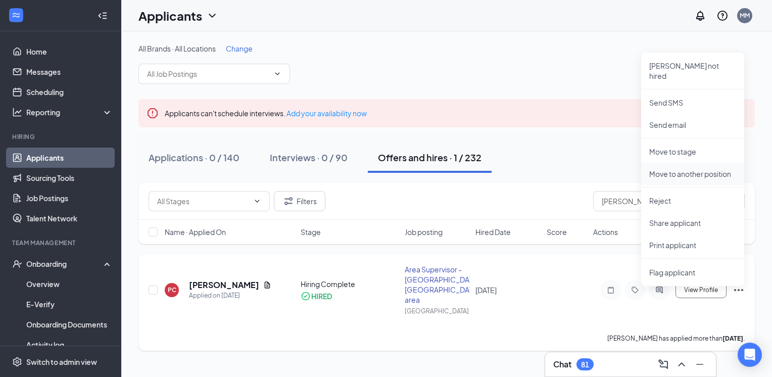
click at [695, 169] on p "Move to another position" at bounding box center [692, 174] width 87 height 10
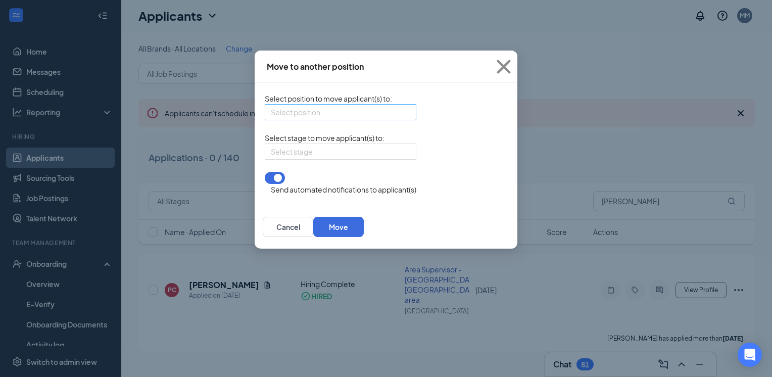
click at [340, 120] on input "search" at bounding box center [337, 112] width 132 height 15
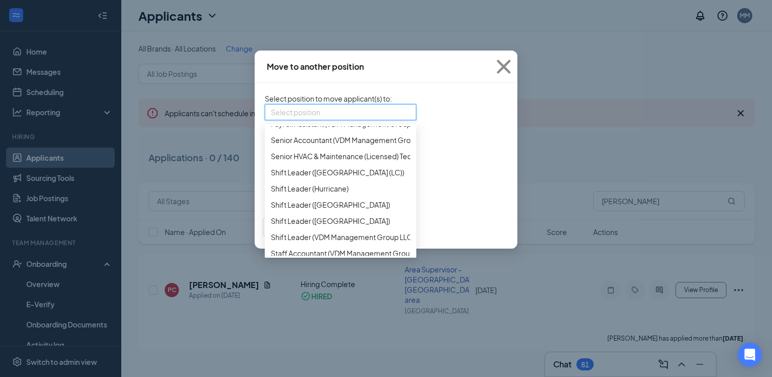
scroll to position [490, 0]
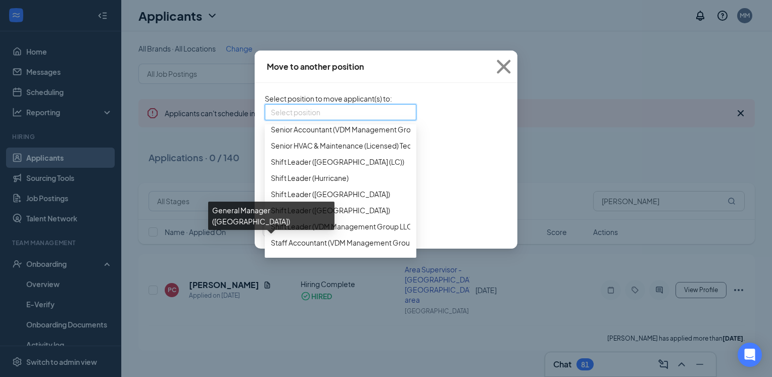
click at [278, 54] on span "General Manager ([GEOGRAPHIC_DATA])" at bounding box center [339, 48] width 137 height 11
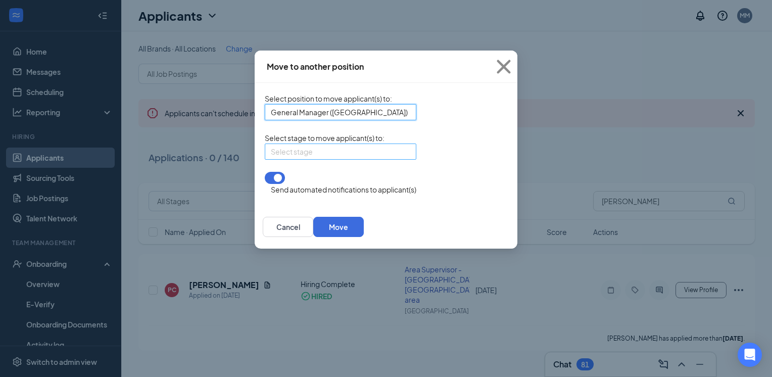
click at [344, 160] on div "Select stage" at bounding box center [341, 151] width 152 height 16
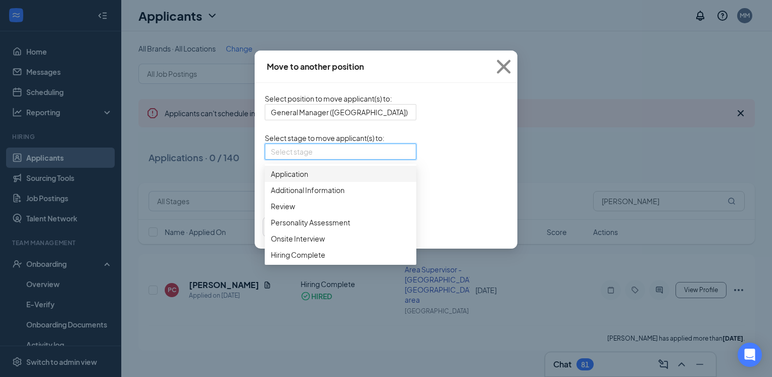
scroll to position [10, 0]
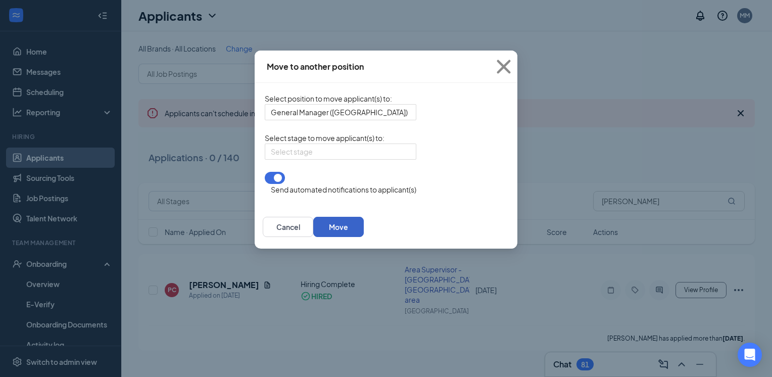
click at [364, 234] on button "Move" at bounding box center [338, 227] width 51 height 20
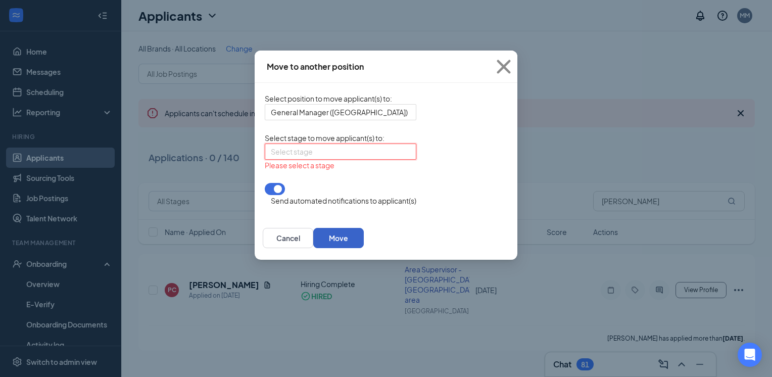
click at [345, 160] on div "Select stage" at bounding box center [341, 151] width 152 height 16
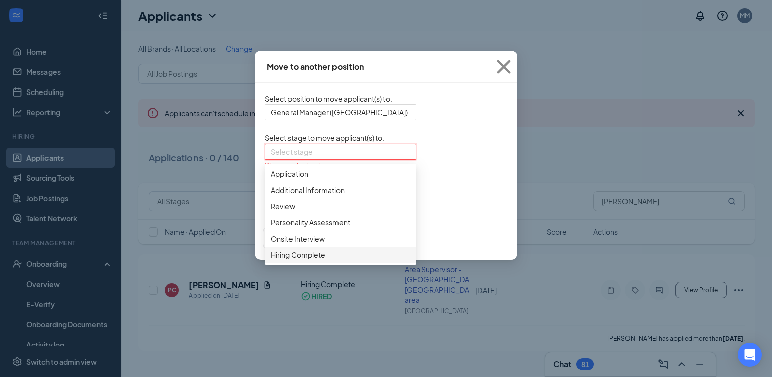
click at [271, 260] on span "Hiring Complete" at bounding box center [298, 254] width 55 height 11
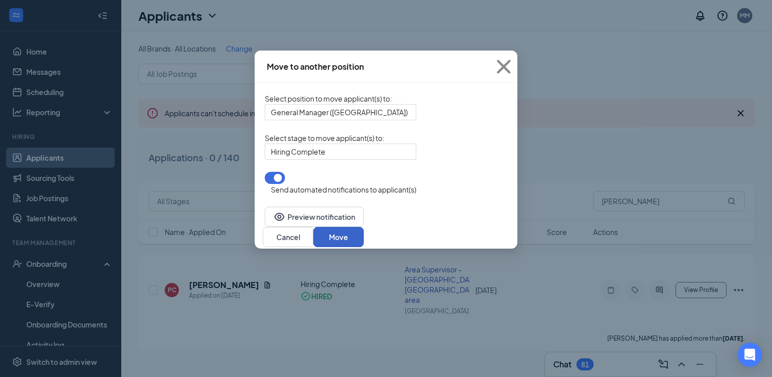
click at [364, 235] on button "Move" at bounding box center [338, 237] width 51 height 20
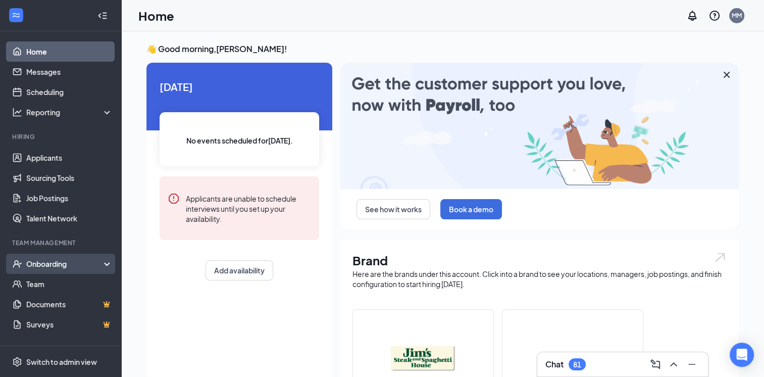
click at [95, 262] on div "Onboarding" at bounding box center [65, 264] width 78 height 10
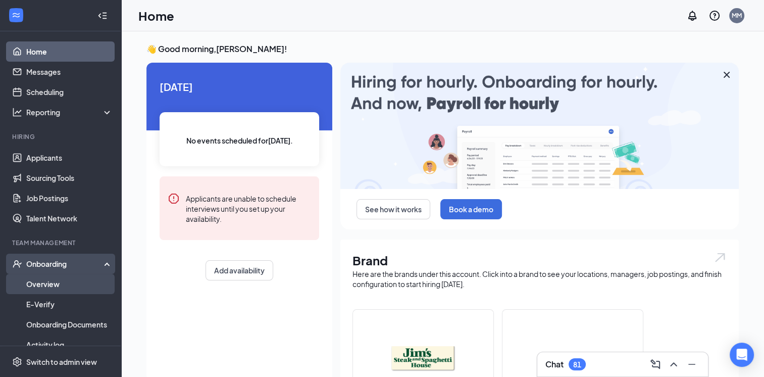
click at [55, 280] on link "Overview" at bounding box center [69, 284] width 86 height 20
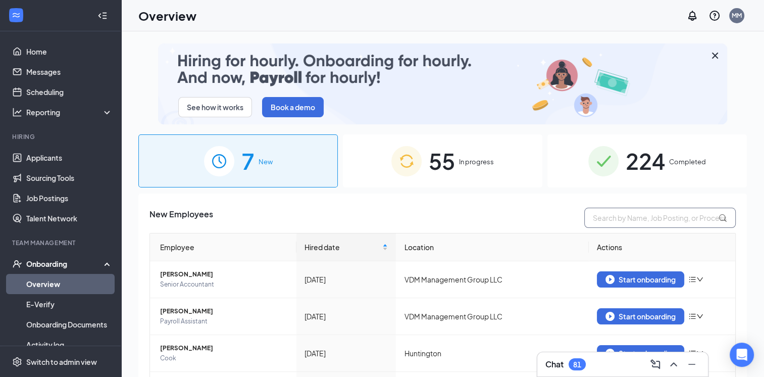
click at [611, 218] on input "text" at bounding box center [660, 218] width 152 height 20
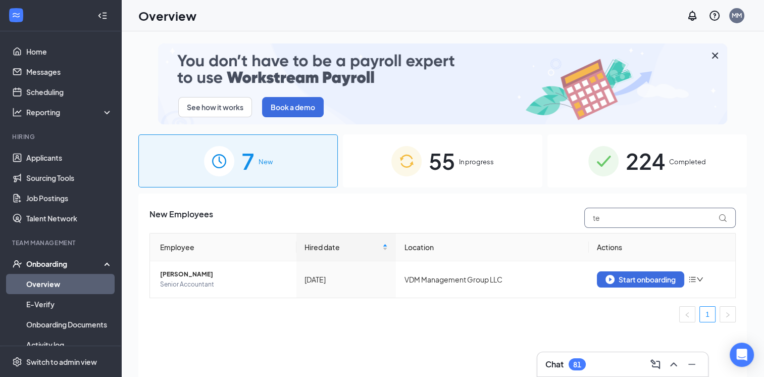
type input "te"
click at [451, 156] on span "55" at bounding box center [442, 160] width 26 height 35
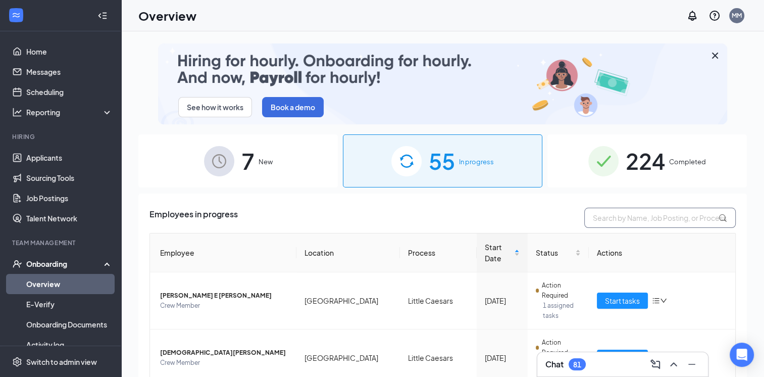
click at [601, 214] on input "text" at bounding box center [660, 218] width 152 height 20
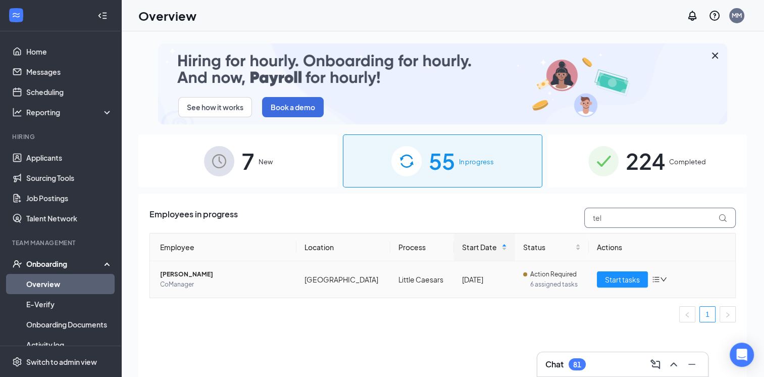
type input "tel"
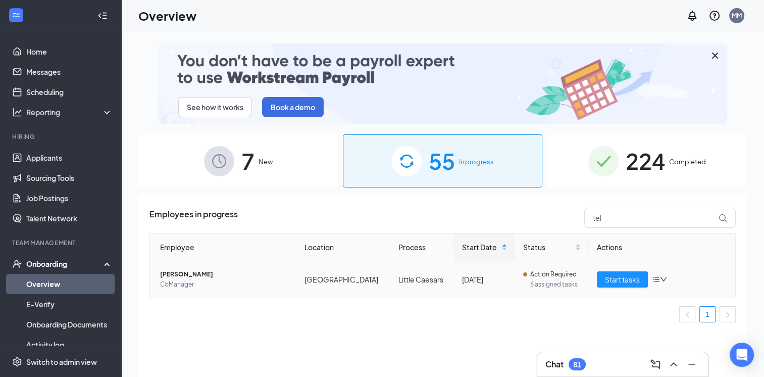
click at [670, 288] on td "Start tasks" at bounding box center [662, 279] width 146 height 36
click at [663, 277] on icon "down" at bounding box center [663, 279] width 7 height 7
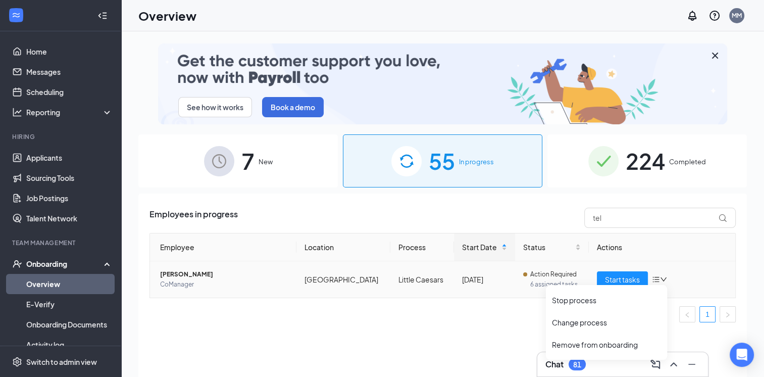
click at [664, 278] on icon "down" at bounding box center [663, 279] width 7 height 7
